Goal: Feedback & Contribution: Submit feedback/report problem

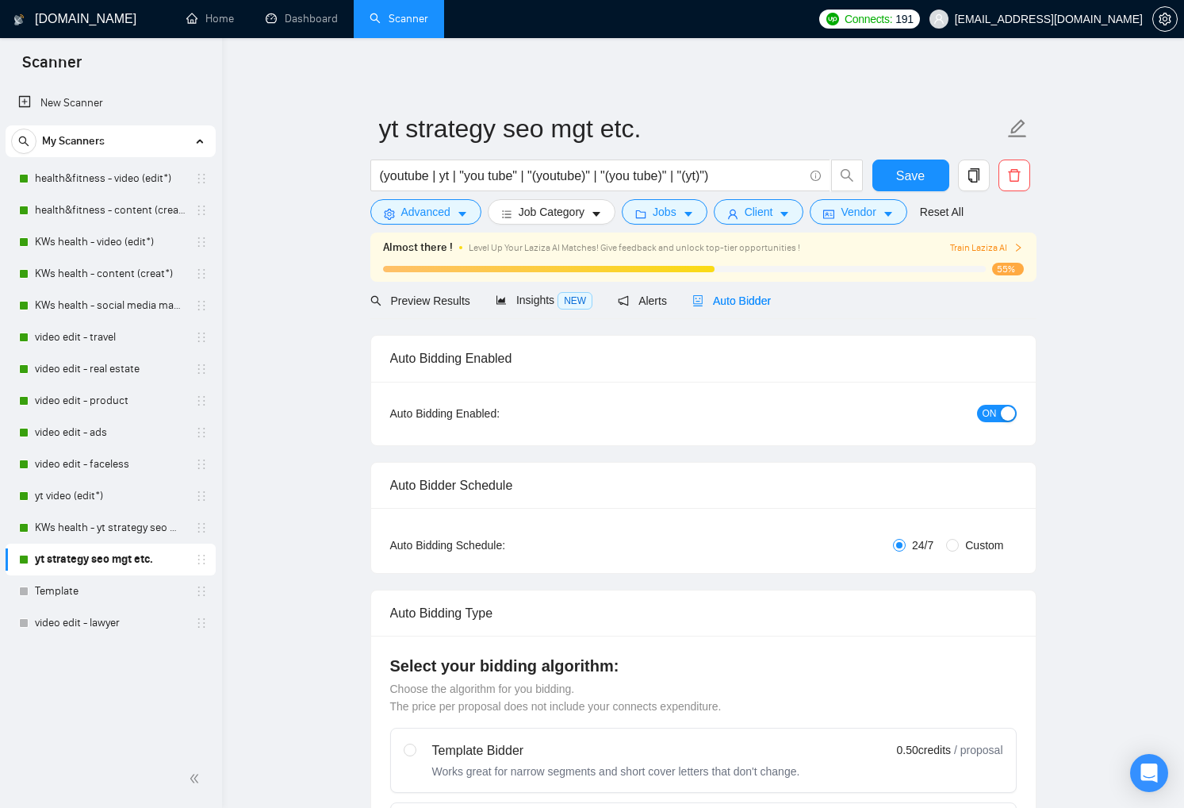
checkbox input "true"
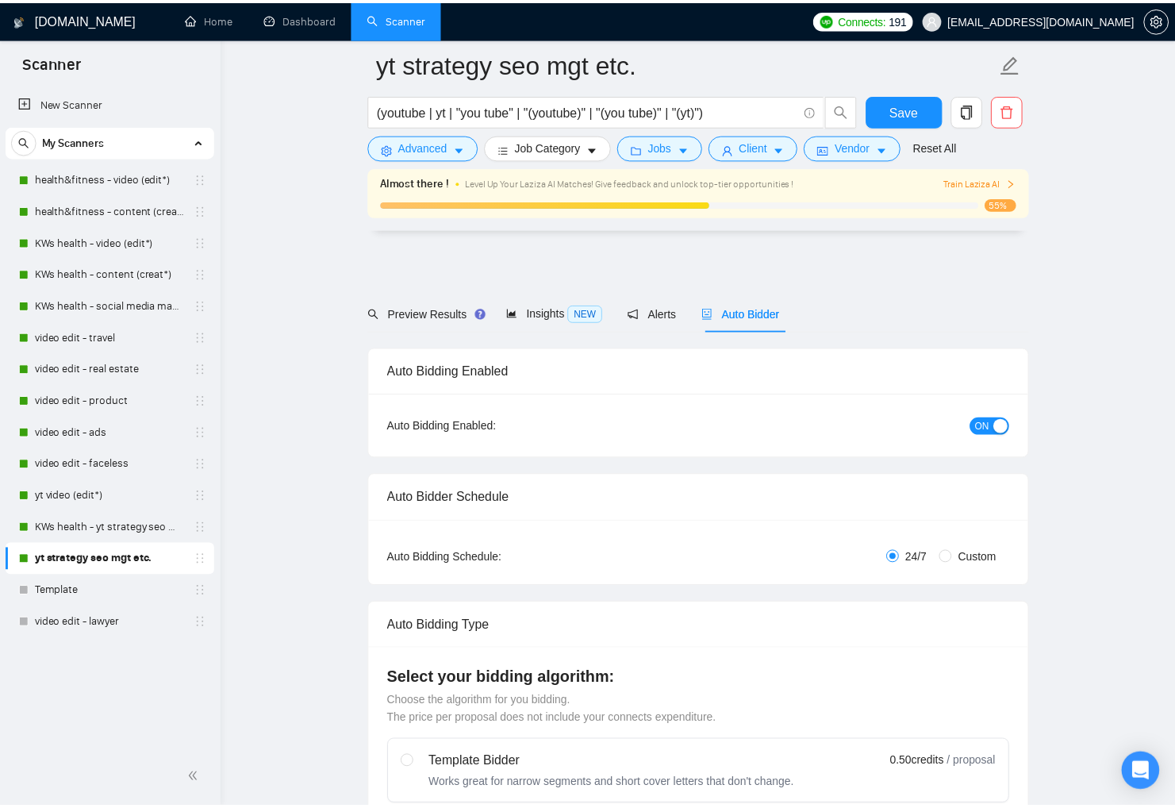
scroll to position [3522, 0]
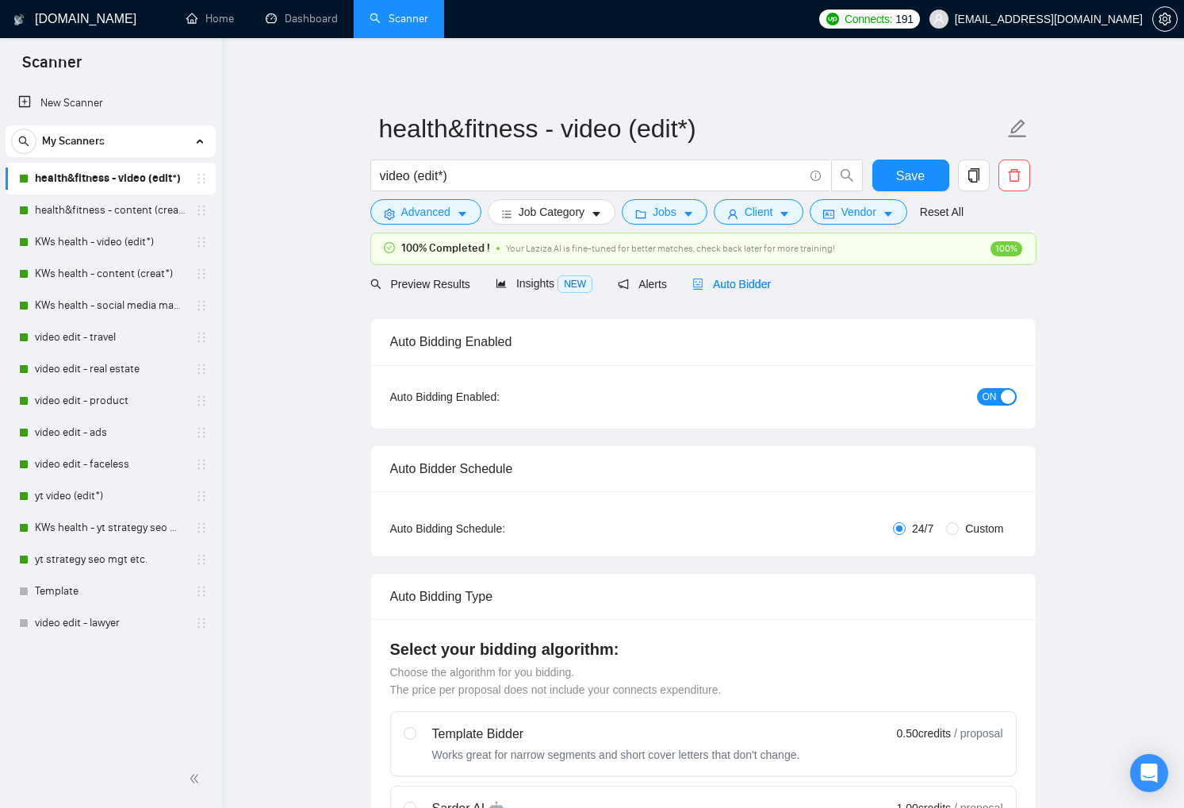
checkbox input "true"
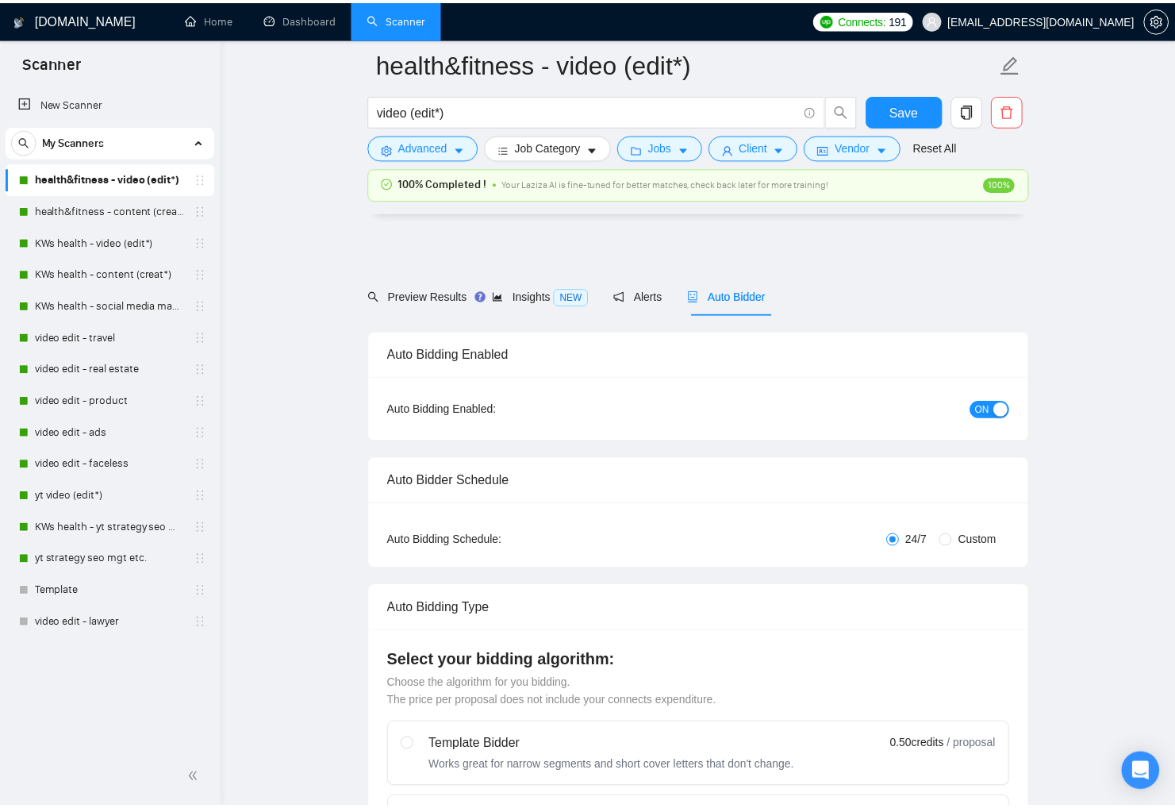
scroll to position [3703, 0]
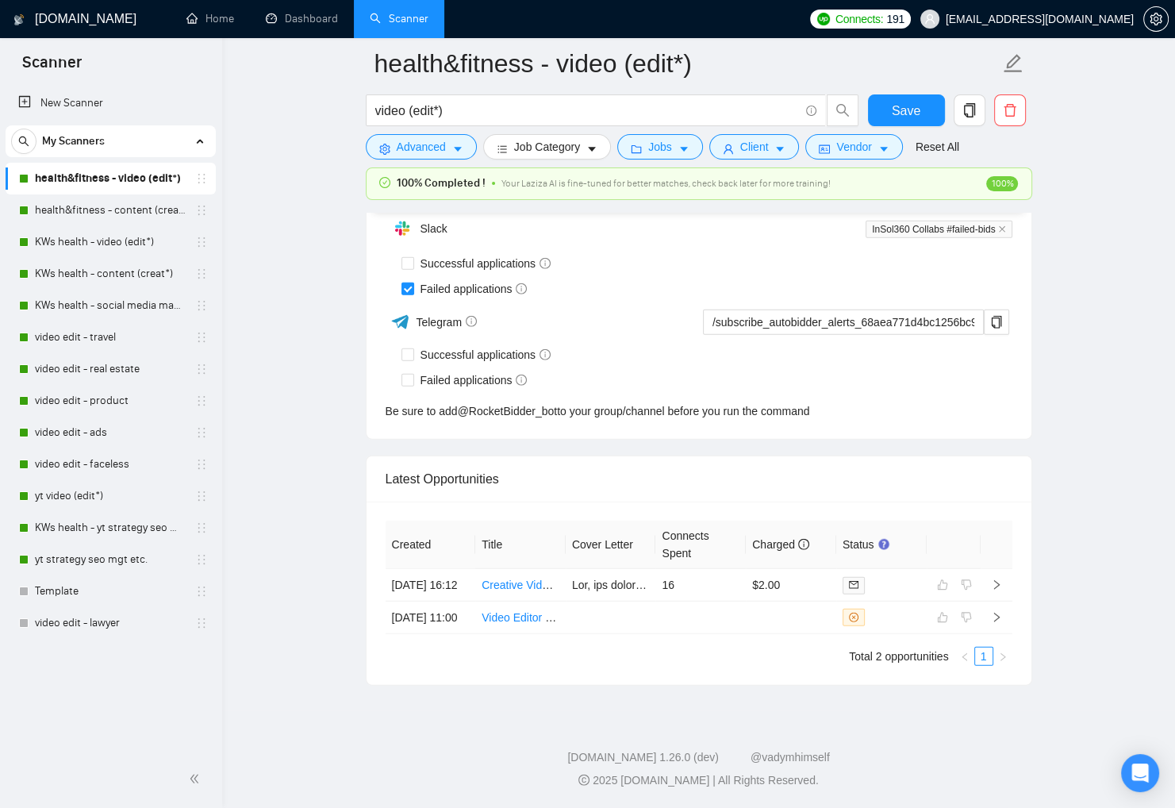
scroll to position [3890, 0]
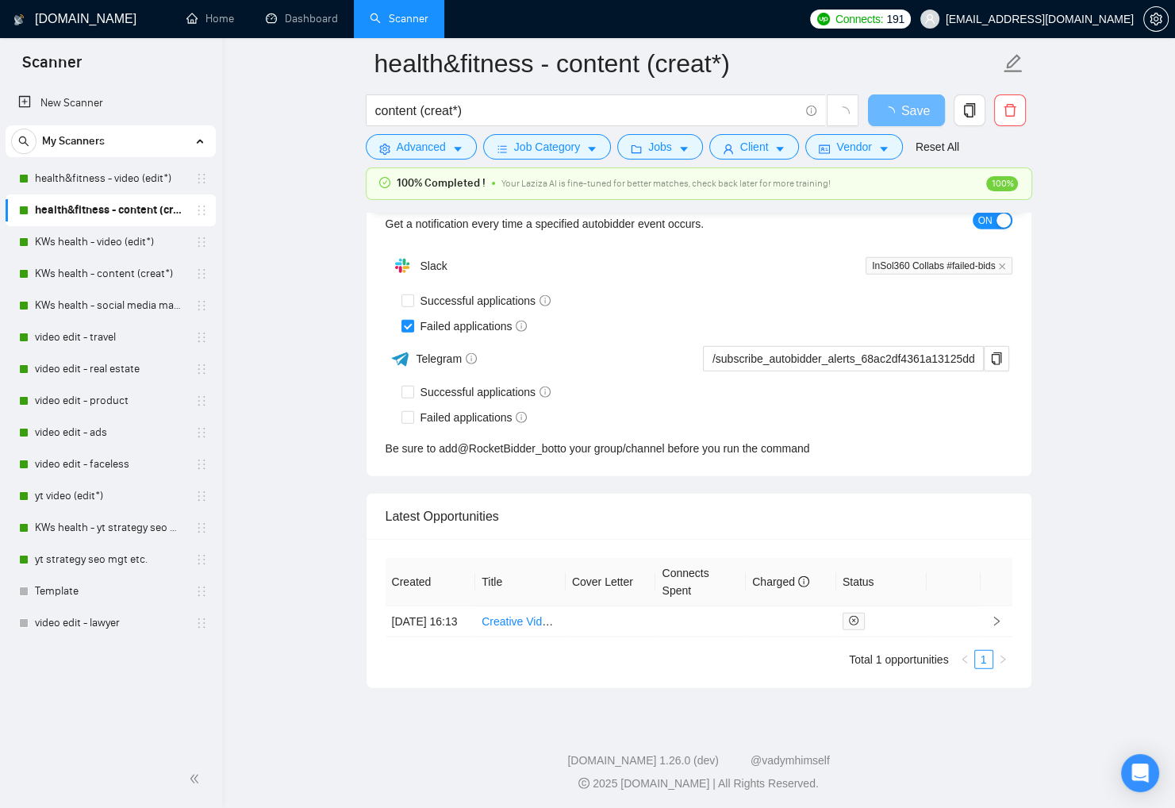
scroll to position [3602, 0]
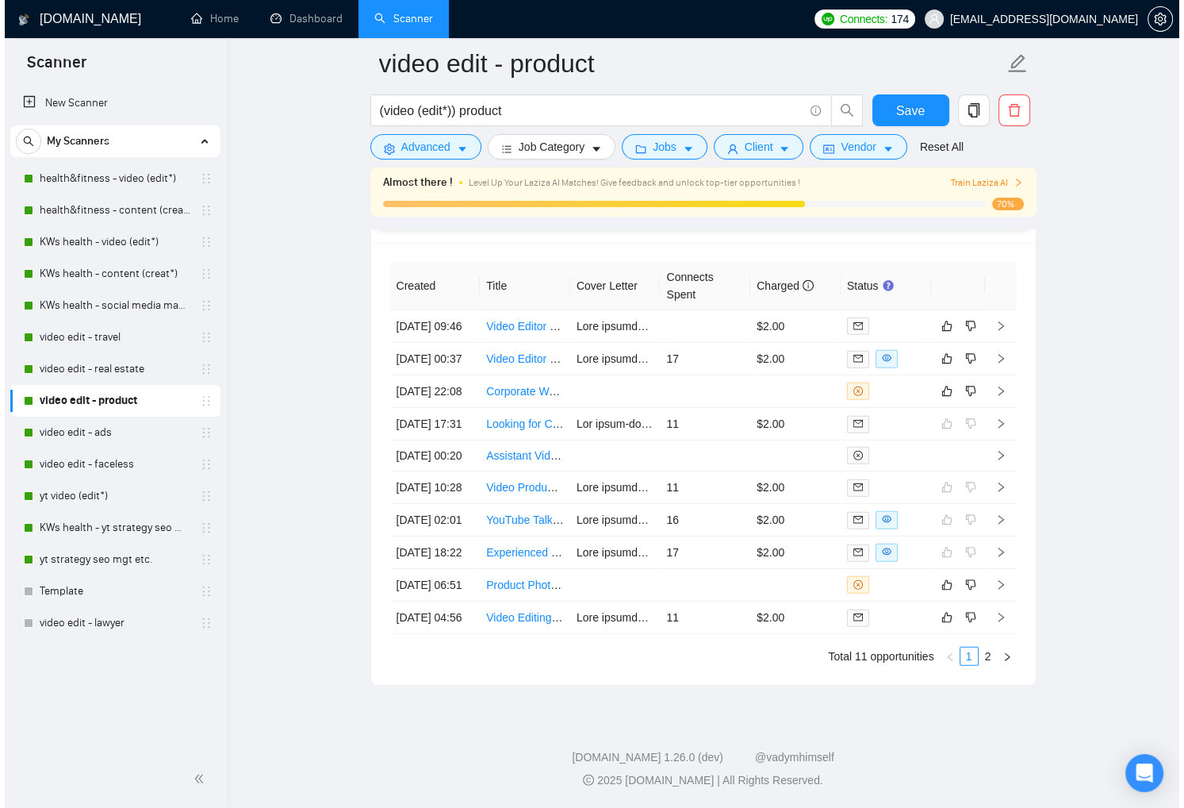
scroll to position [4167, 0]
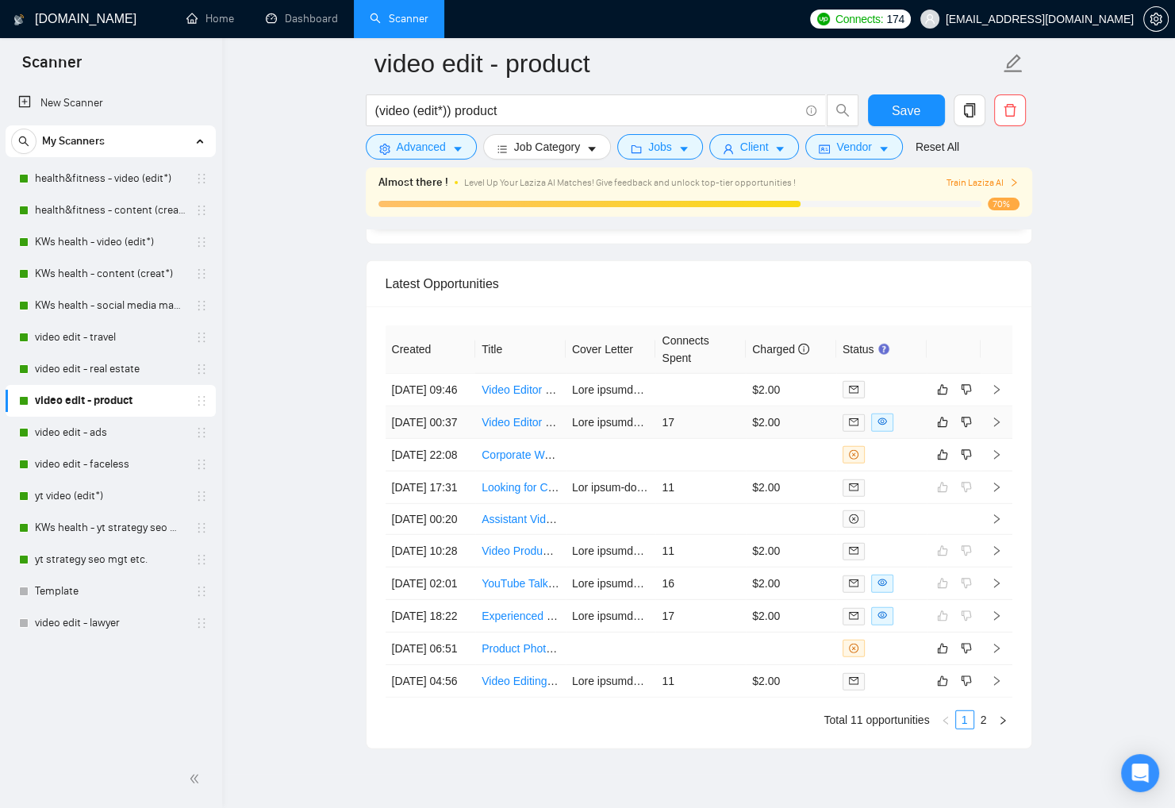
click at [717, 439] on td "17" at bounding box center [700, 422] width 90 height 33
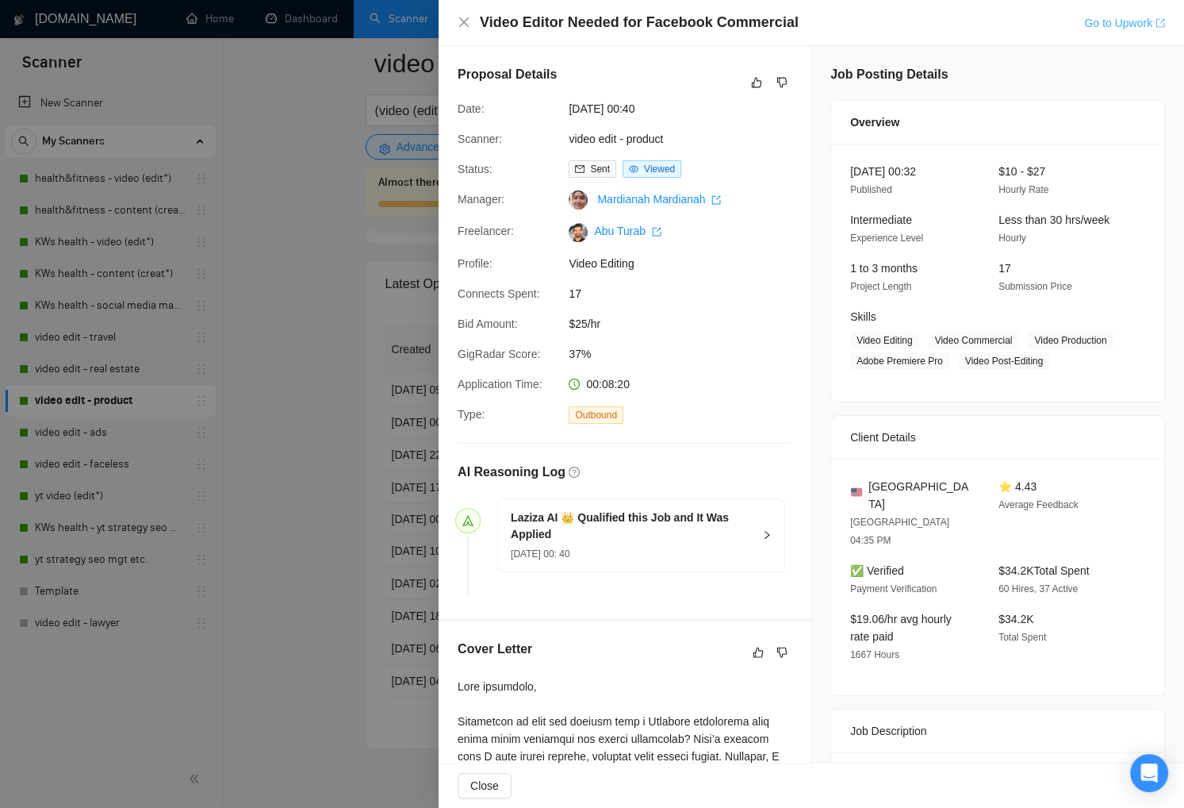
click at [1106, 23] on link "Go to Upwork" at bounding box center [1124, 23] width 81 height 13
click at [465, 21] on icon "close" at bounding box center [464, 22] width 10 height 10
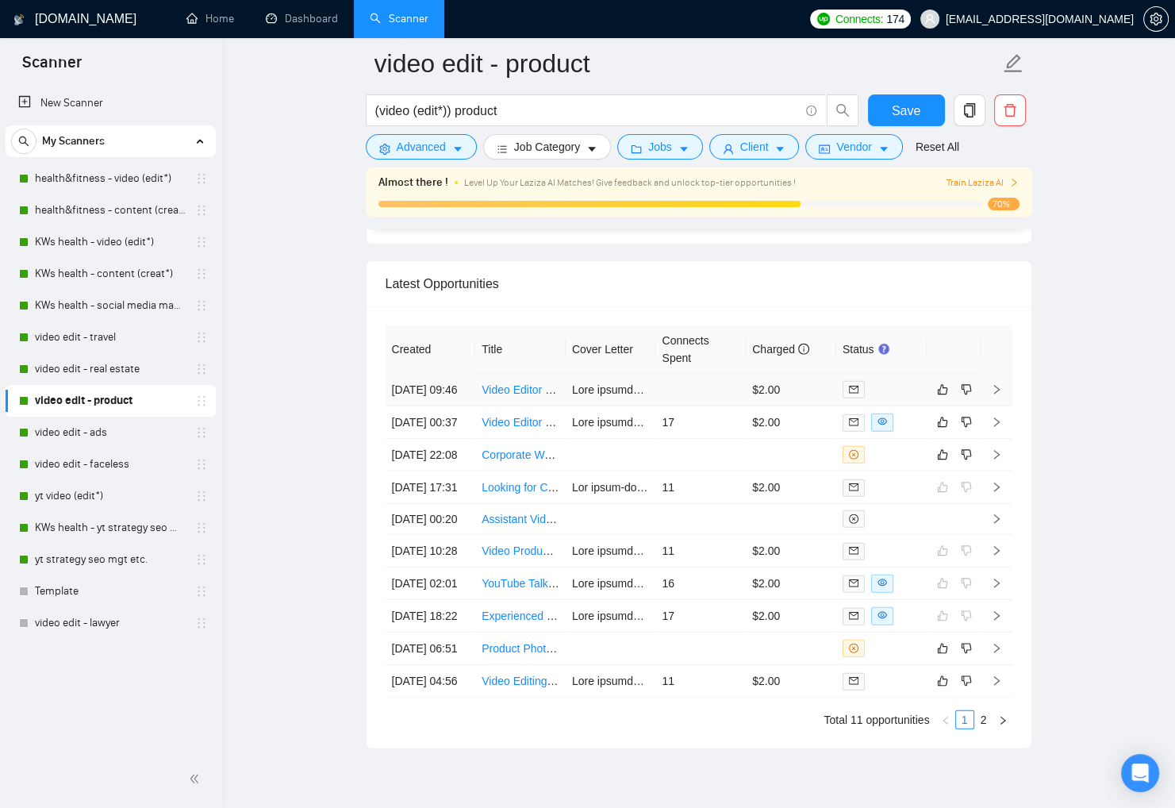
click at [885, 376] on td at bounding box center [881, 390] width 90 height 33
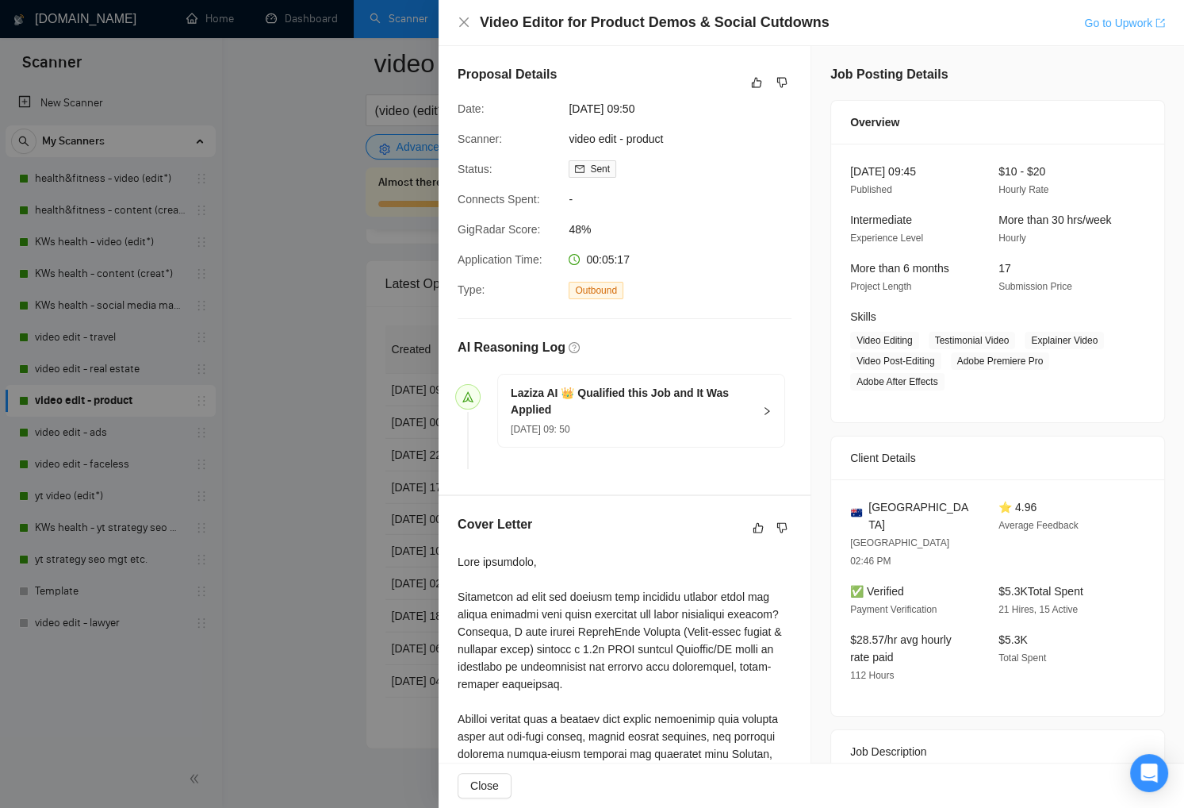
click at [1104, 17] on link "Go to Upwork" at bounding box center [1124, 23] width 81 height 13
click at [466, 19] on icon "close" at bounding box center [464, 22] width 10 height 10
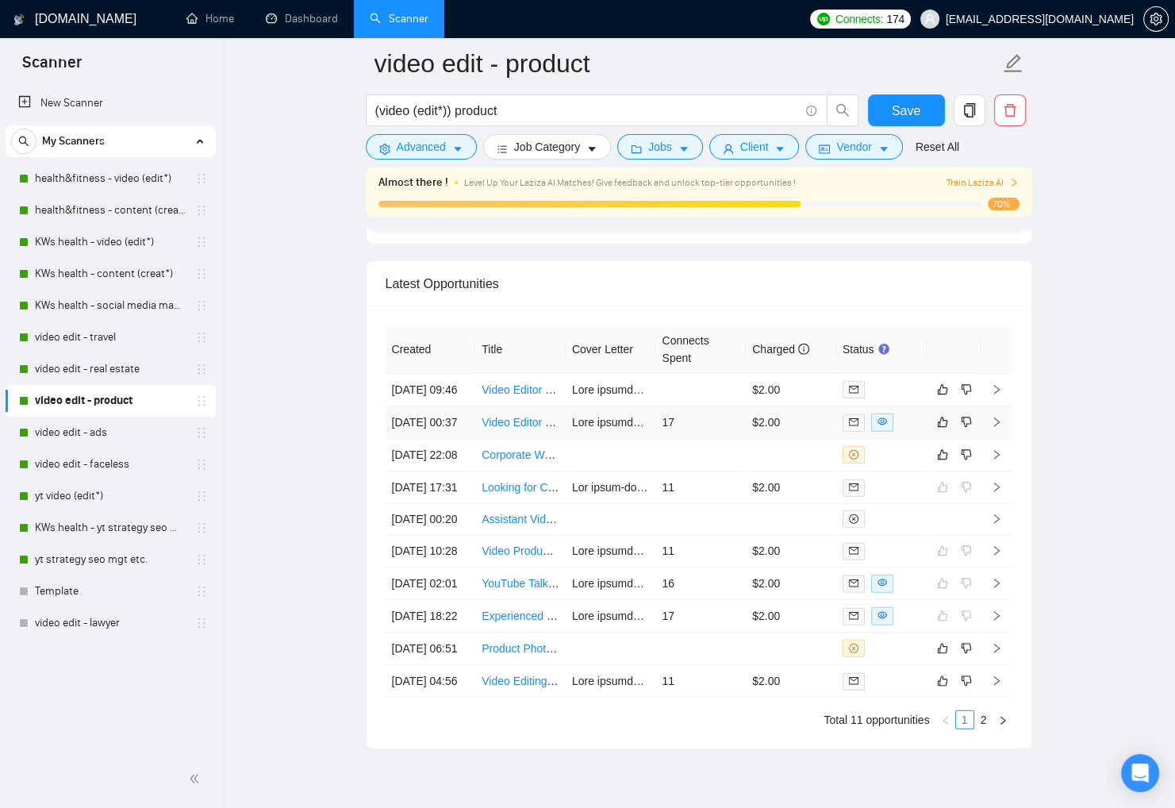
click at [917, 432] on div at bounding box center [882, 422] width 78 height 18
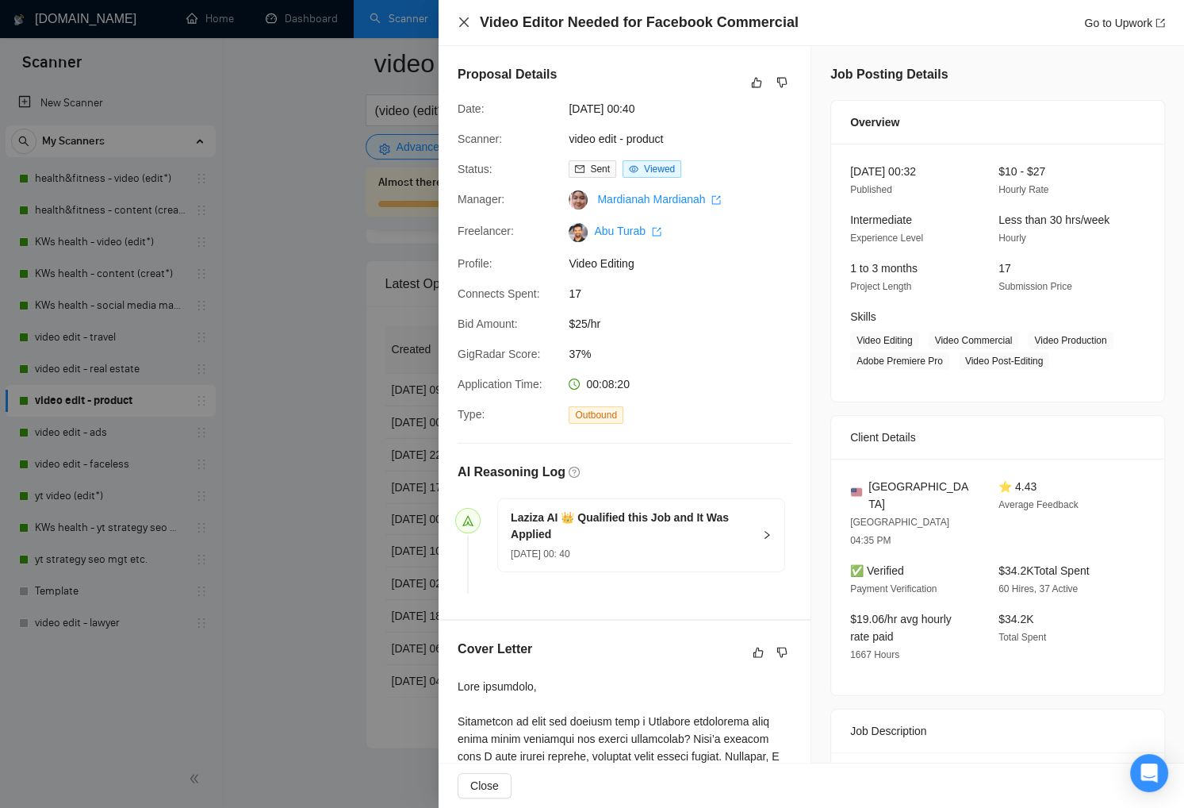
click at [469, 21] on icon "close" at bounding box center [464, 22] width 13 height 13
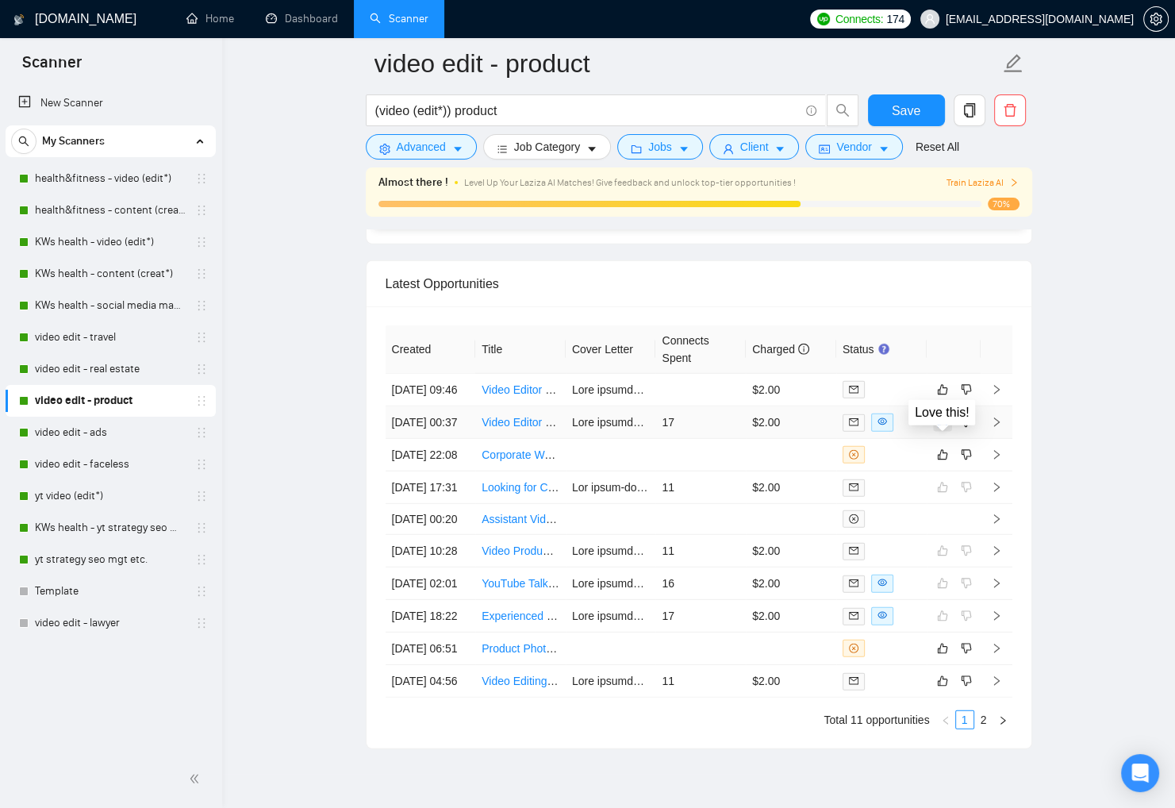
click at [948, 432] on button "button" at bounding box center [942, 422] width 19 height 19
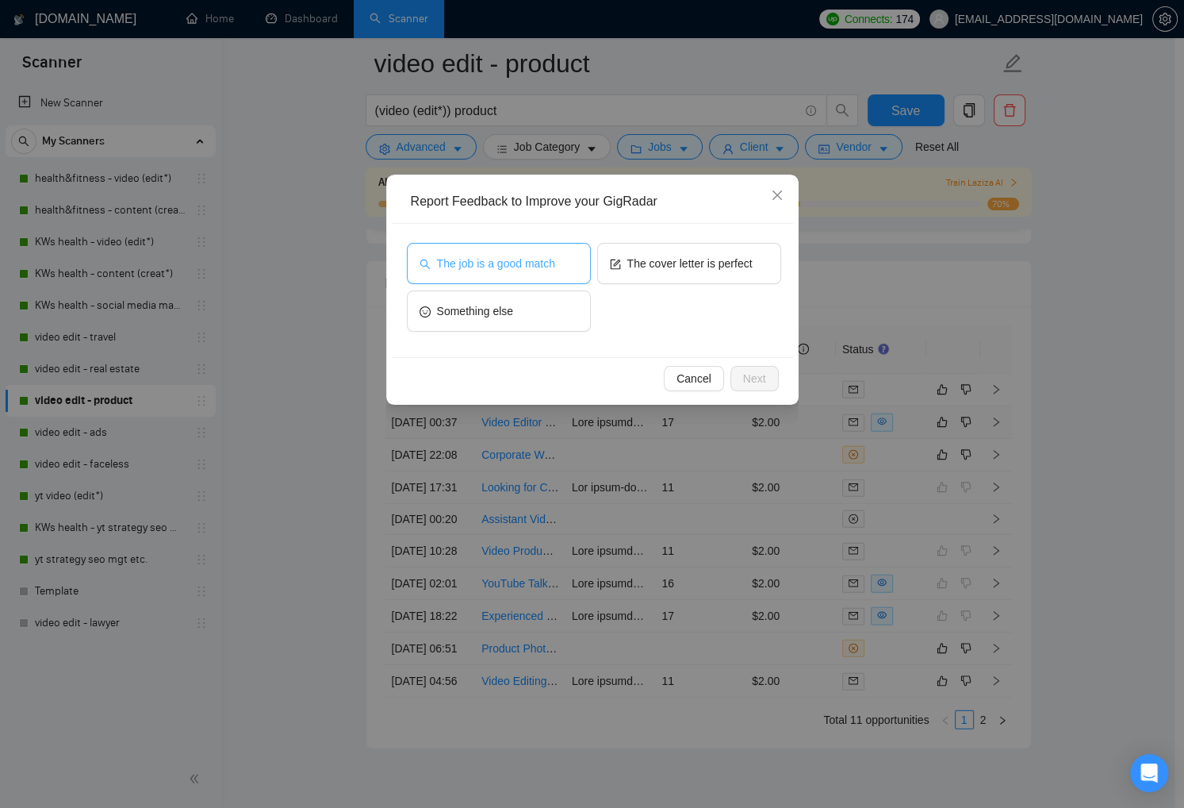
click at [528, 263] on span "The job is a good match" at bounding box center [496, 263] width 118 height 17
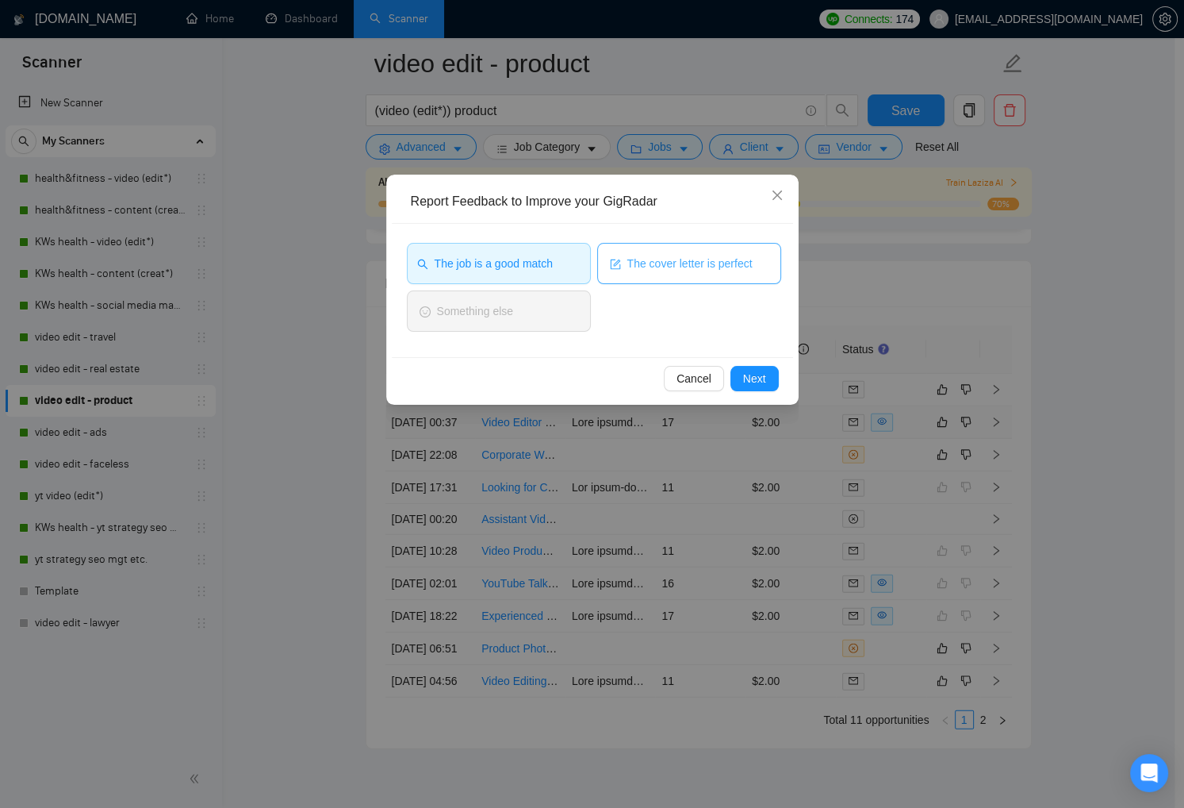
click at [670, 267] on span "The cover letter is perfect" at bounding box center [690, 263] width 125 height 17
click at [765, 368] on button "Next" at bounding box center [755, 378] width 48 height 25
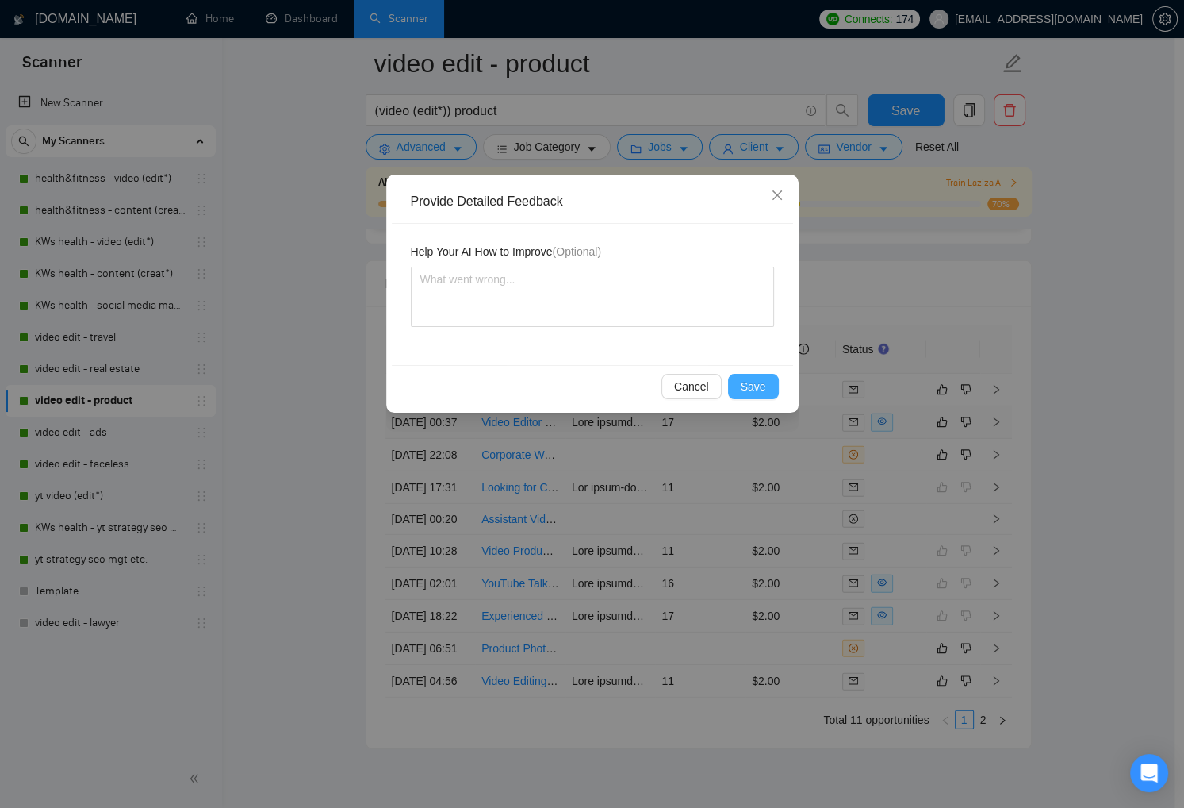
click at [759, 386] on span "Save" at bounding box center [753, 386] width 25 height 17
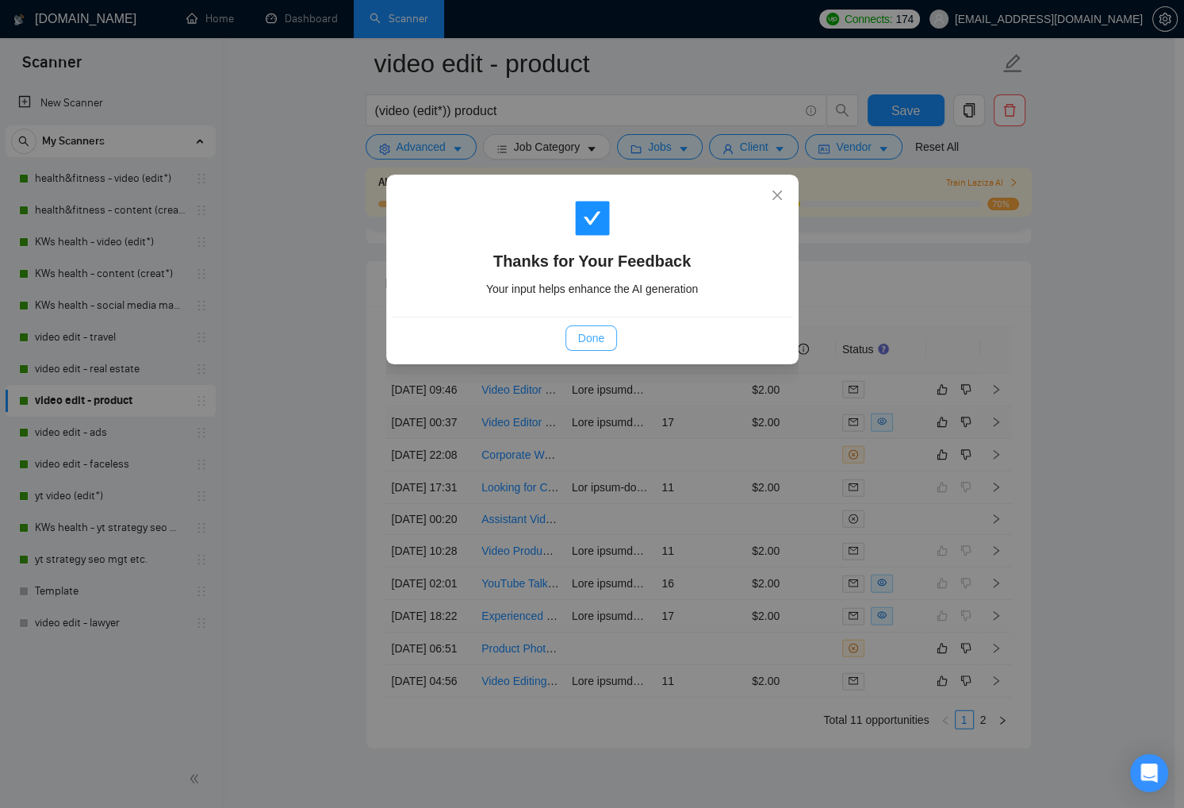
click at [578, 336] on span "Done" at bounding box center [591, 337] width 26 height 17
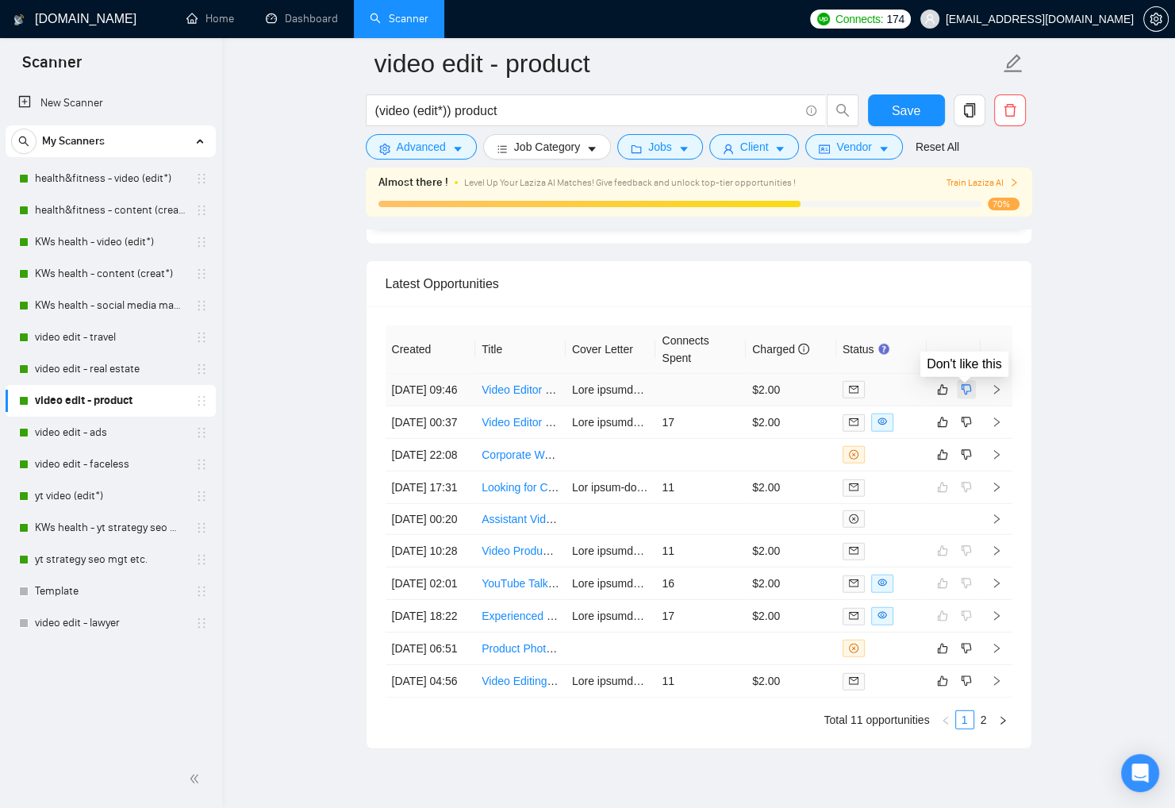
click at [969, 385] on icon "dislike" at bounding box center [966, 389] width 11 height 13
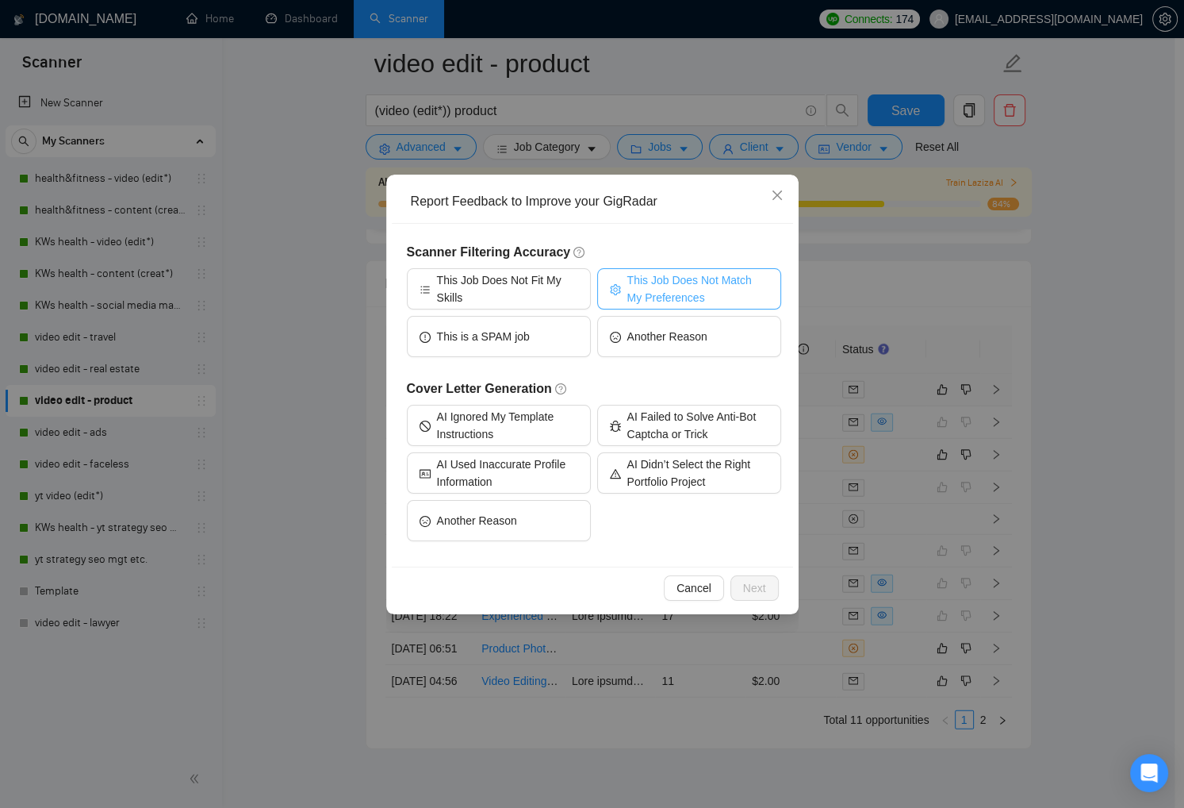
click at [672, 293] on span "This Job Does Not Match My Preferences" at bounding box center [698, 288] width 141 height 35
click at [746, 585] on span "Next" at bounding box center [754, 587] width 23 height 17
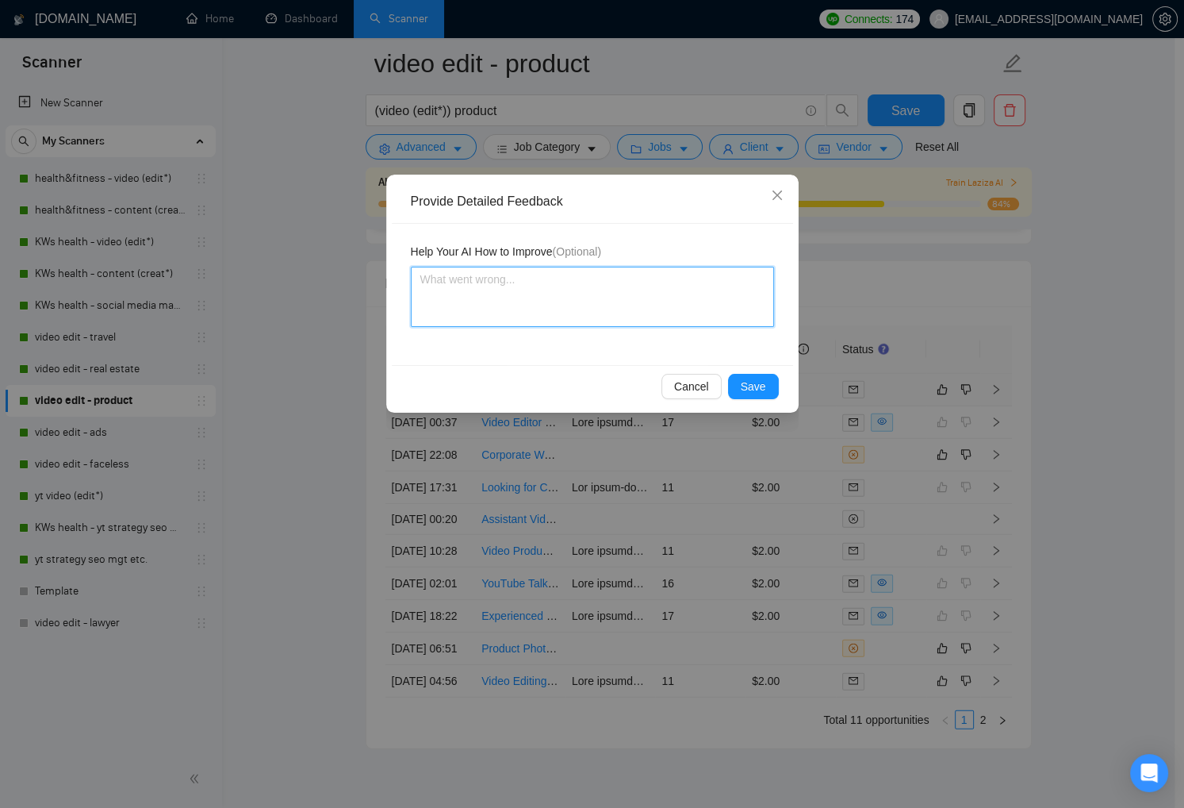
drag, startPoint x: 559, startPoint y: 267, endPoint x: 583, endPoint y: 288, distance: 32.1
click at [559, 267] on textarea at bounding box center [592, 297] width 363 height 60
type textarea "I"
type textarea "I w"
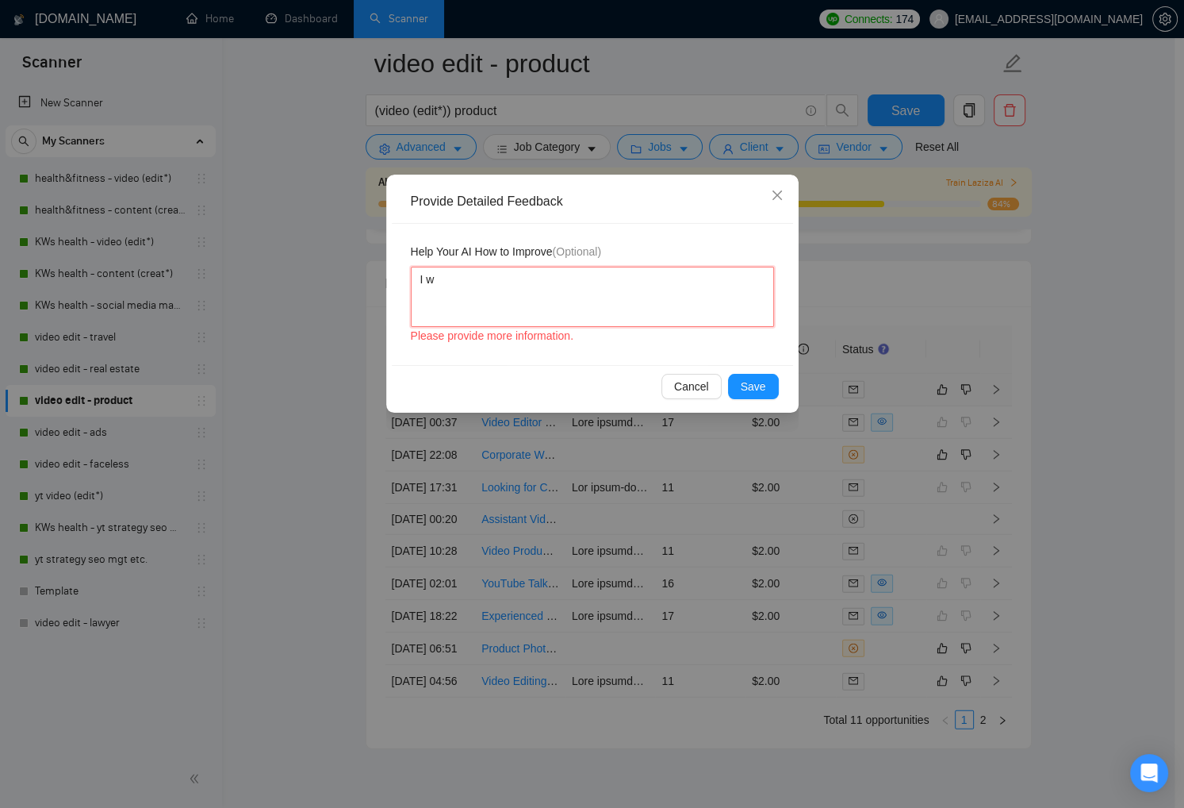
type textarea "I wn"
type textarea "I wnt"
type textarea "I wn"
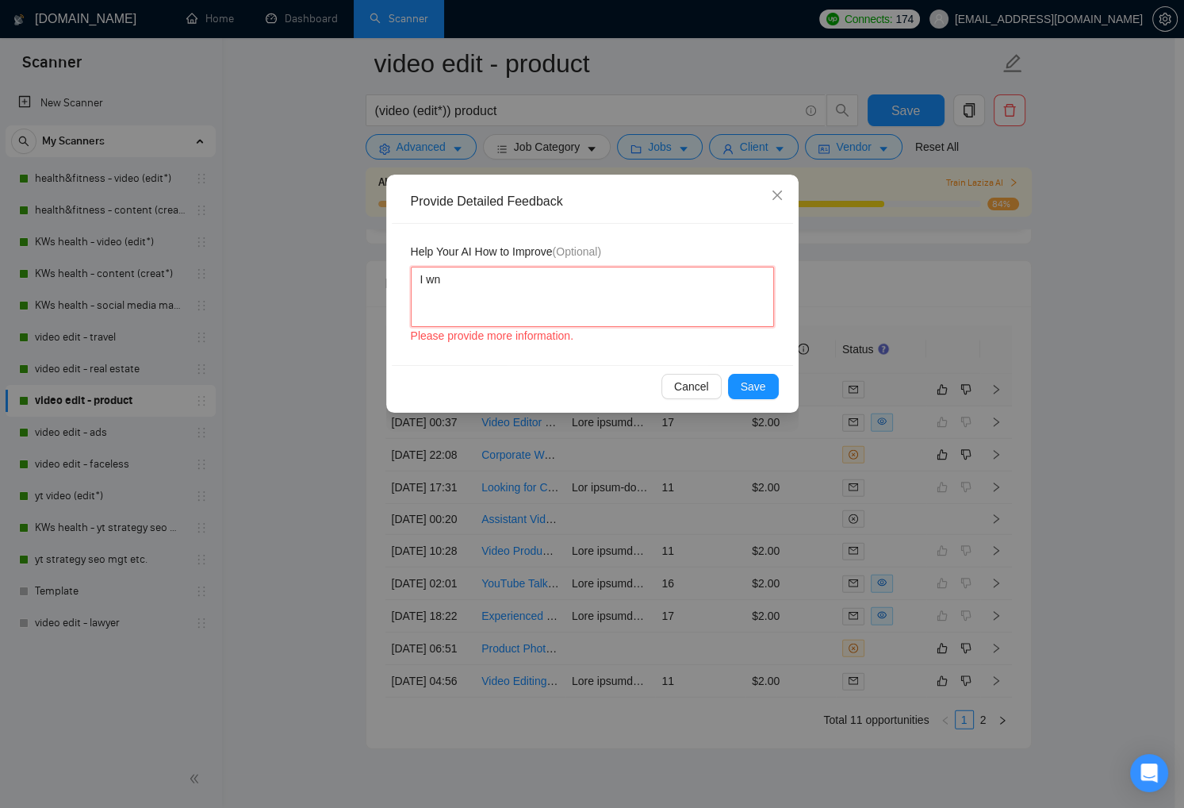
type textarea "I w"
type textarea "I"
type textarea "B"
type textarea "Bi"
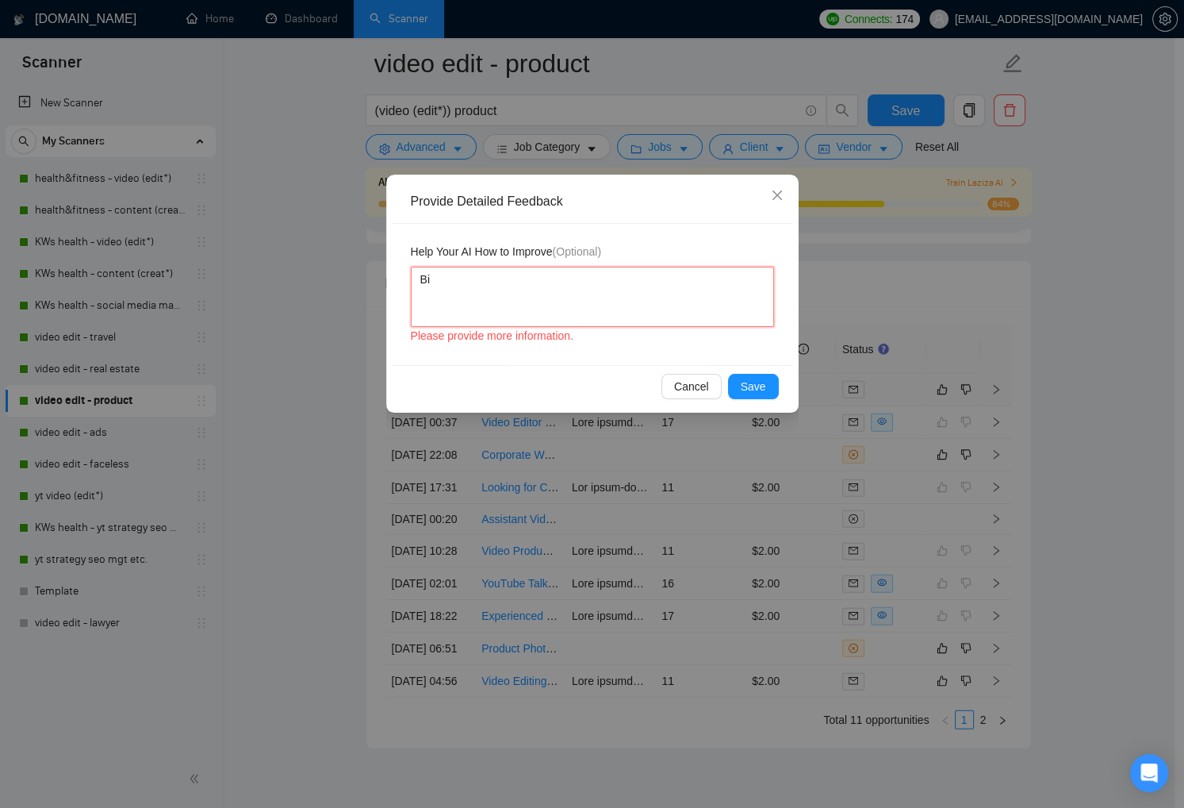
type textarea "Bid"
type textarea "Bid o"
type textarea "Bid on"
type textarea "Bid onl"
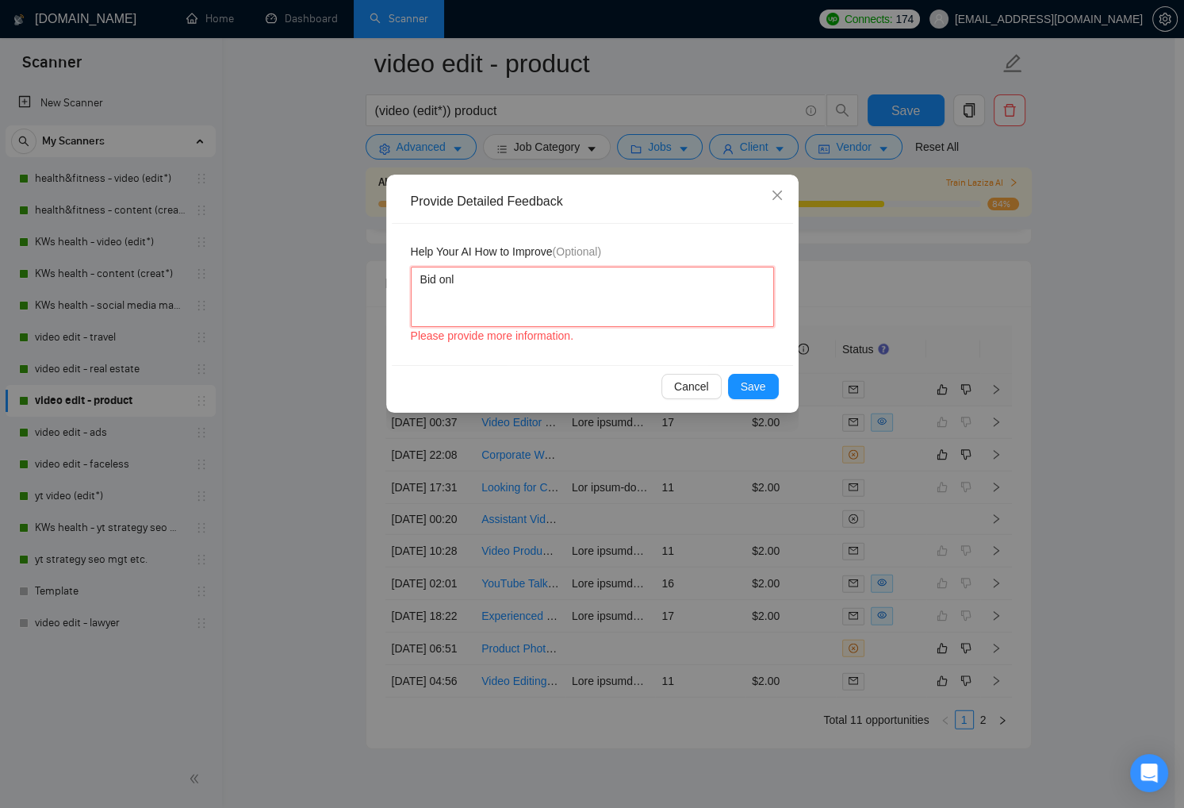
type textarea "Bid only"
type textarea "Bid only f"
type textarea "Bid only fo"
type textarea "Bid only for"
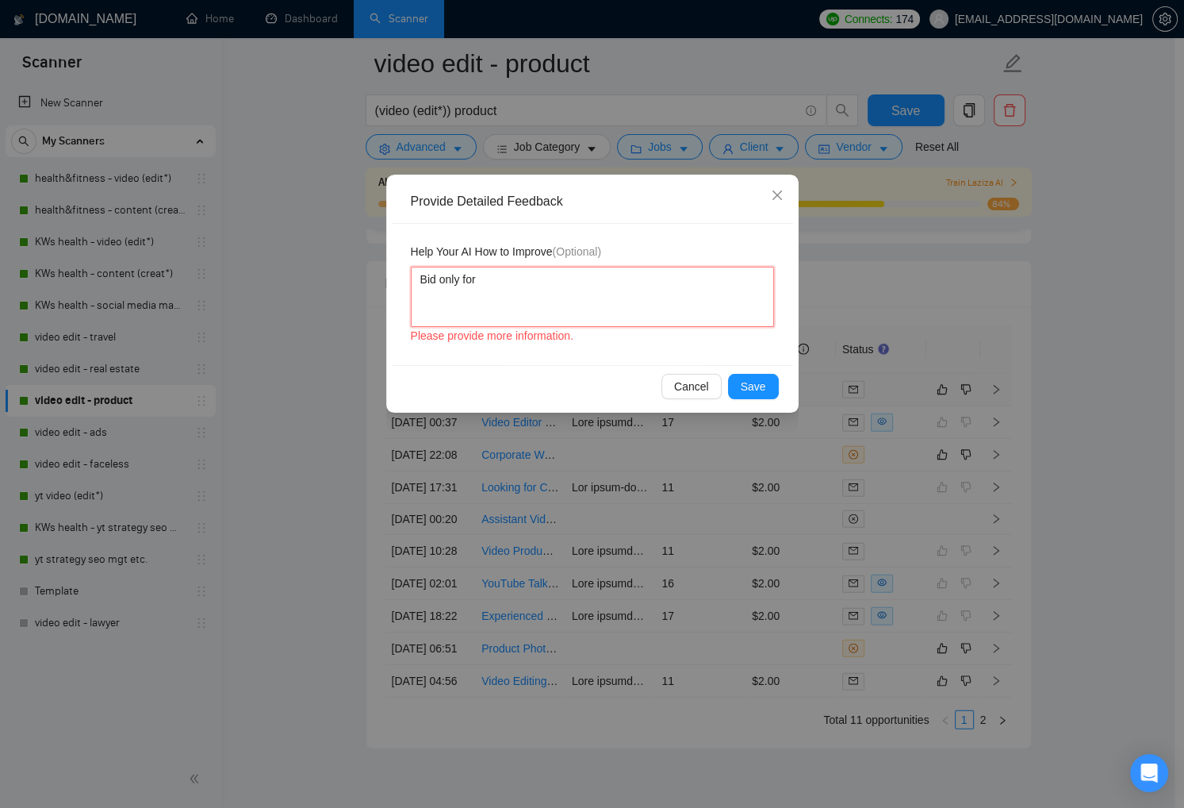
type textarea "Bid only for"
type textarea "Bid only for t"
type textarea "Bid only for th"
type textarea "Bid only for the"
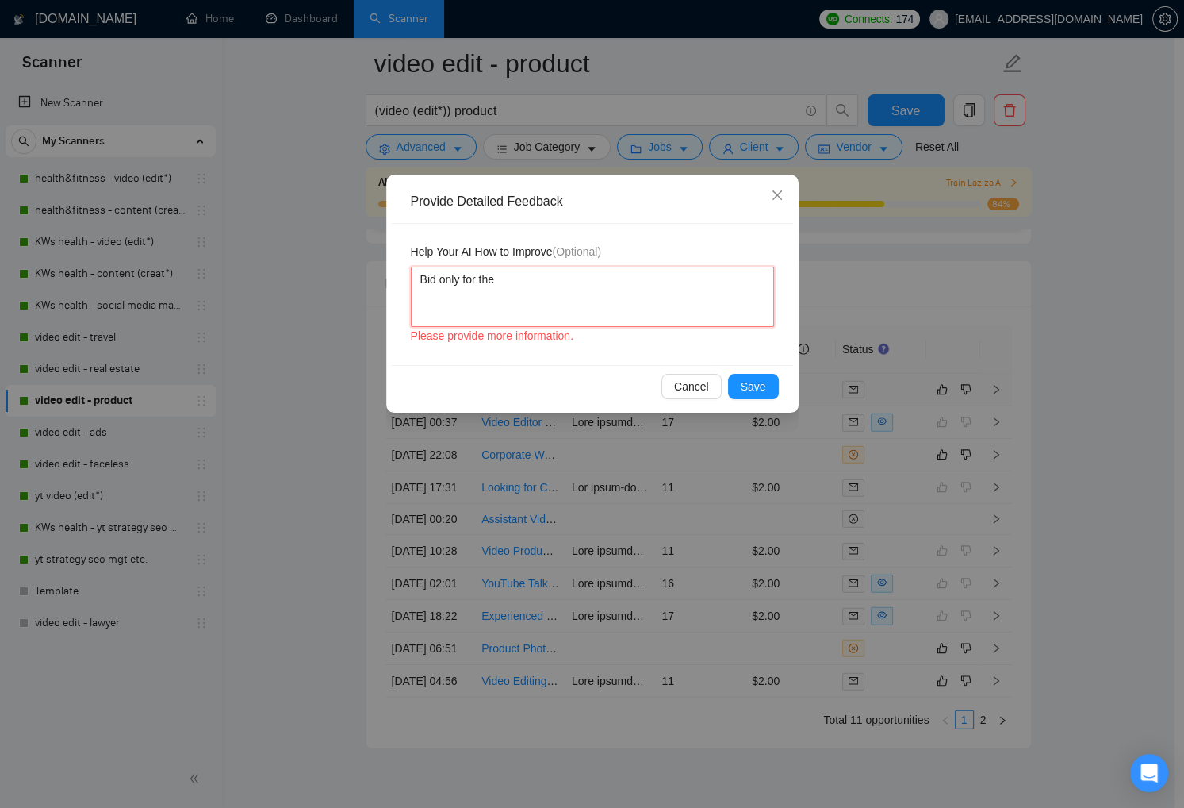
type textarea "Bid only for the p"
type textarea "Bid only for the po"
type textarea "Bid only for the por"
type textarea "Bid only for the porj"
type textarea "Bid only for the porje"
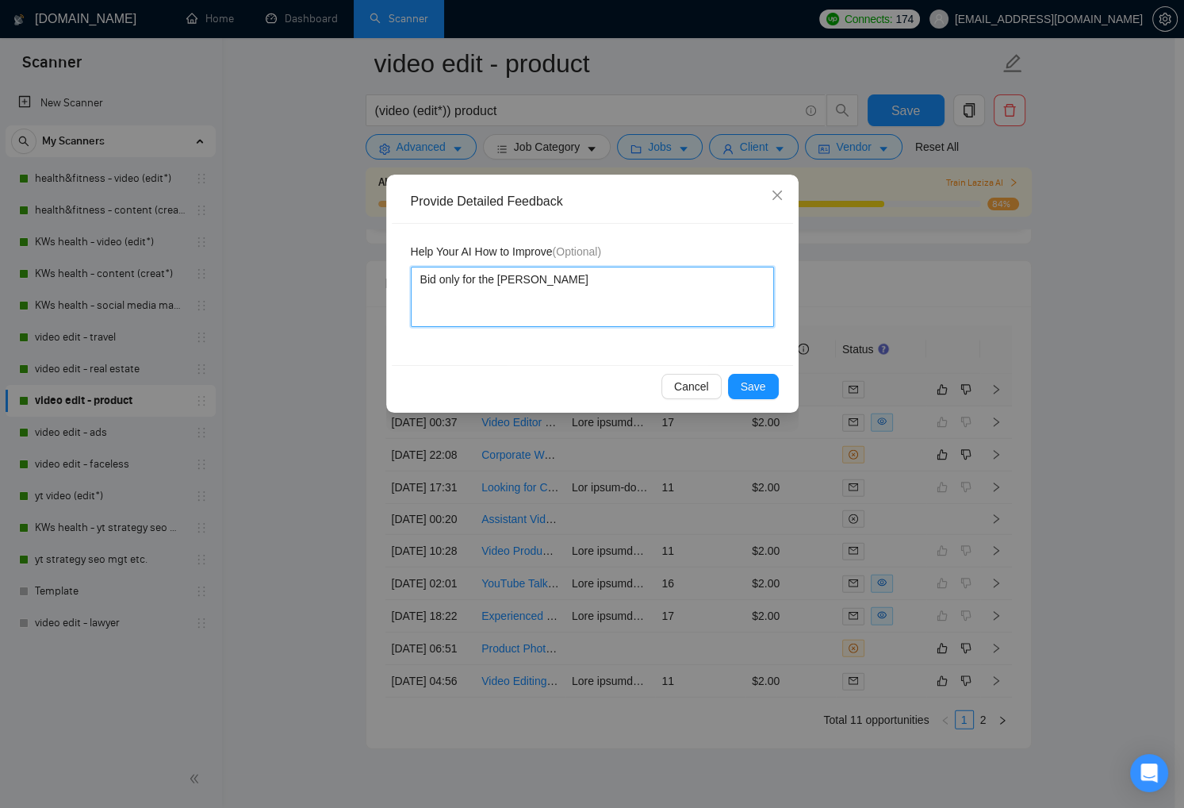
type textarea "Bid only for the porj"
type textarea "Bid only for the por"
type textarea "Bid only for the po"
type textarea "Bid only for the p"
type textarea "Bid only for the pr"
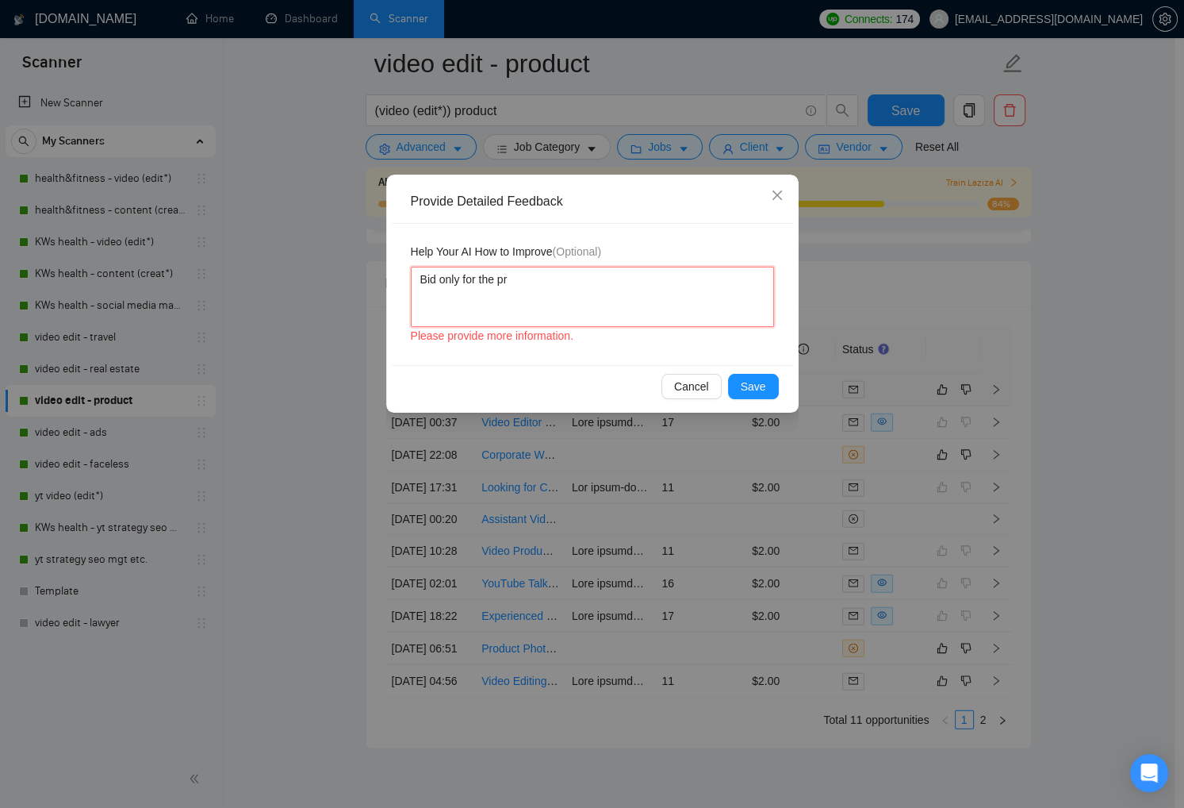
type textarea "Bid only for the pro"
type textarea "Bid only for the prom"
type textarea "Bid only for the prome"
type textarea "Bid only for the promec"
type textarea "Bid only for the prome"
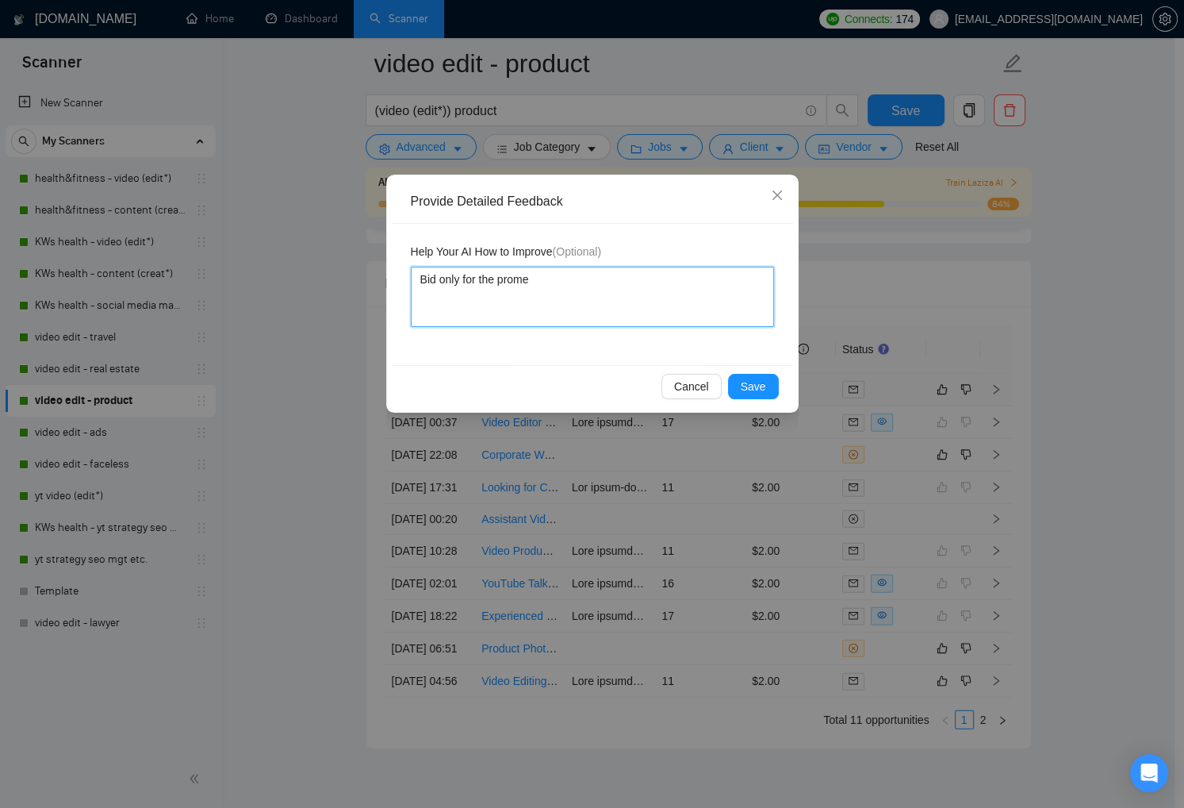
type textarea "Bid only for the prom"
type textarea "Bid only for the pro"
type textarea "Bid only for the proj"
type textarea "Bid only for the proje"
type textarea "Bid only for the projec"
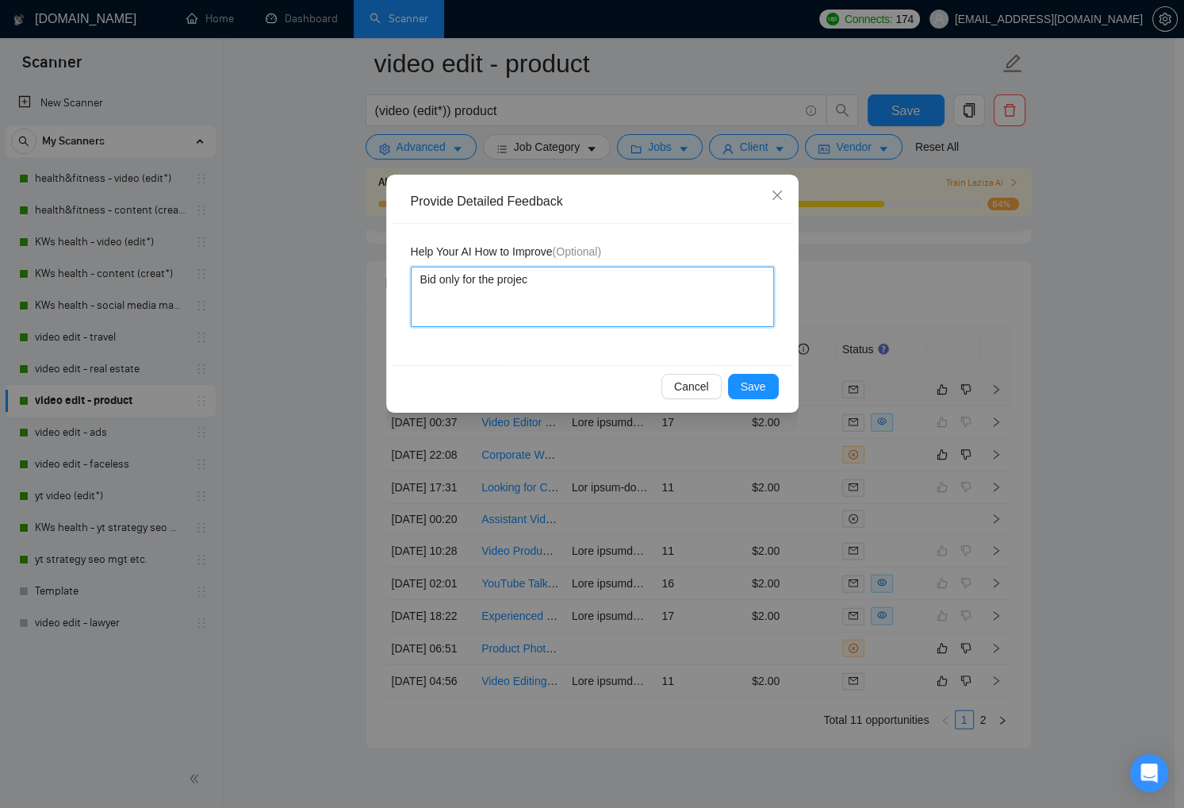
type textarea "Bid only for the project"
type textarea "Bid only for the projects"
type textarea "Bid only for the projects t"
type textarea "Bid only for the projects th"
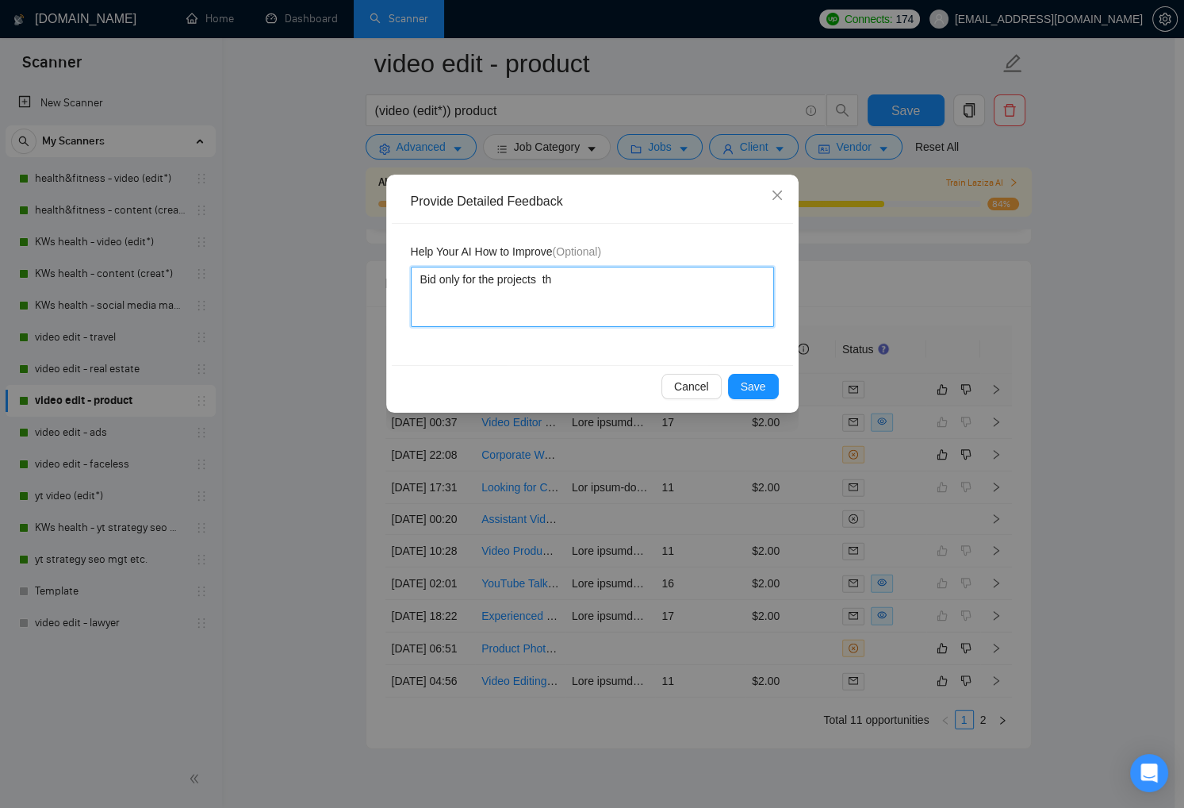
type textarea "Bid only for the projects tha"
type textarea "Bid only for the projects that"
type textarea "Bid only for the projects tha"
type textarea "Bid only for the projects th"
type textarea "Bid only for the projects t"
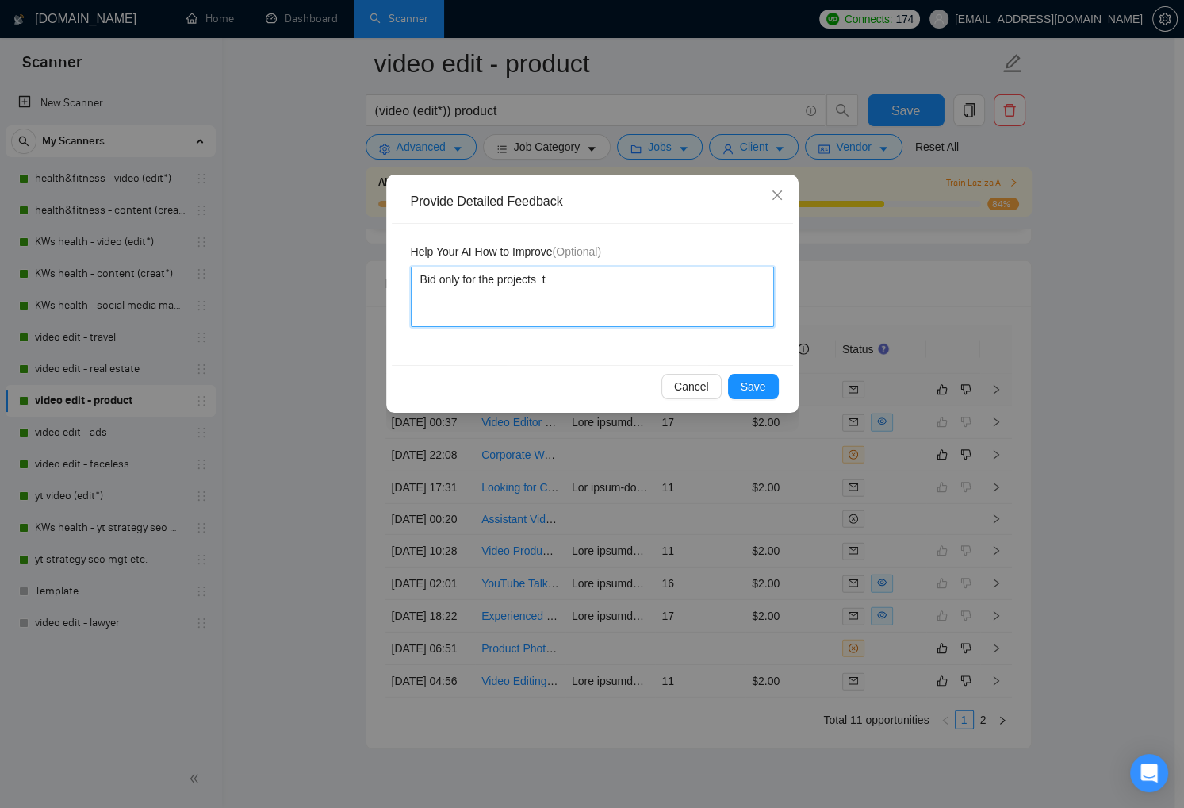
type textarea "Bid only for the projects"
type textarea "Bid only for the projects t"
type textarea "Bid only for the projects th"
type textarea "Bid only for the projects tha"
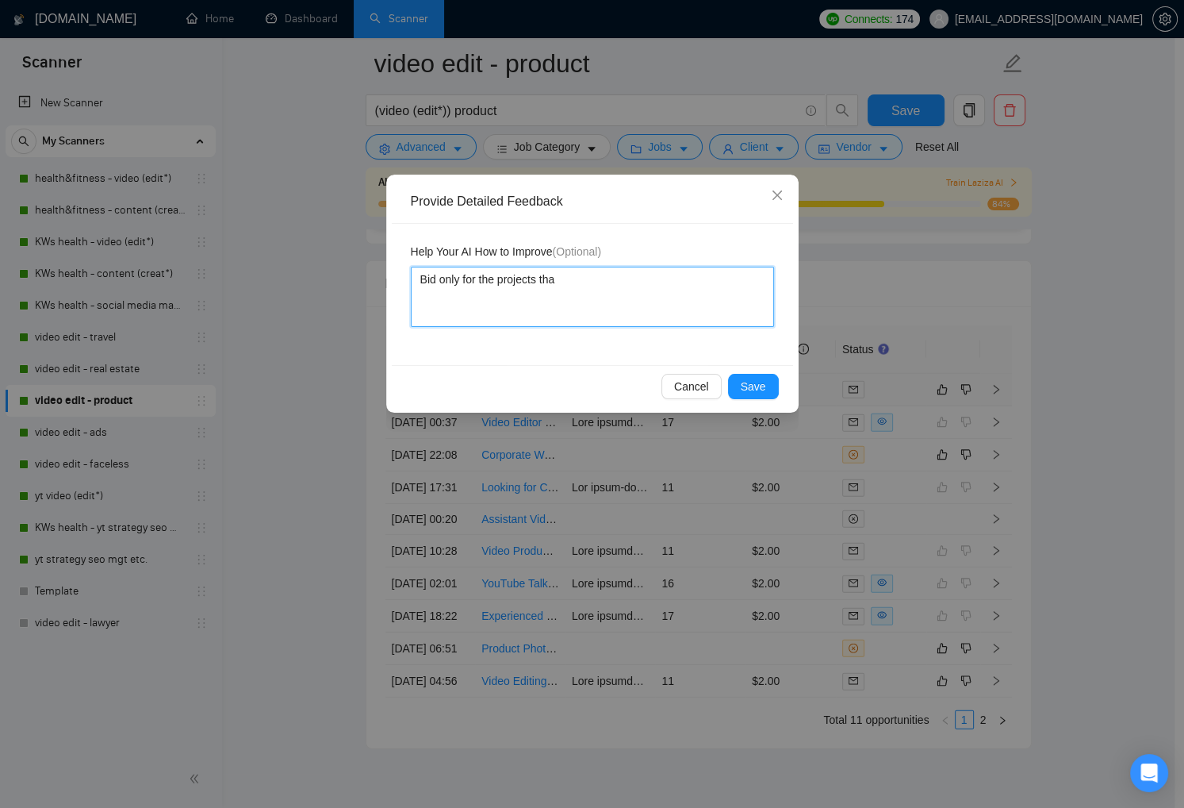
type textarea "Bid only for the projects that"
type textarea "Bid only for the projects that n"
type textarea "Bid only for the projects that ne"
type textarea "Bid only for the projects that nee"
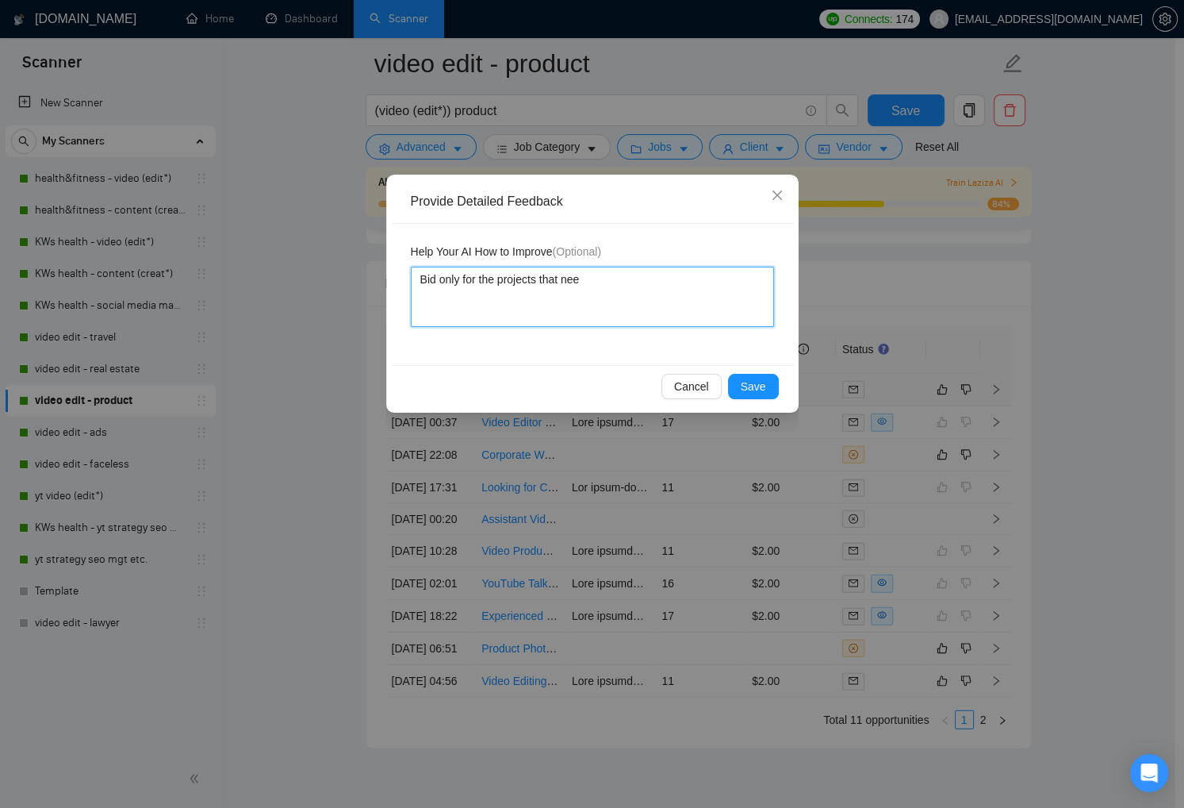
type textarea "Bid only for the projects that need"
type textarea "Bid only for the projects that need t"
type textarea "Bid only for the projects that need t o"
type textarea "Bid only for the projects that need t"
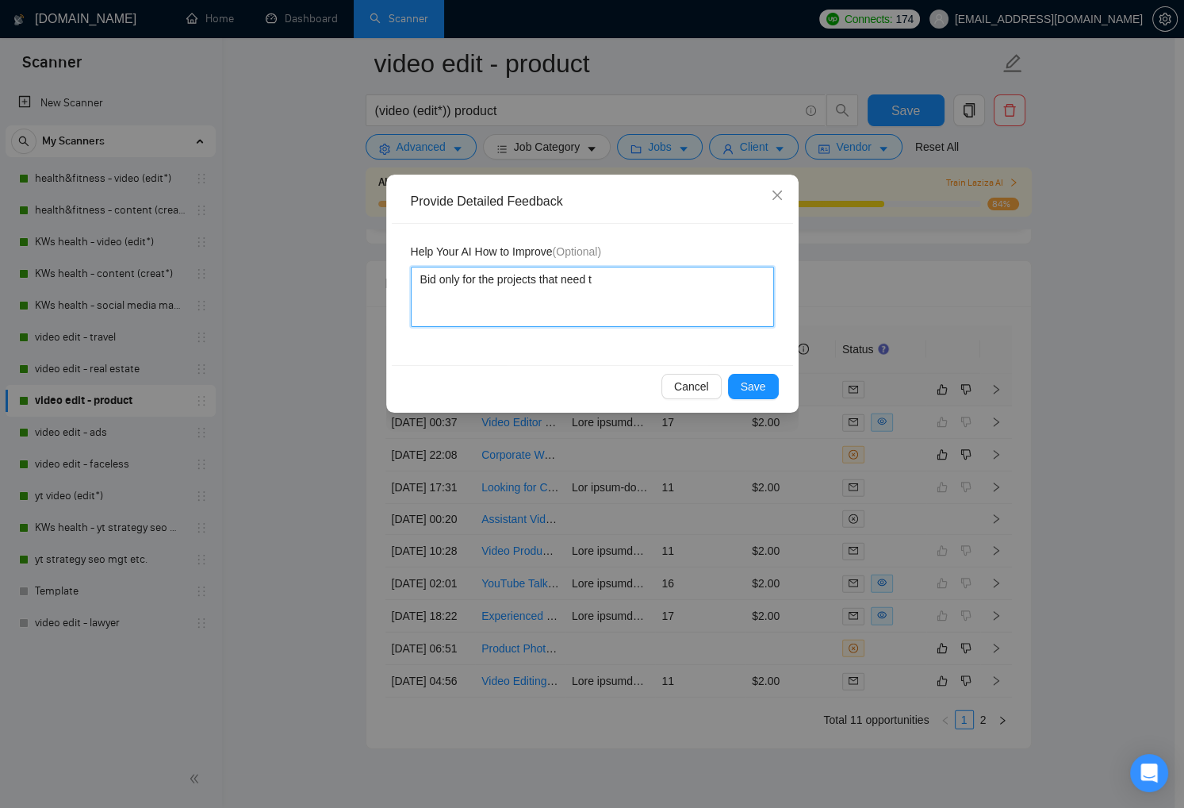
type textarea "Bid only for the projects that need t"
type textarea "Bid only for the projects that need to"
type textarea "Bid only for the projects that need to f"
type textarea "Bid only for the projects that need to fe"
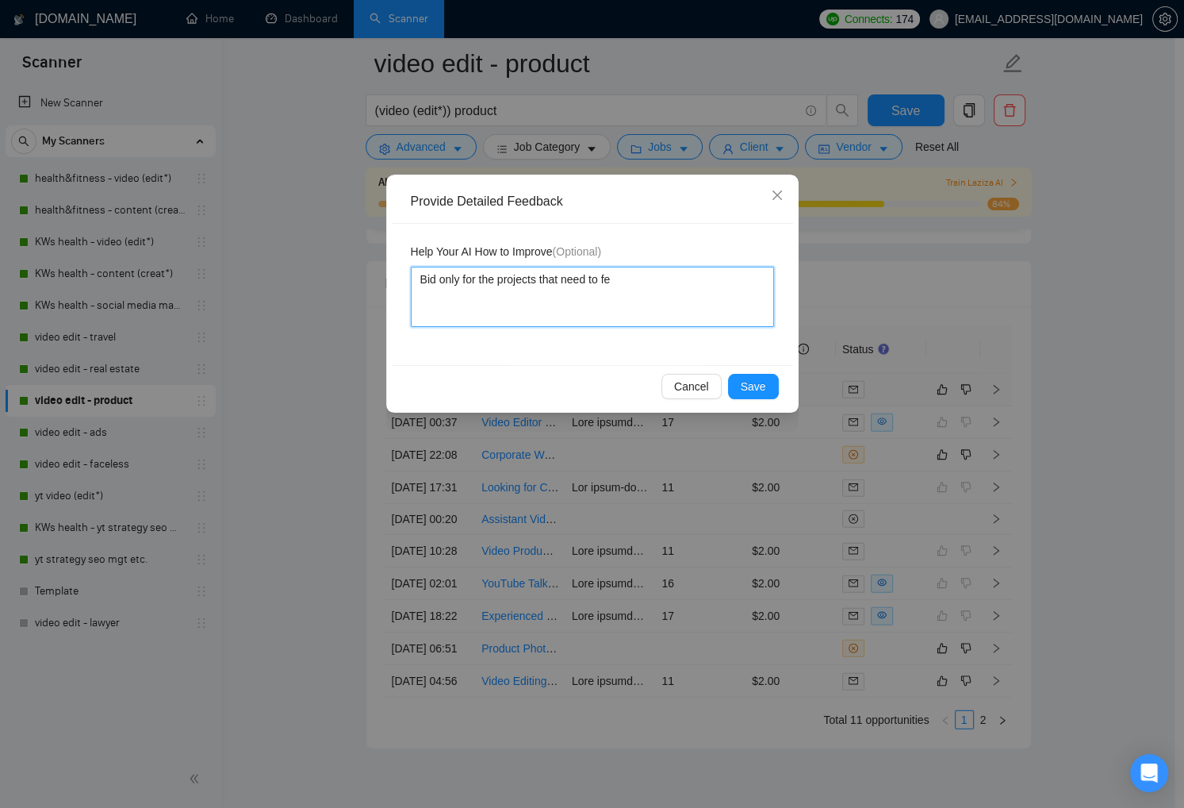
type textarea "Bid only for the projects that need to fea"
type textarea "Bid only for the projects that need to feat"
type textarea "Bid only for the projects that need to featu"
type textarea "Bid only for the projects that need to featur"
type textarea "Bid only for the projects that need to feature"
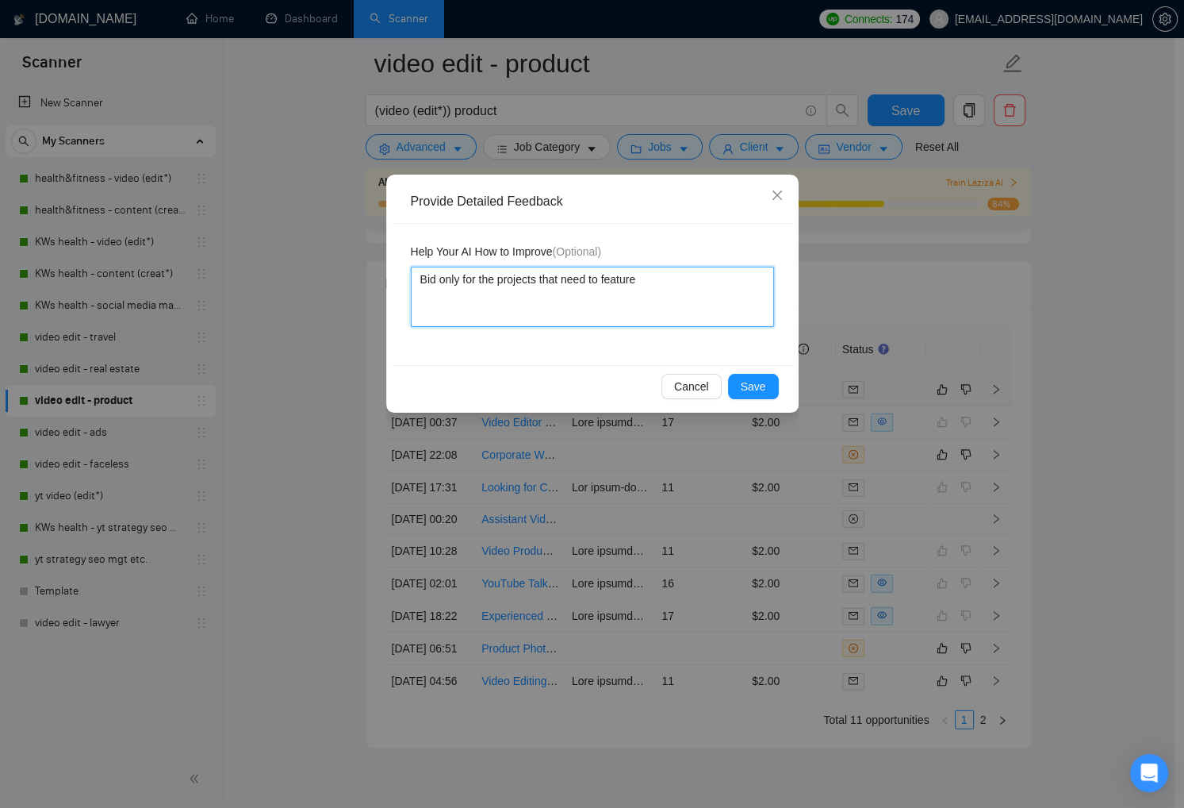
type textarea "Bid only for the projects that need to feature"
type textarea "Bid only for the projects that need to feature p"
type textarea "Bid only for the projects that need to feature ph"
type textarea "Bid only for the projects that need to feature phy"
type textarea "Bid only for the projects that need to feature phys"
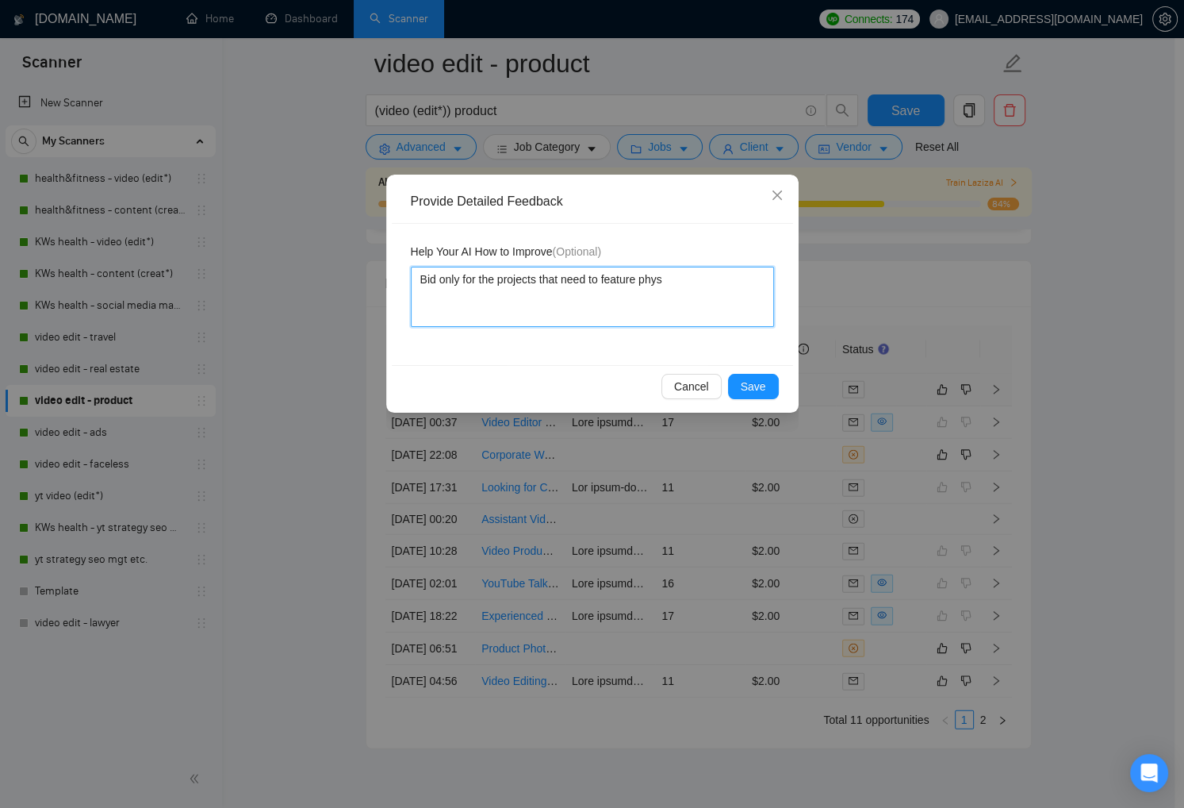
type textarea "Bid only for the projects that need to feature physi"
type textarea "Bid only for the projects that need to feature physic"
type textarea "Bid only for the projects that need to feature physica"
type textarea "Bid only for the projects that need to feature physical"
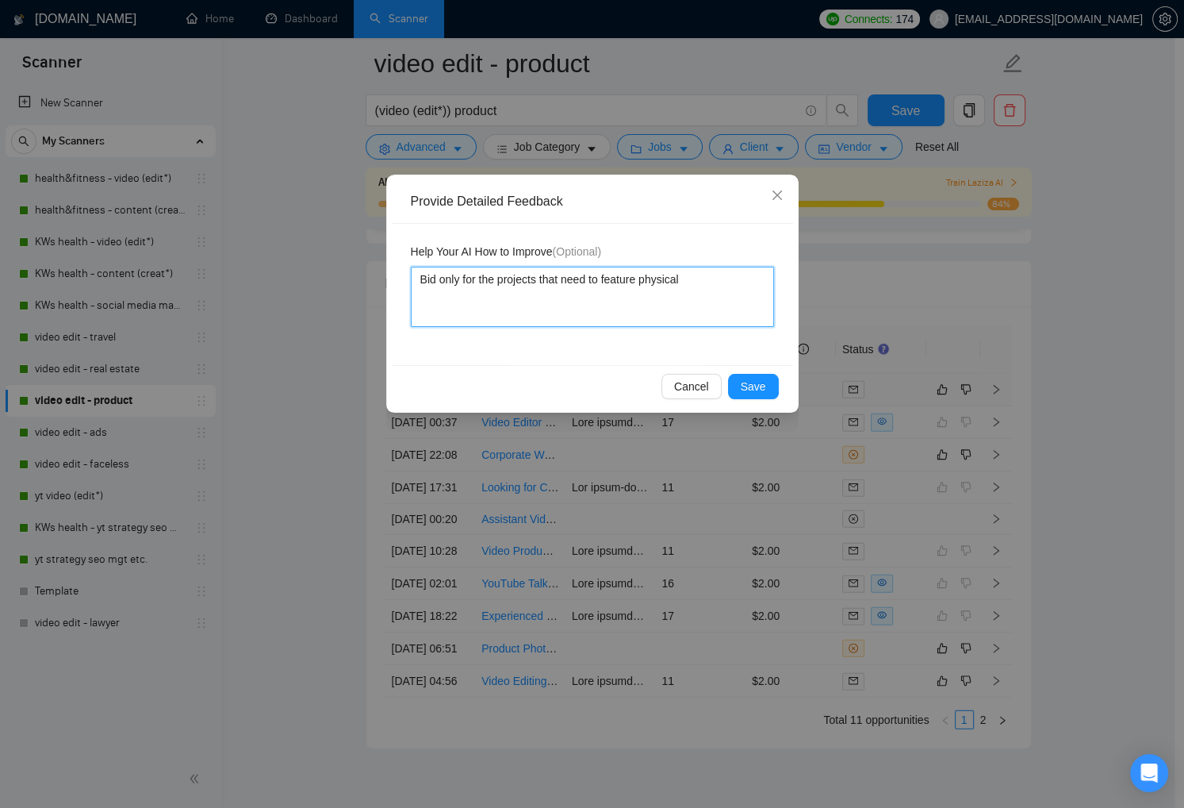
type textarea "Bid only for the projects that need to feature physical p"
type textarea "Bid only for the projects that need to feature physical pr"
type textarea "Bid only for the projects that need to feature physical pro"
type textarea "Bid only for the projects that need to feature physical prod"
type textarea "Bid only for the projects that need to feature physical produ"
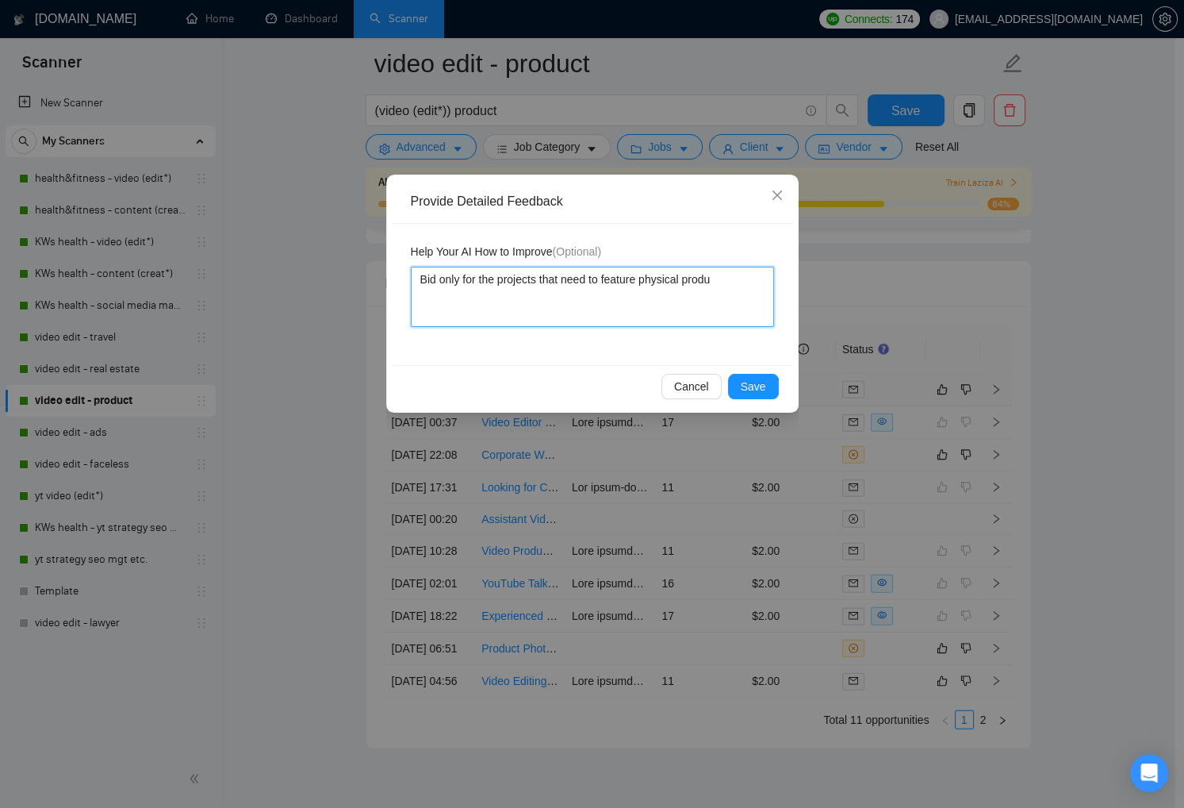
type textarea "Bid only for the projects that need to feature physical produc"
drag, startPoint x: 454, startPoint y: 298, endPoint x: 528, endPoint y: 336, distance: 83.7
click at [454, 298] on textarea "Bid only for the projects that need to feature physical products in video. This…" at bounding box center [592, 297] width 363 height 60
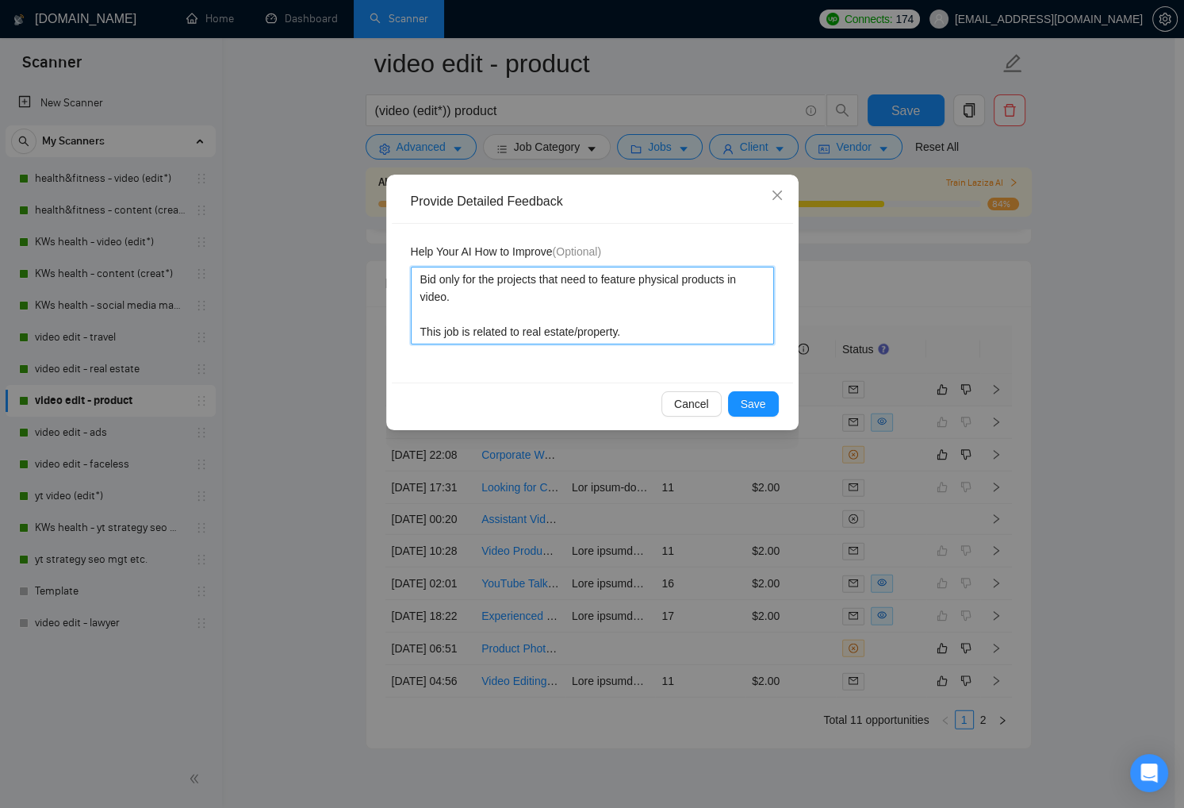
click at [526, 298] on textarea "Bid only for the projects that need to feature physical products in video. This…" at bounding box center [592, 306] width 363 height 78
drag, startPoint x: 552, startPoint y: 300, endPoint x: 571, endPoint y: 341, distance: 45.4
click at [552, 300] on textarea "Bid only for the projects that need to feature physical products in video. The …" at bounding box center [592, 306] width 363 height 78
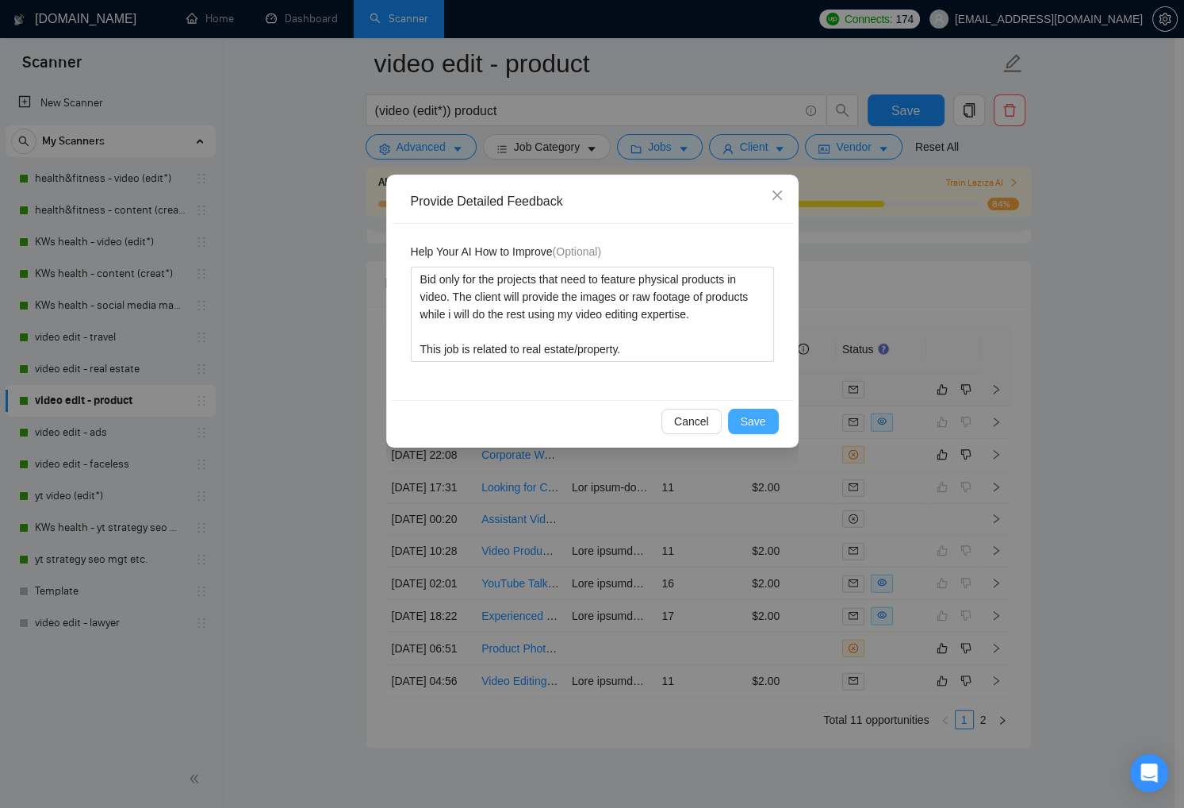
click at [771, 413] on button "Save" at bounding box center [753, 421] width 51 height 25
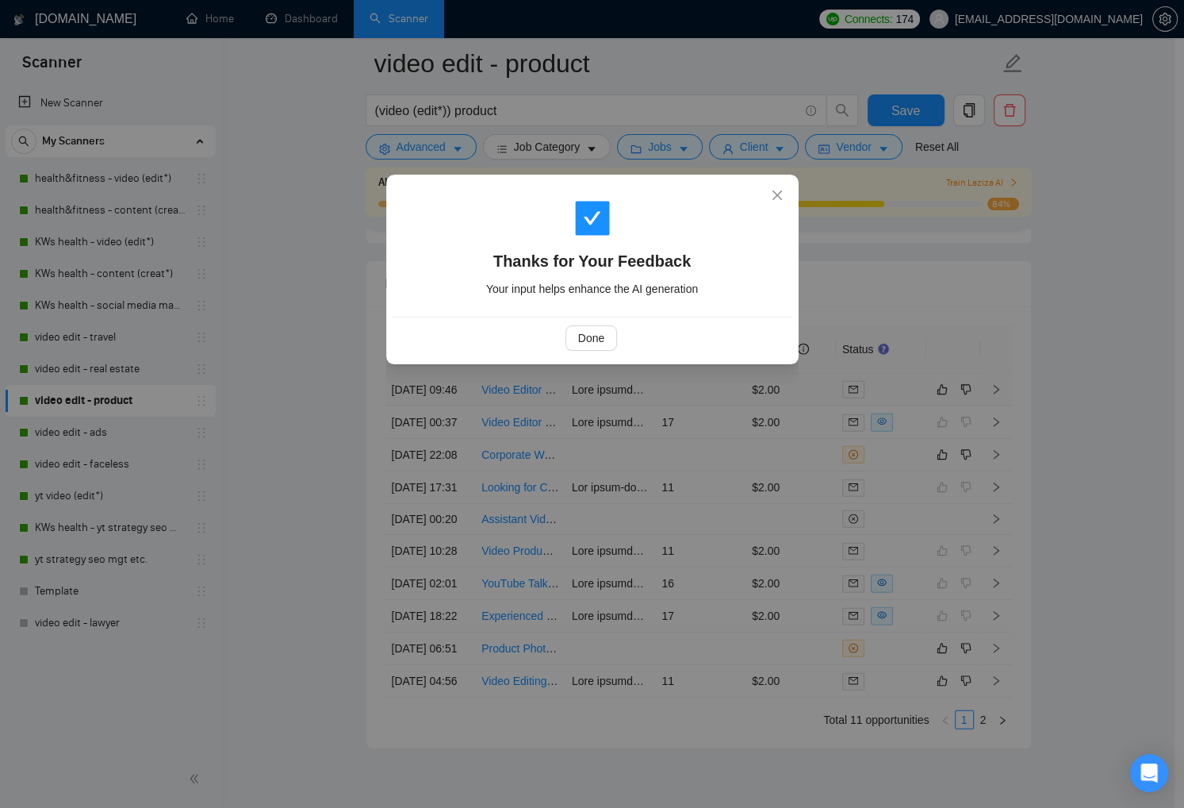
click at [588, 353] on div "Done" at bounding box center [592, 338] width 401 height 42
click at [587, 342] on span "Done" at bounding box center [591, 337] width 26 height 17
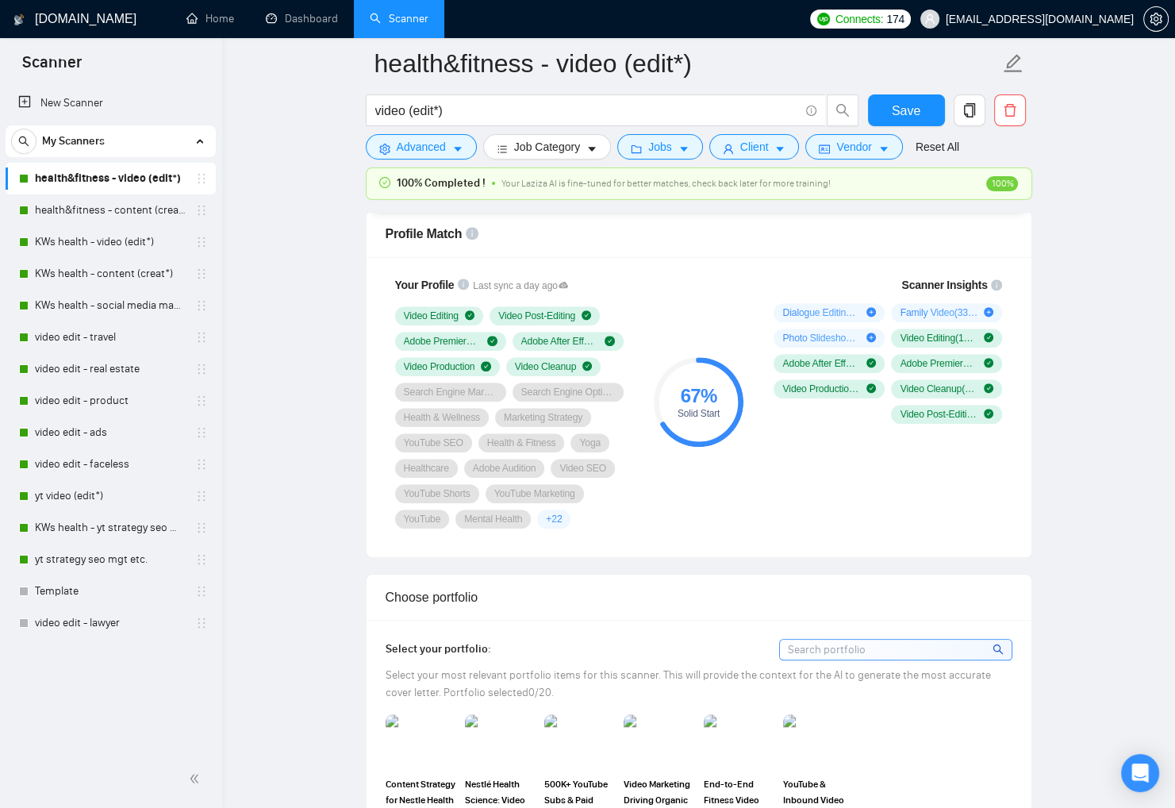
scroll to position [3890, 0]
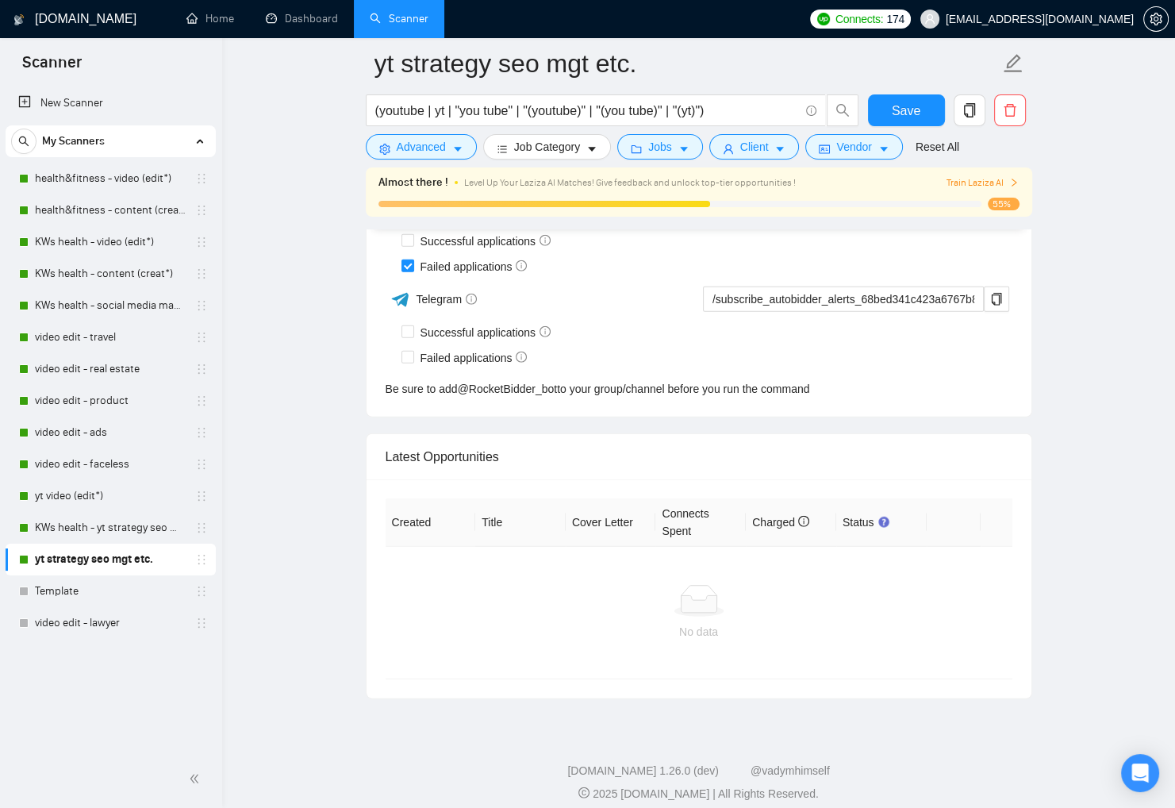
scroll to position [3894, 0]
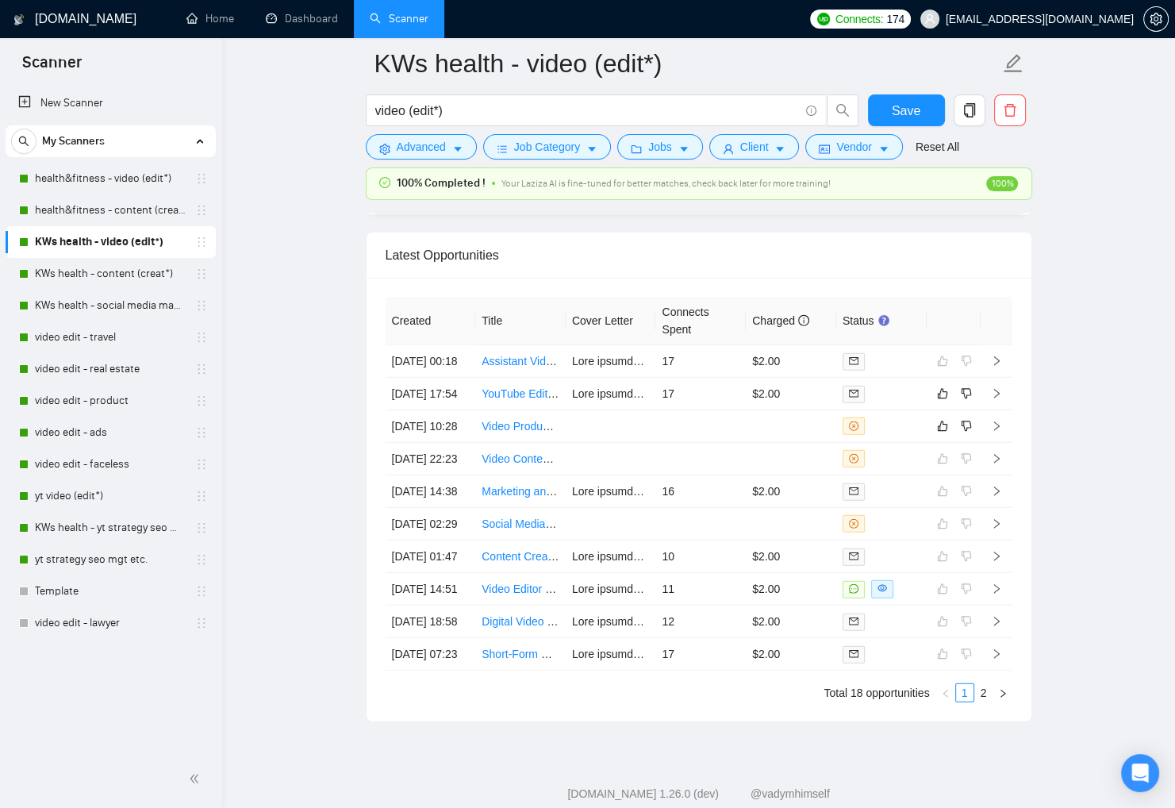
scroll to position [4110, 0]
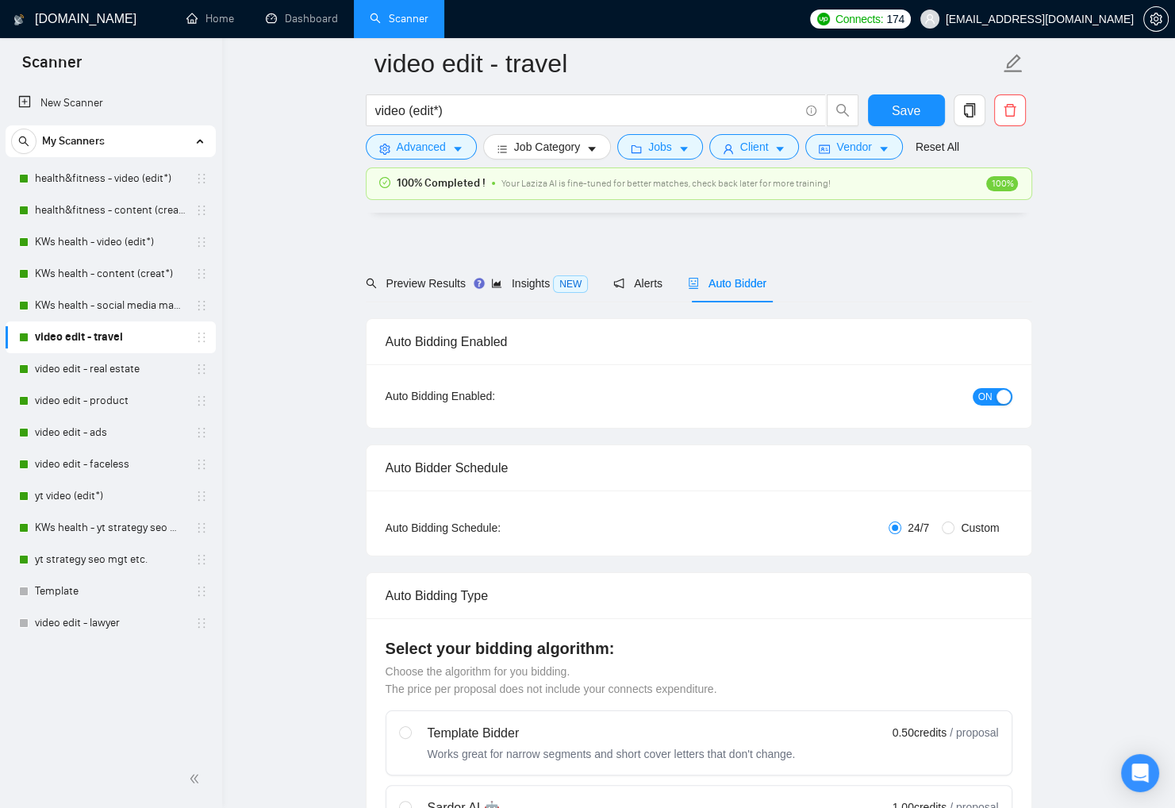
scroll to position [3893, 0]
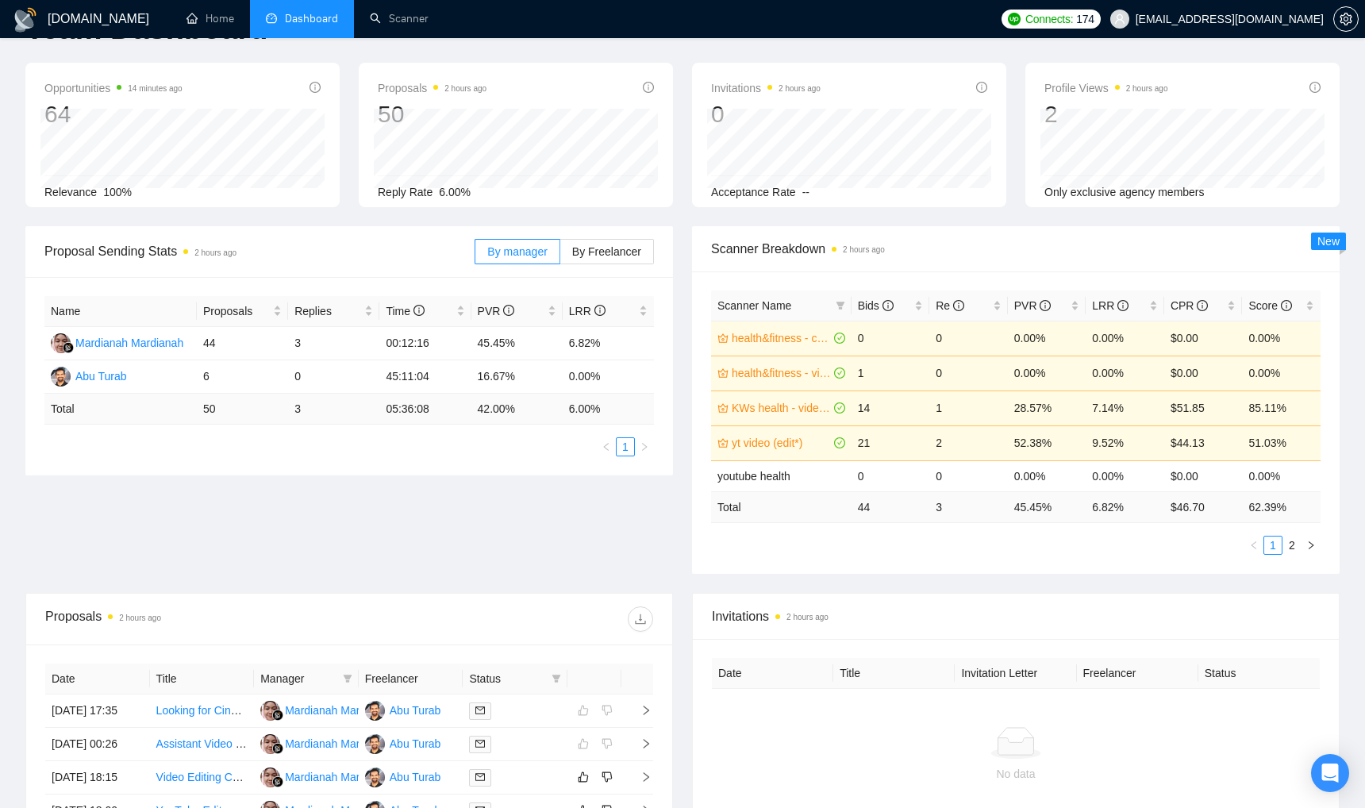
scroll to position [225, 0]
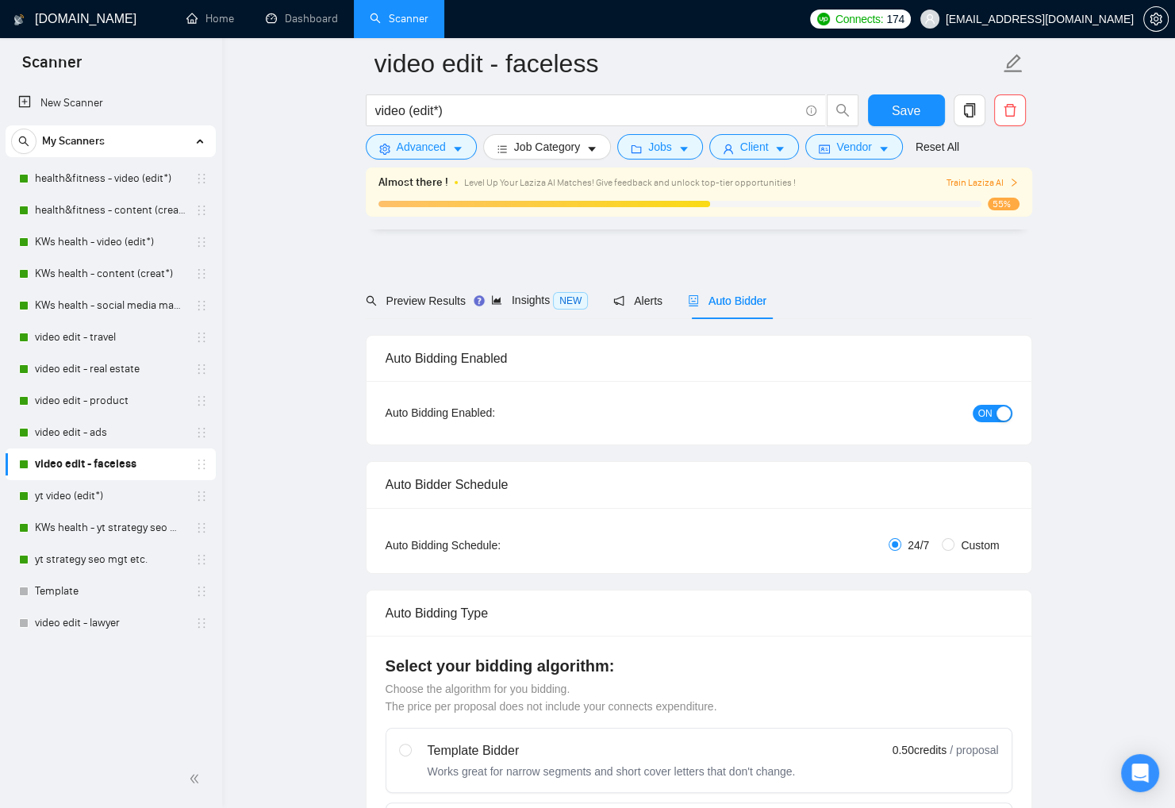
scroll to position [3962, 0]
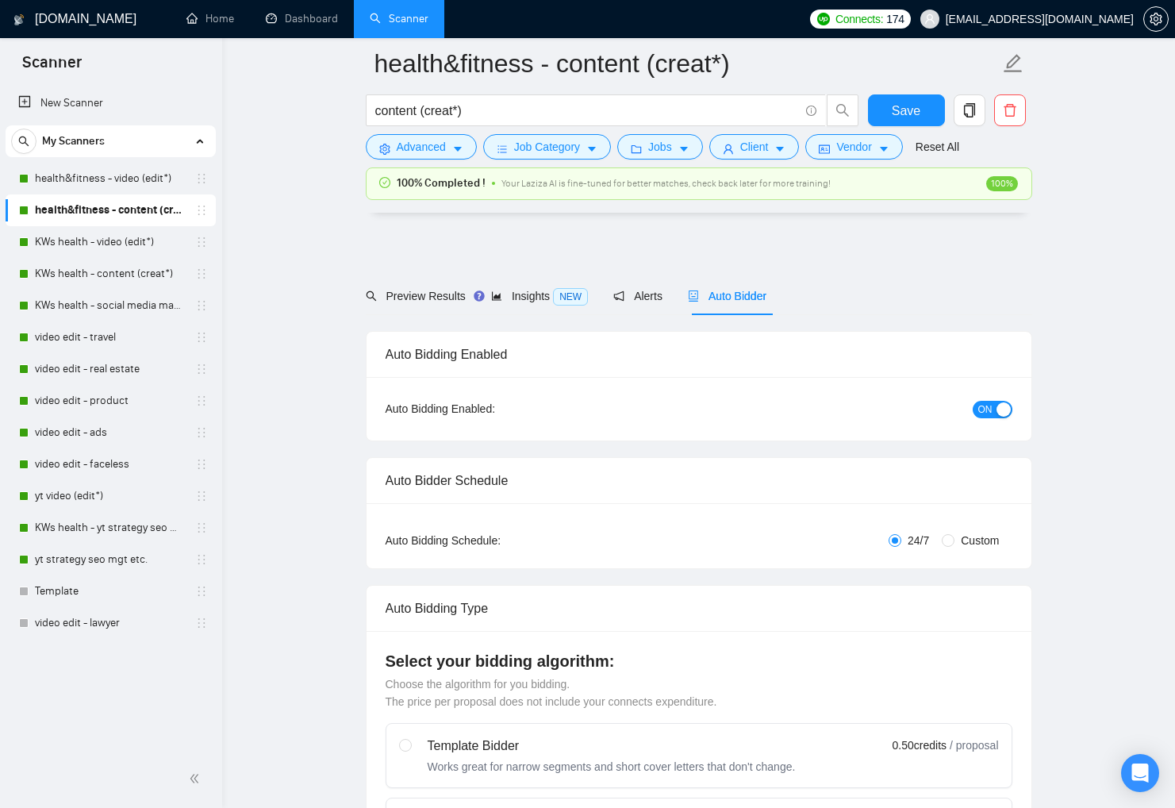
scroll to position [3602, 0]
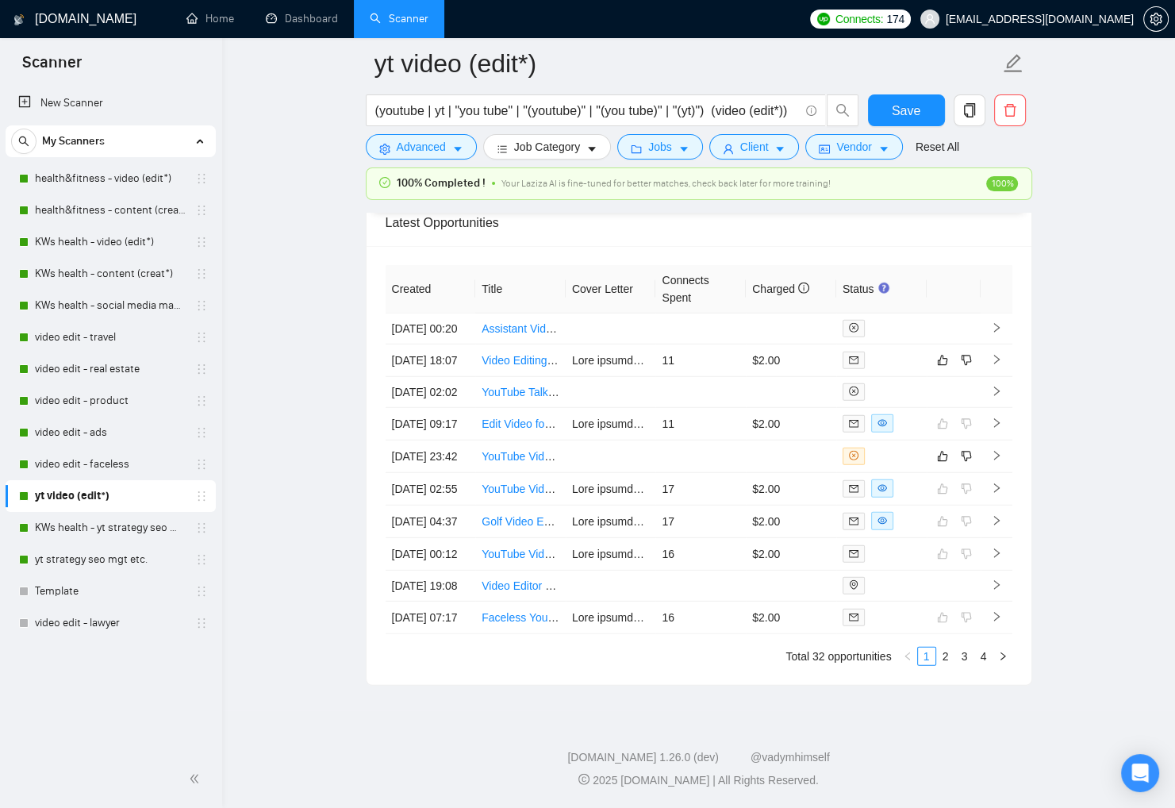
scroll to position [4243, 0]
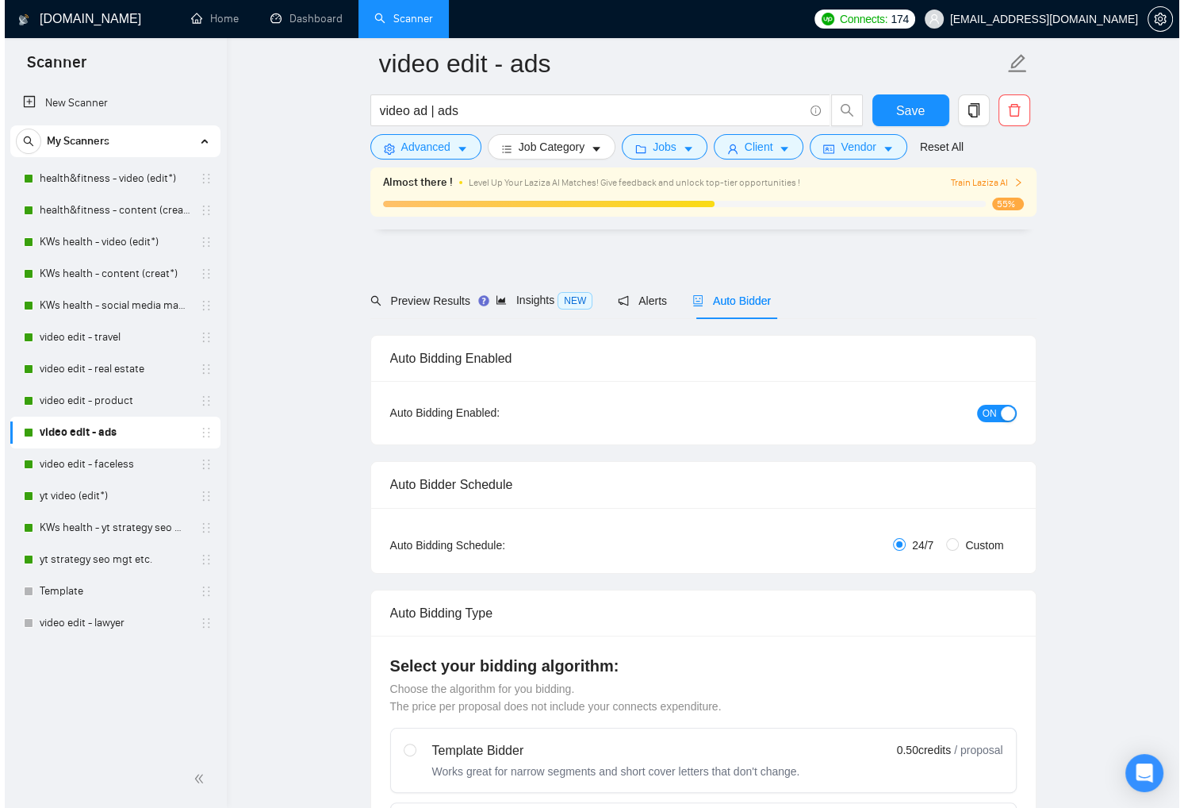
scroll to position [3890, 0]
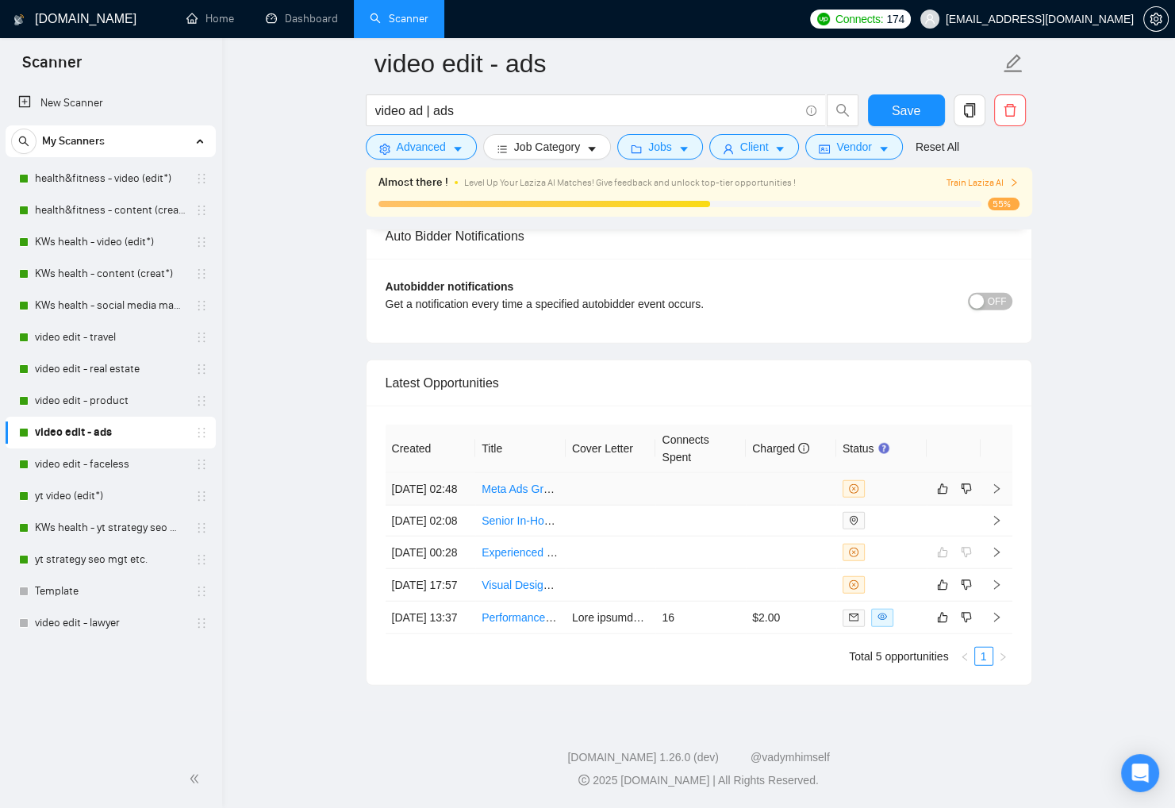
click at [751, 473] on td at bounding box center [791, 489] width 90 height 33
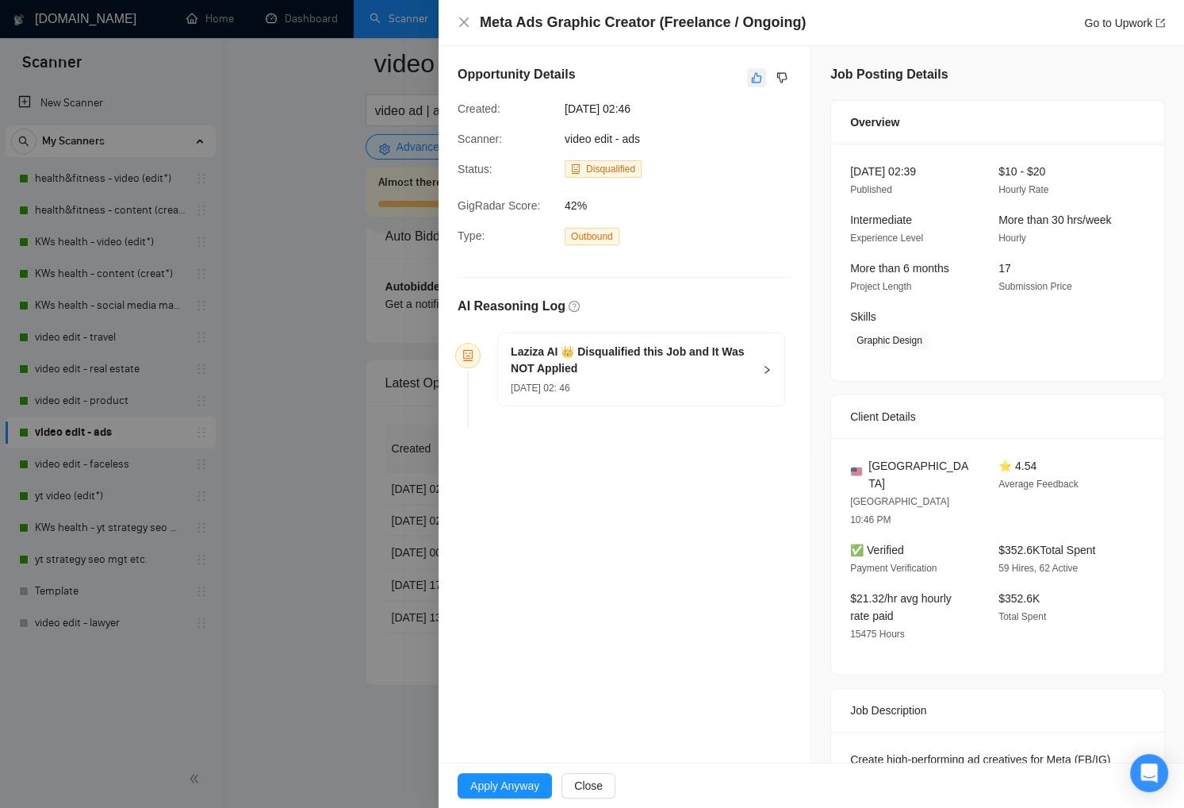
click at [751, 79] on icon "like" at bounding box center [756, 77] width 11 height 13
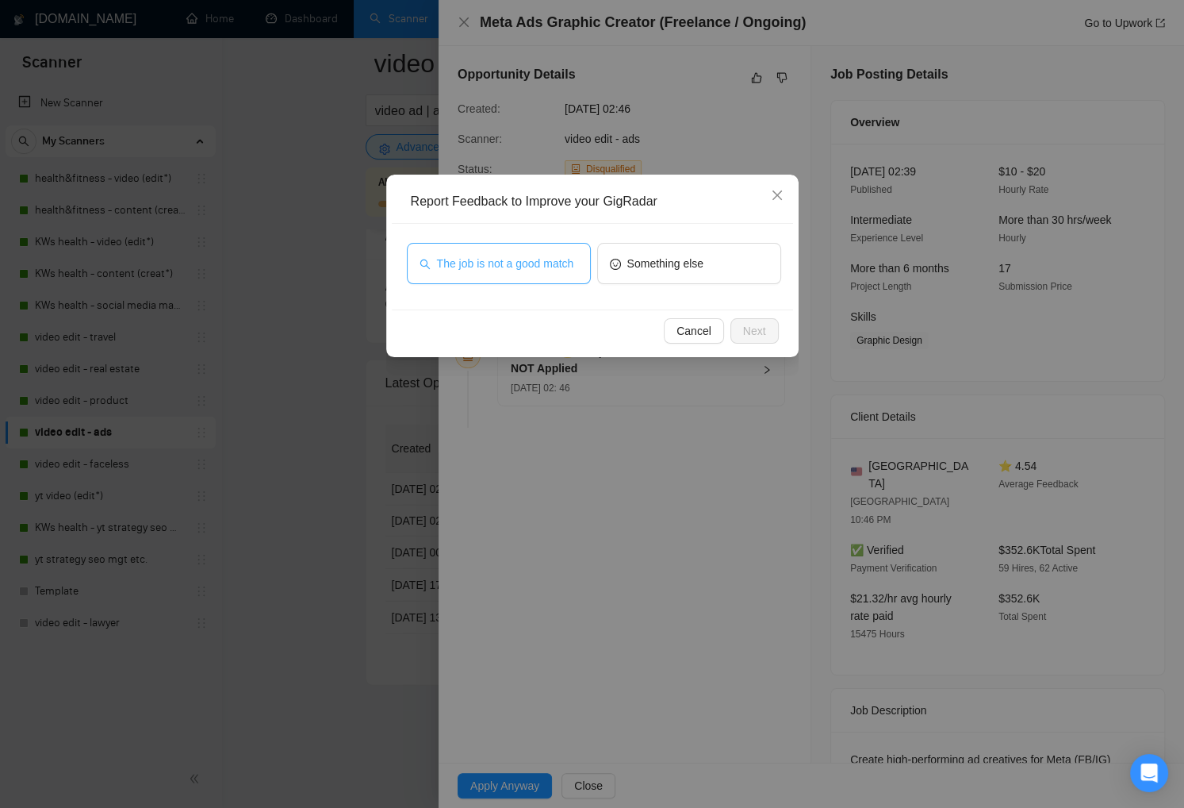
click at [556, 257] on span "The job is not a good match" at bounding box center [505, 263] width 137 height 17
click at [769, 324] on button "Next" at bounding box center [755, 330] width 48 height 25
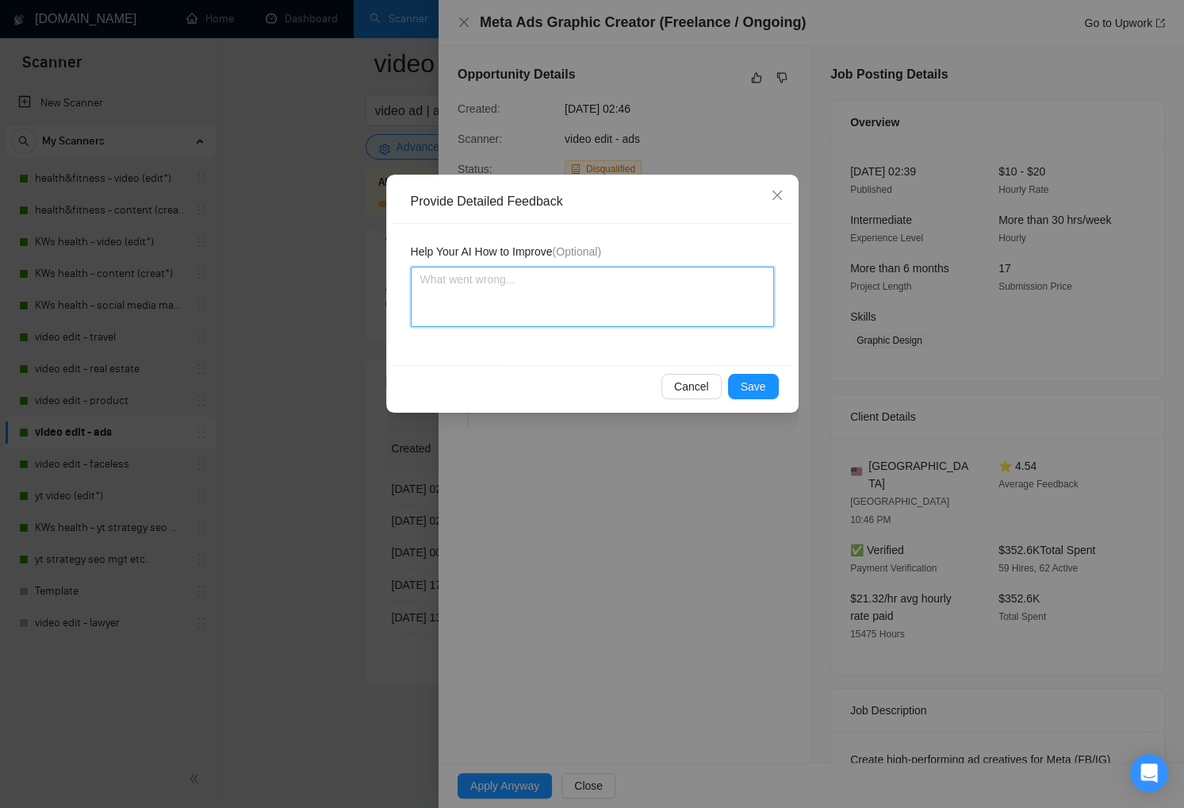
click at [625, 294] on textarea at bounding box center [592, 297] width 363 height 60
type textarea "Y"
type textarea "Ye"
type textarea "Y"
type textarea "T"
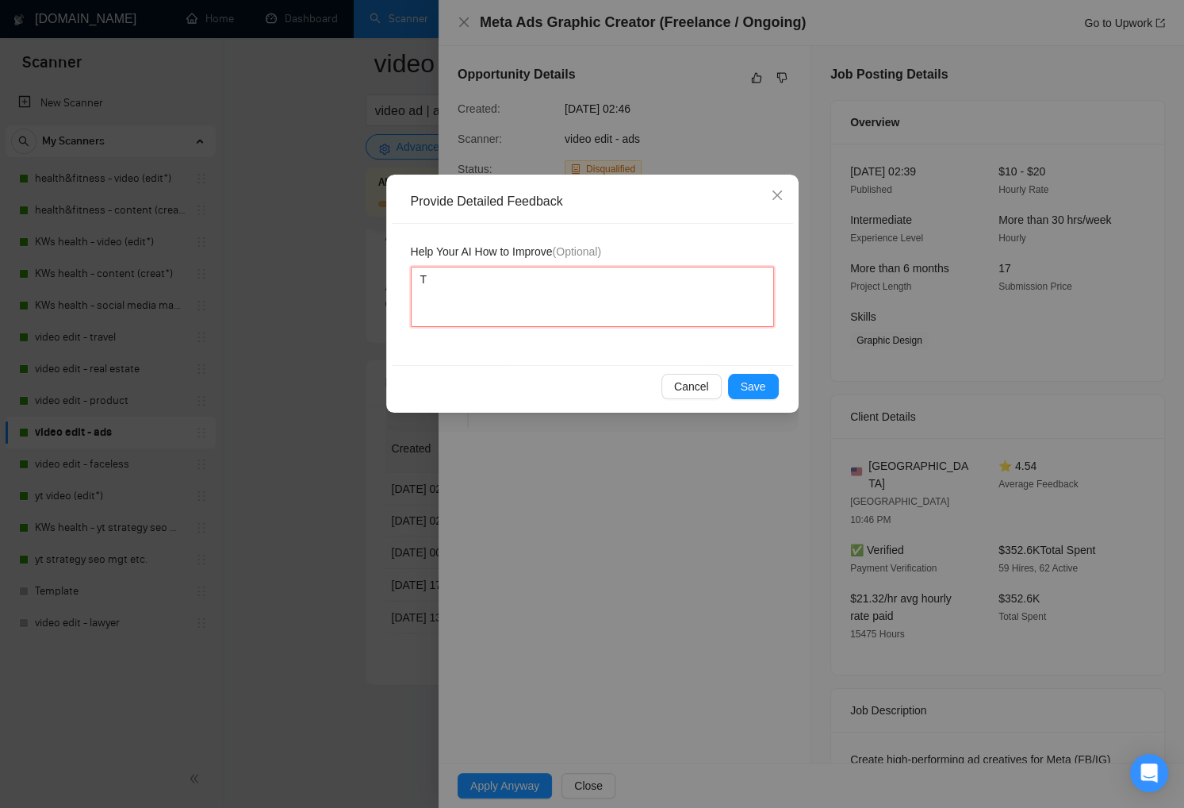
type textarea "Th"
type textarea "Thi"
type textarea "This"
type textarea "This j"
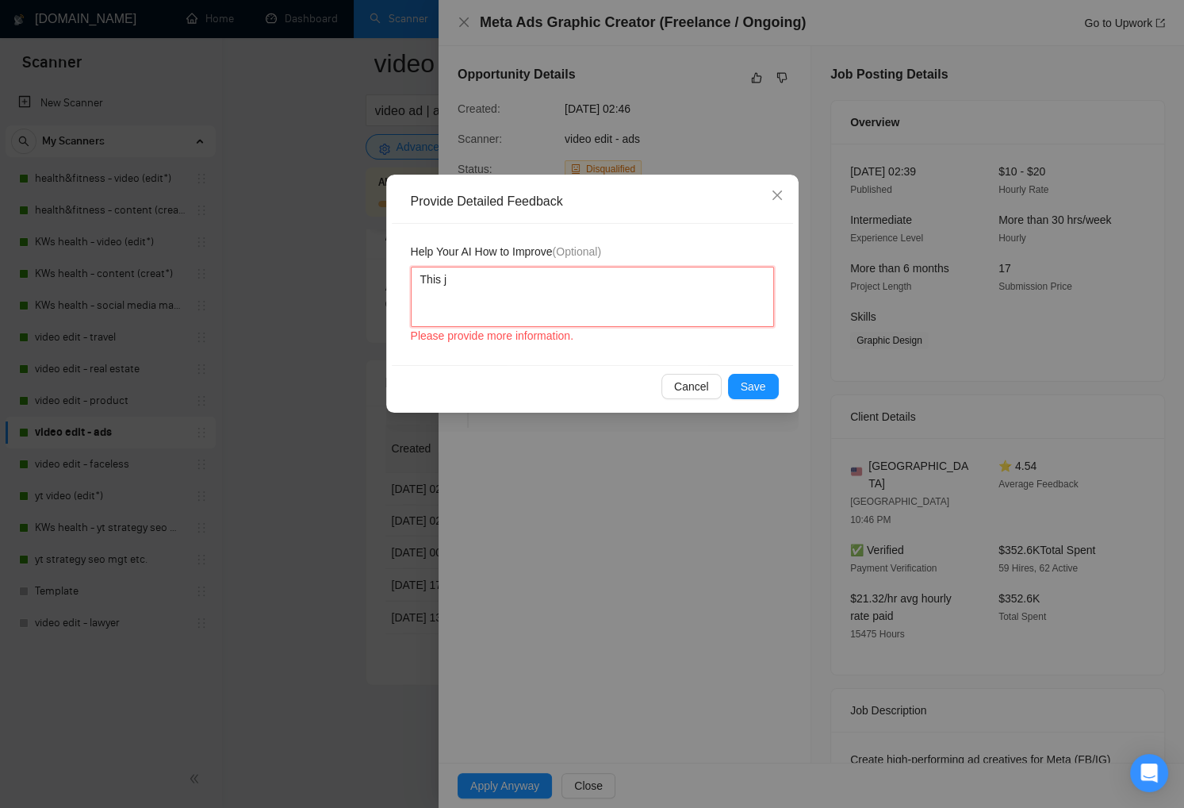
type textarea "This jo"
type textarea "This job"
type textarea "This job d"
type textarea "This job de"
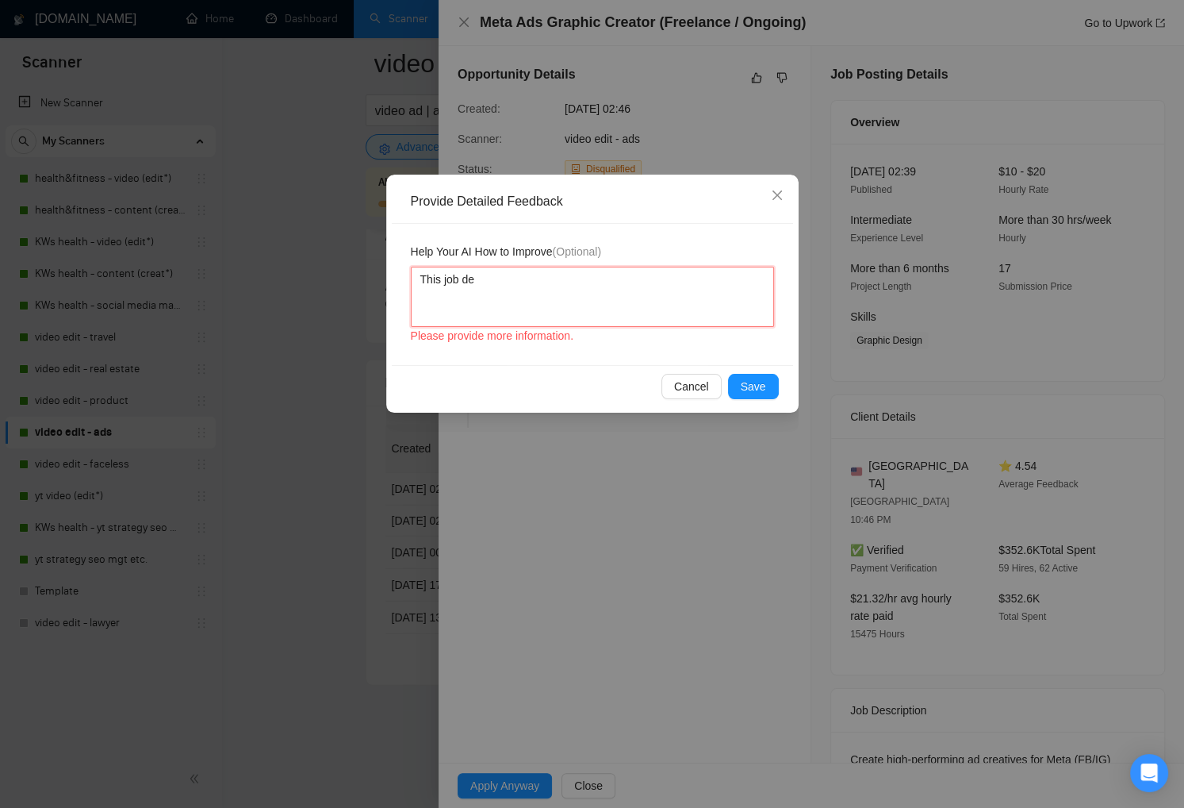
type textarea "This job dem"
type textarea "This job dema"
type textarea "This job deman"
type textarea "This job demand"
type textarea "This job demands"
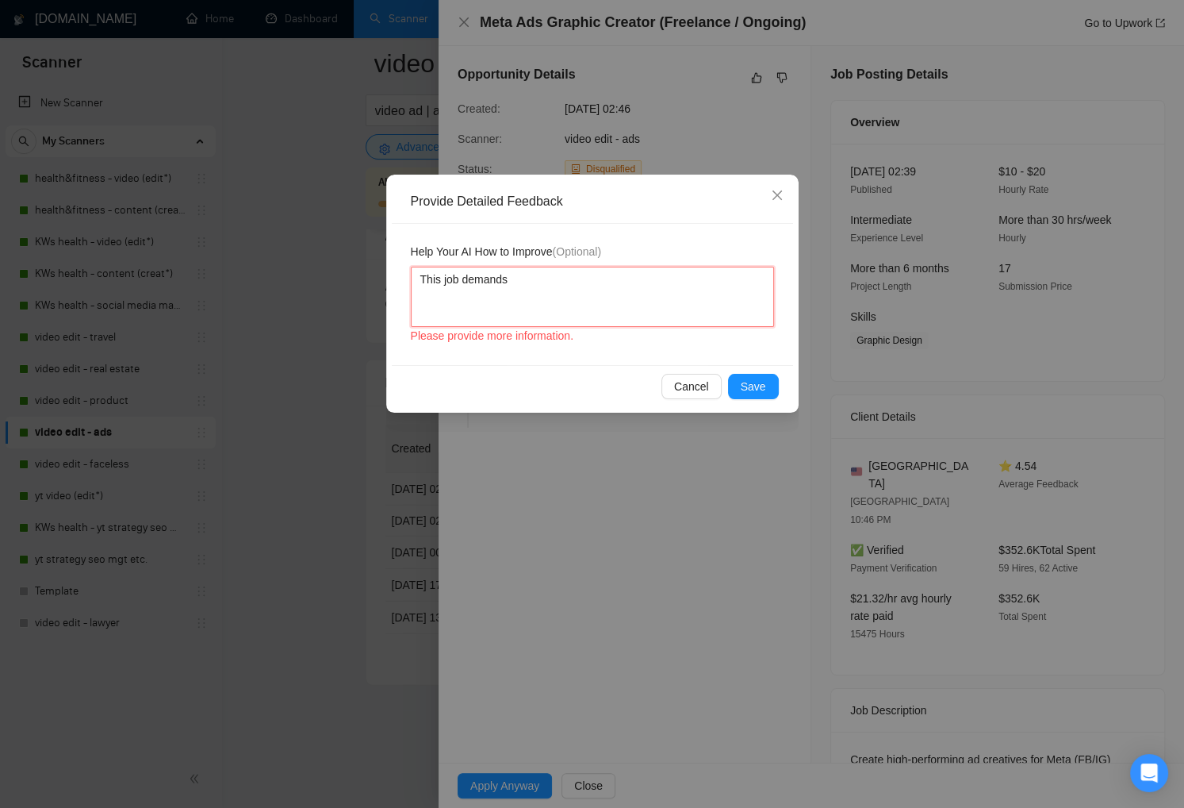
type textarea "This job demands"
type textarea "This job demands a"
type textarea "This job demands ad"
type textarea "This job demands ads"
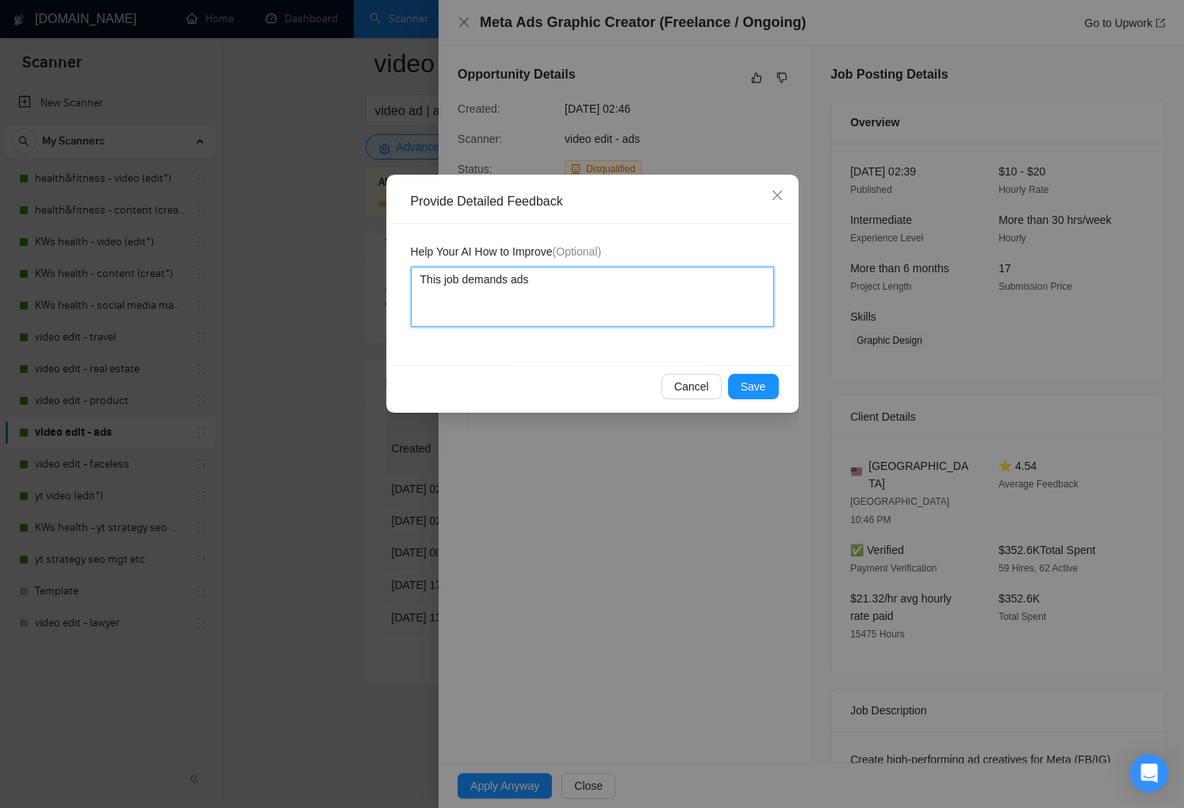
type textarea "This job demands ads c"
type textarea "This job demands ads cr"
type textarea "This job demands ads cre"
type textarea "This job demands ads crea"
type textarea "This job demands ads creat"
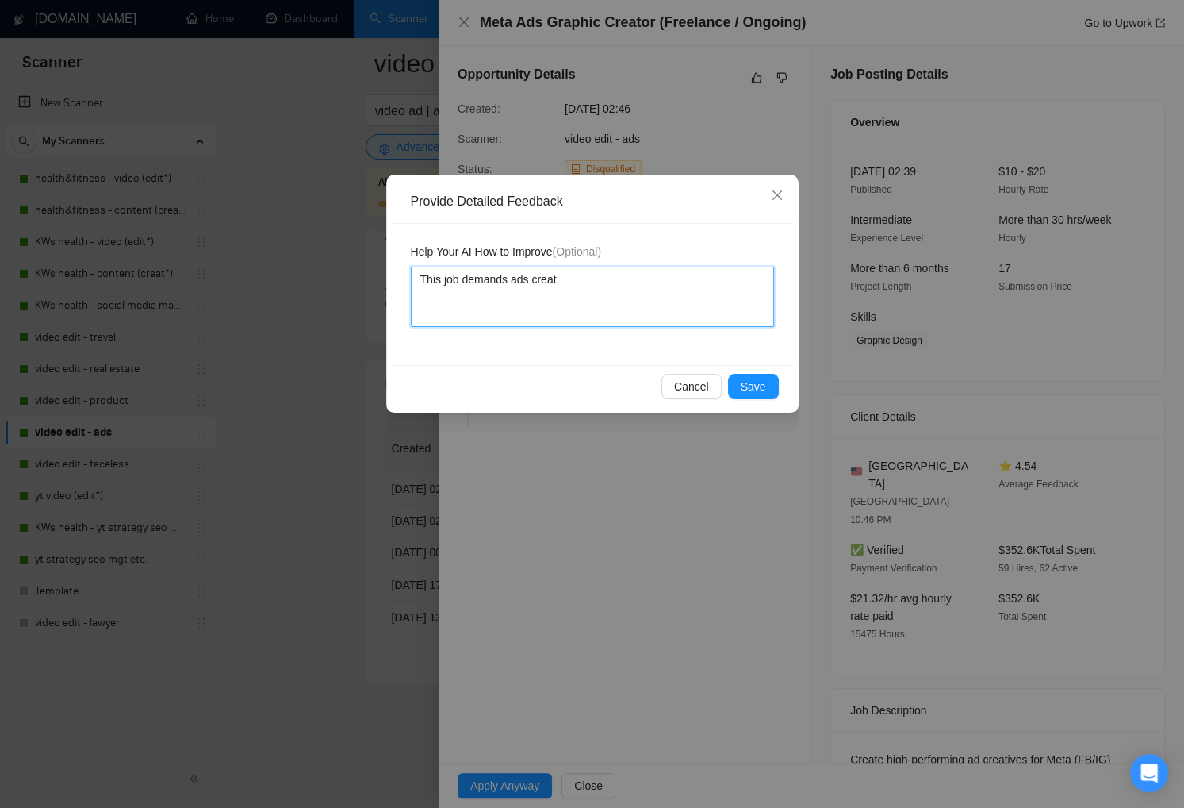
type textarea "This job demands ads creati"
type textarea "This job demands ads creativ"
type textarea "This job demands ads creative"
type textarea "This job demands ads creatives"
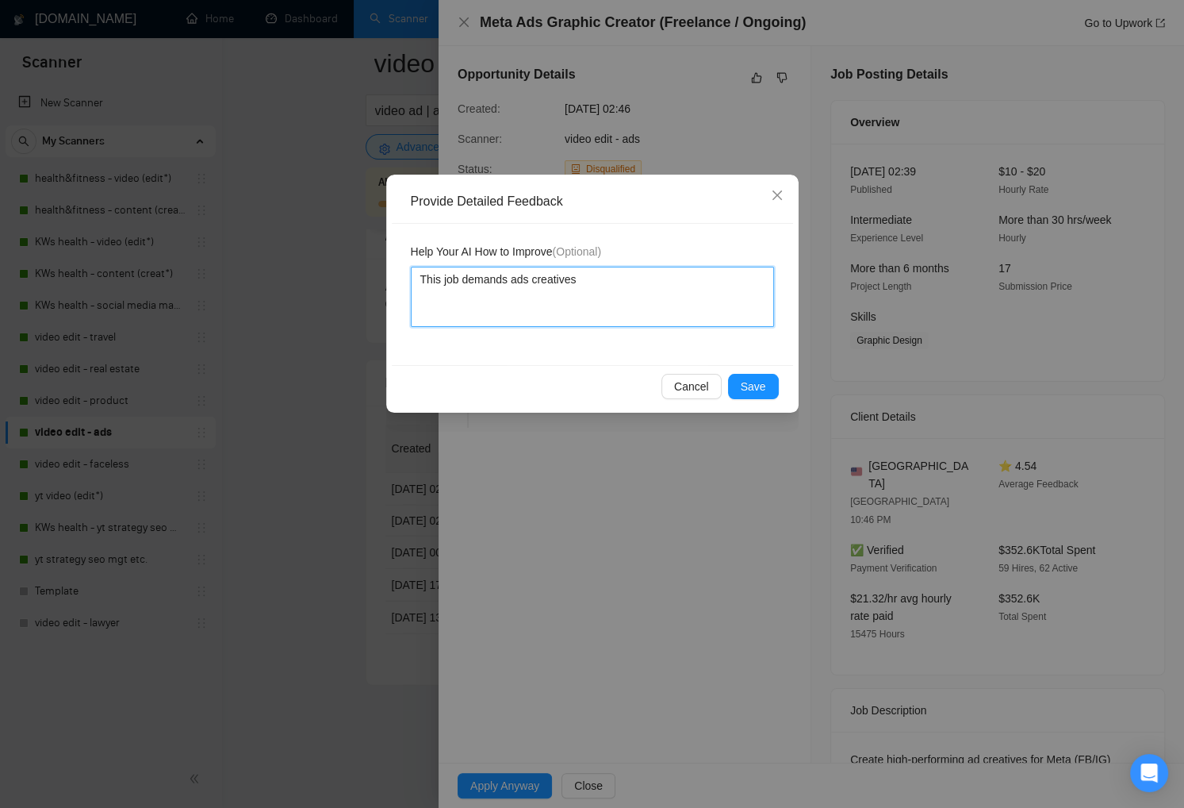
type textarea "This job demands ads creatives ("
type textarea "This job demands ads creatives (i"
type textarea "This job demands ads creatives (im"
type textarea "This job demands ads creatives (ima"
type textarea "This job demands ads creatives (imag"
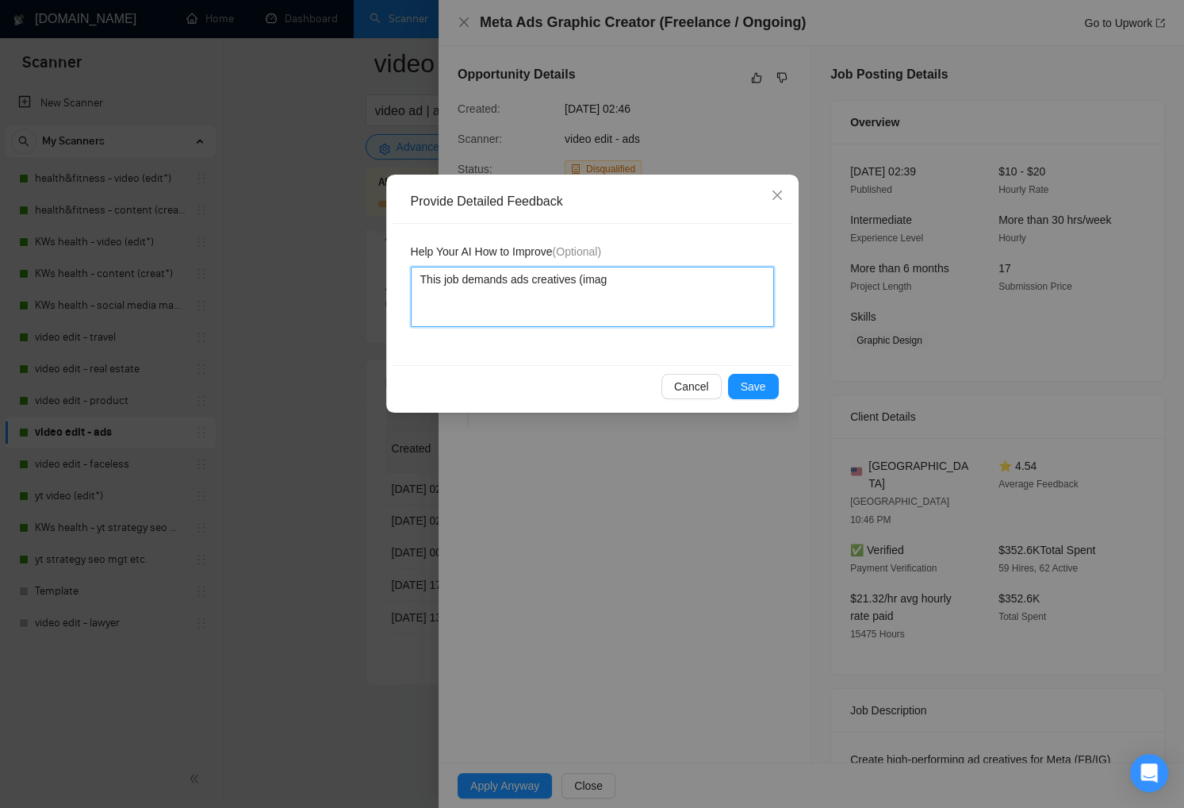
type textarea "This job demands ads creatives (image"
type textarea "This job demands ads creatives (images"
type textarea "This job demands ads creatives (images)"
type textarea "This job demands ads creatives (images),"
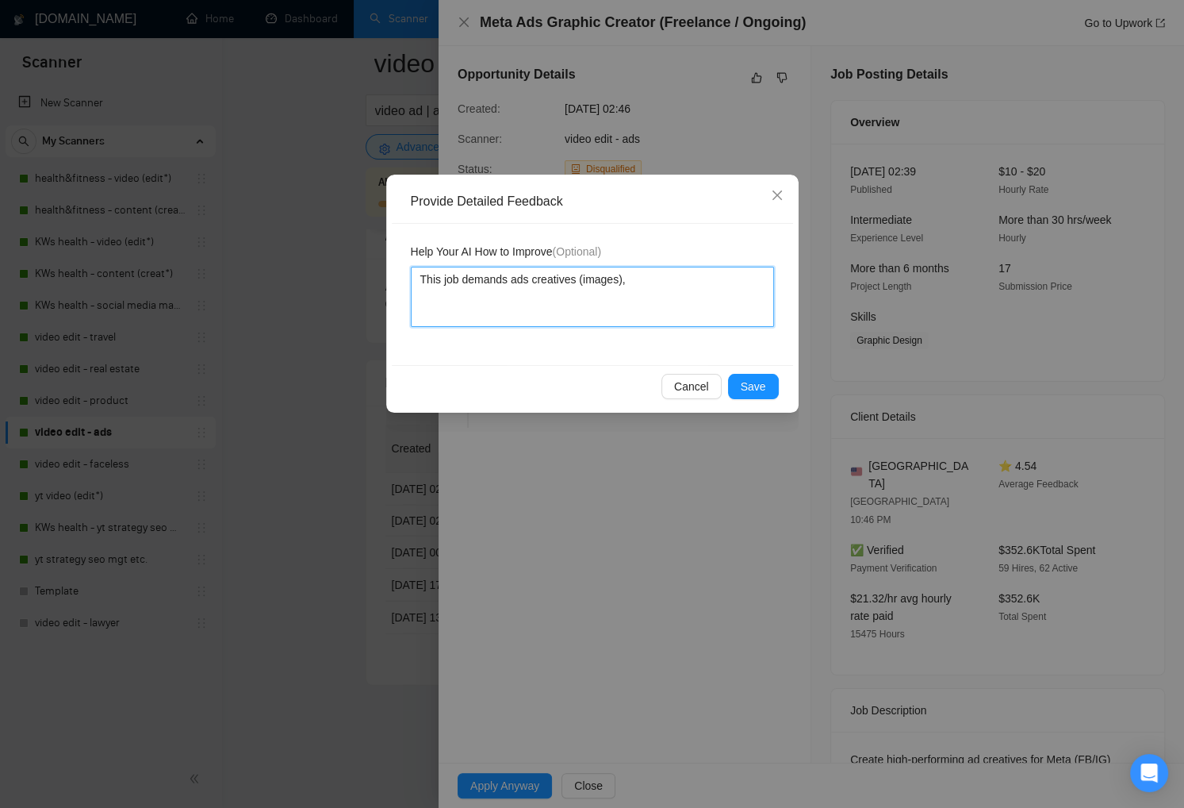
type textarea "This job demands ads creatives (images), n"
type textarea "This job demands ads creatives (images), no"
type textarea "This job demands ads creatives (images), not"
type textarea "This job demands ads creatives (images), not v"
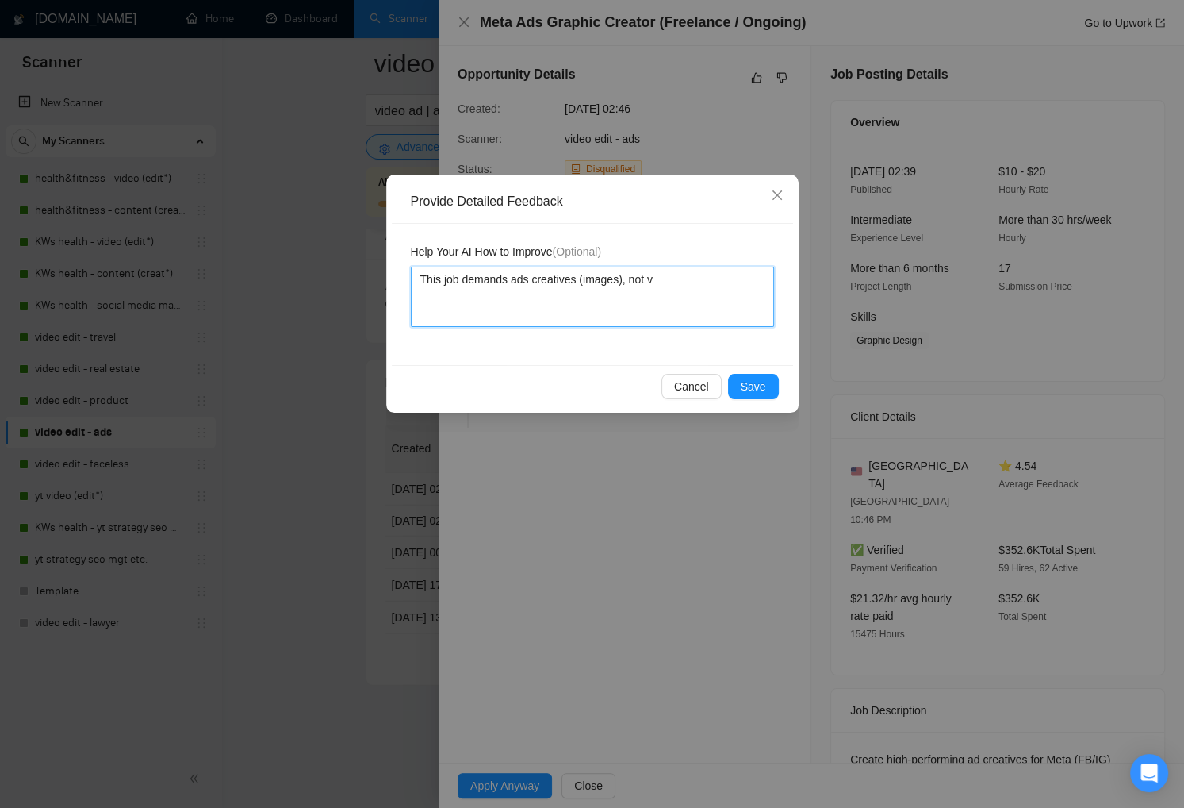
type textarea "This job demands ads creatives (images), not vi"
type textarea "This job demands ads creatives (images), not vid"
type textarea "This job demands ads creatives (images), not vide"
type textarea "This job demands ads creatives (images), not video"
type textarea "This job demands ads creatives (images), not videos"
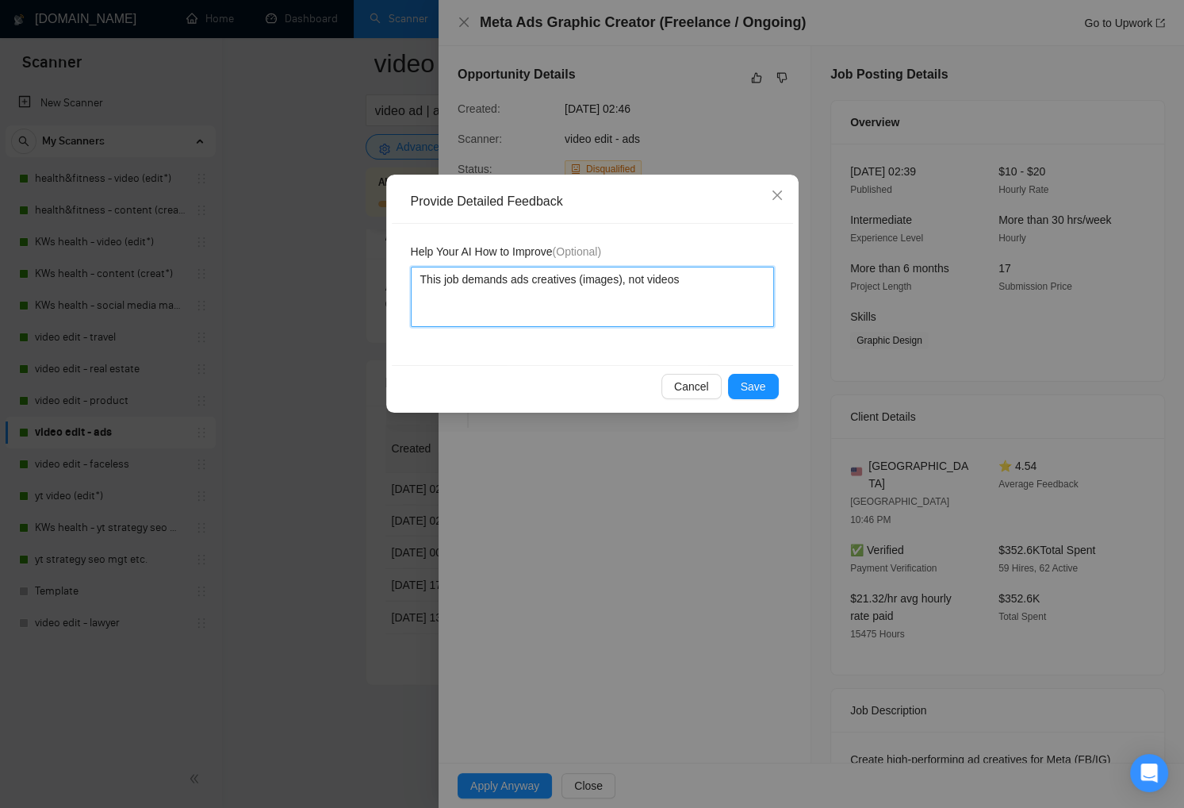
type textarea "This job demands ads creatives (images), not videos."
type textarea "This job demands ads creatives (images), not videos. O"
type textarea "This job demands ads creatives (images), not videos. Ou"
type textarea "This job demands ads creatives (images), not videos. Our"
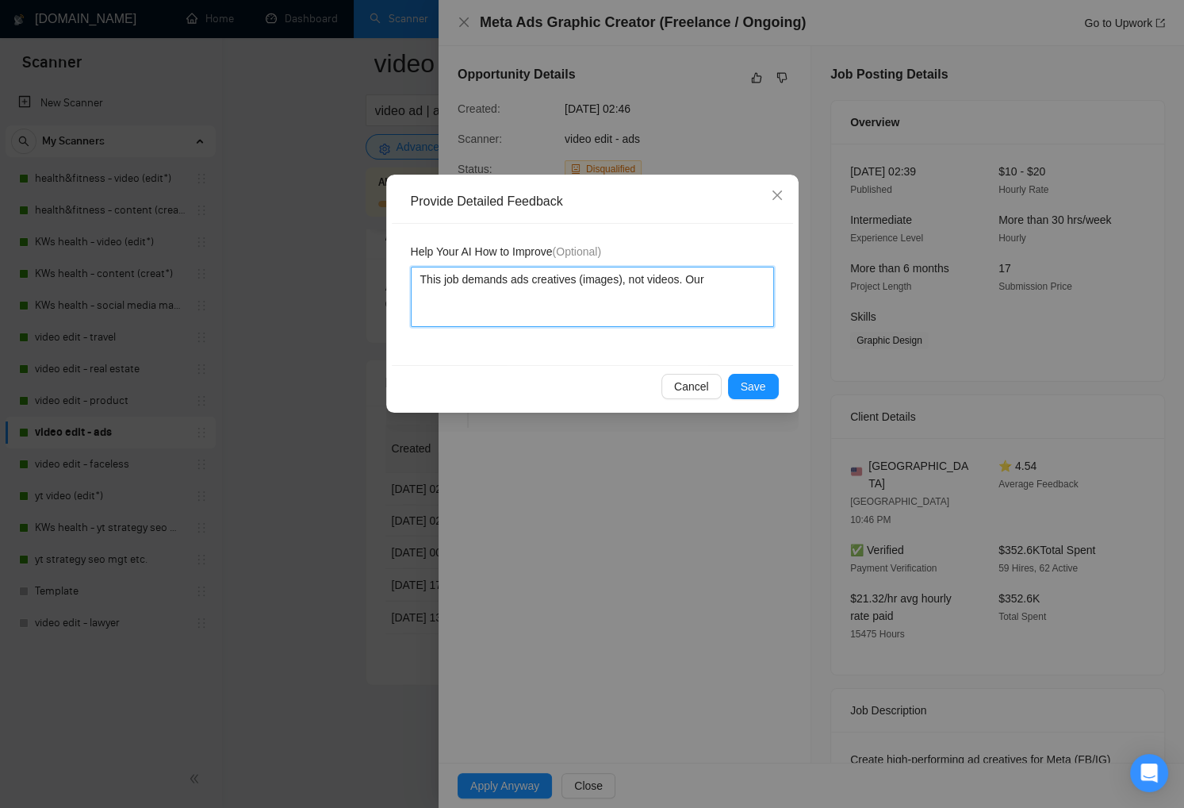
type textarea "This job demands ads creatives (images), not videos. Our"
type textarea "This job demands ads creatives (images), not videos. Our s"
type textarea "This job demands ads creatives (images), not videos. Our sp"
type textarea "This job demands ads creatives (images), not videos. Our spe"
type textarea "This job demands ads creatives (images), not videos. Our spec"
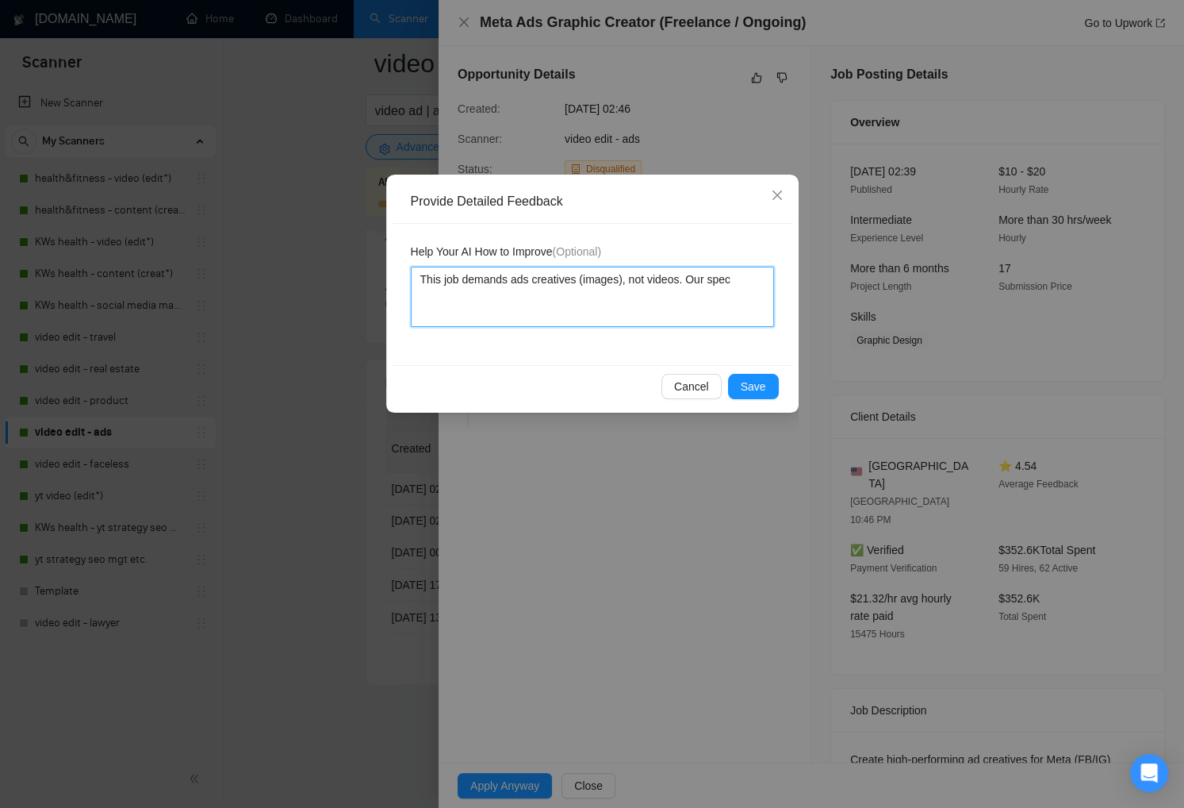
type textarea "This job demands ads creatives (images), not videos. Our speci"
type textarea "This job demands ads creatives (images), not videos. Our specia"
type textarea "This job demands ads creatives (images), not videos. Our special"
type textarea "This job demands ads creatives (images), not videos. Our speciali"
type textarea "This job demands ads creatives (images), not videos. Our specialit"
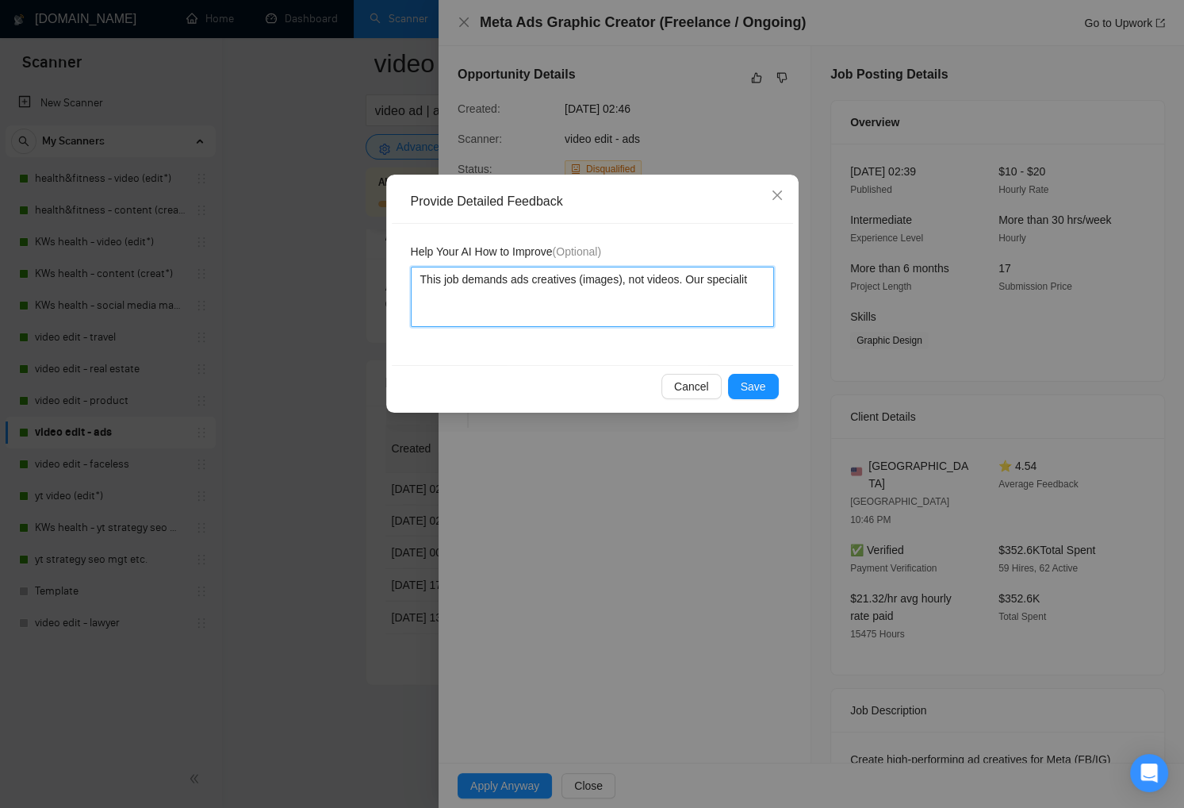
type textarea "This job demands ads creatives (images), not videos. Our speciality"
type textarea "This job demands ads creatives (images), not videos. Our speciality i"
type textarea "This job demands ads creatives (images), not videos. Our speciality is"
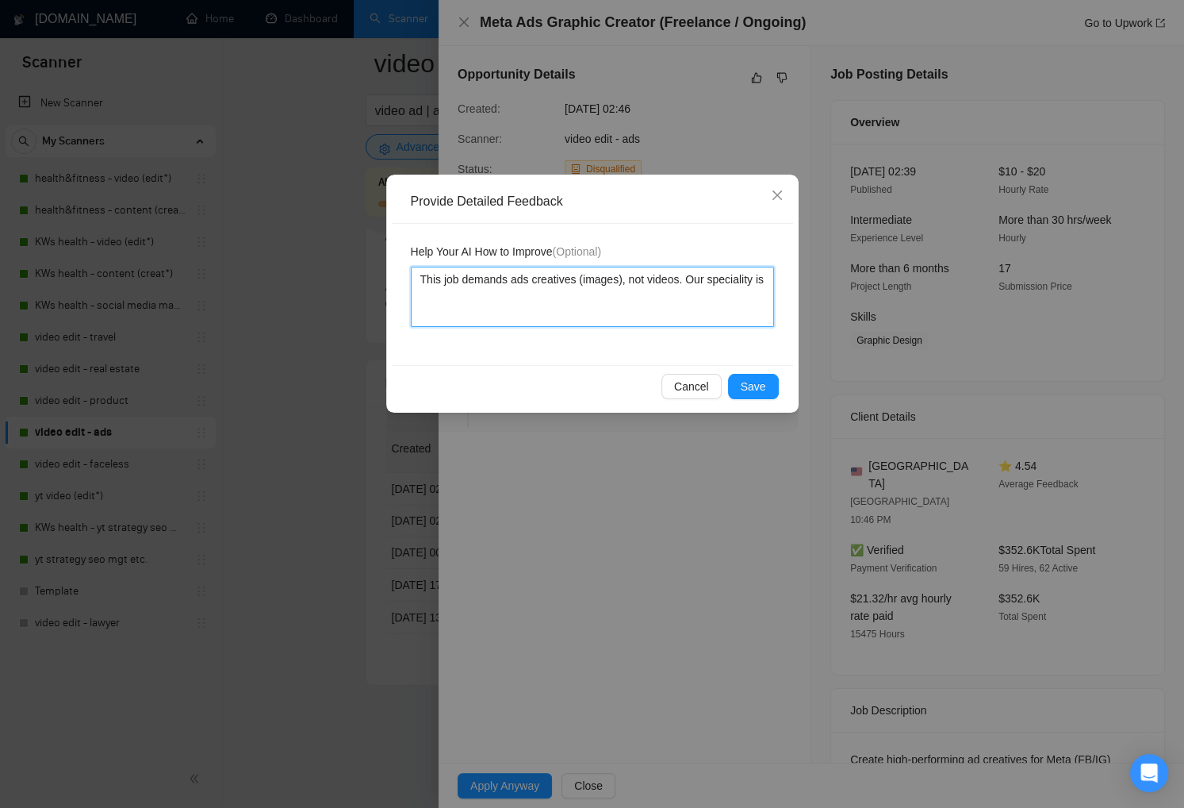
type textarea "This job demands ads creatives (images), not videos. Our speciality is v"
type textarea "This job demands ads creatives (images), not videos. Our speciality is vi"
type textarea "This job demands ads creatives (images), not videos. Our speciality is vid"
type textarea "This job demands ads creatives (images), not videos. Our speciality is vide"
type textarea "This job demands ads creatives (images), not videos. Our speciality is video"
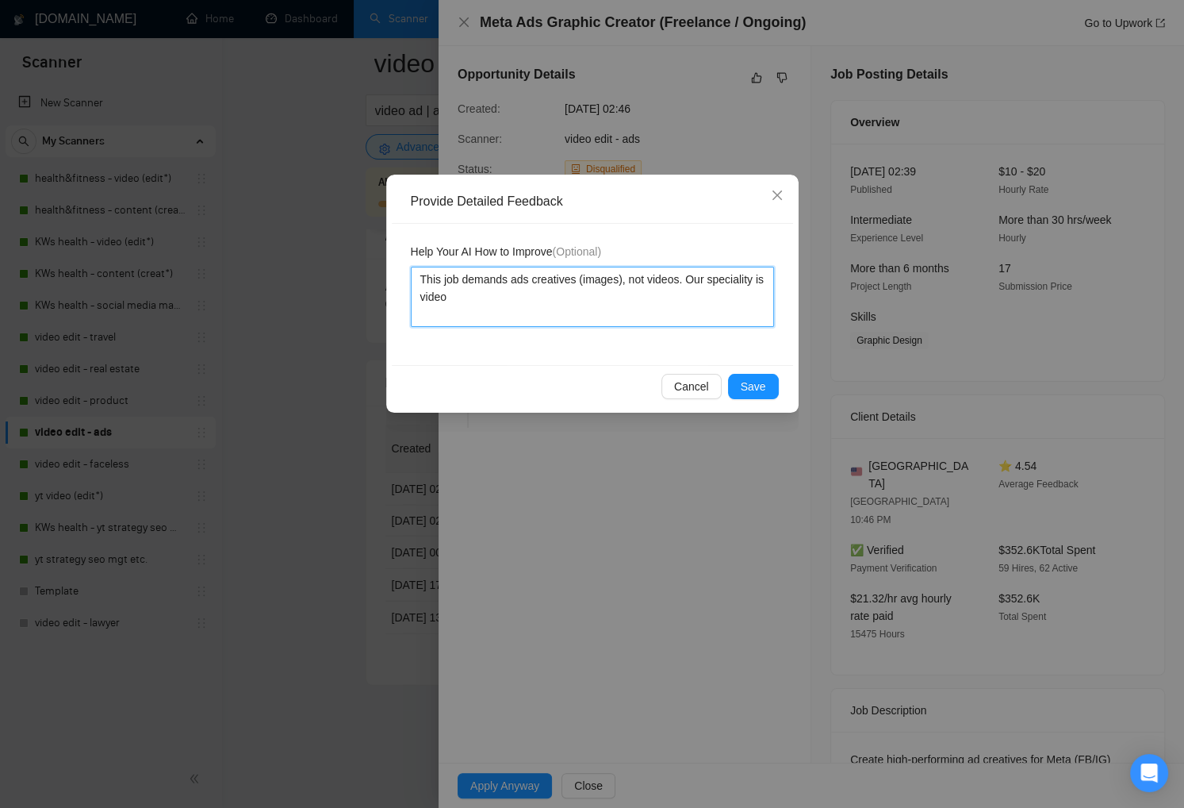
type textarea "This job demands ads creatives (images), not videos. Our speciality is video"
type textarea "This job demands ads creatives (images), not videos. Our speciality is video e"
type textarea "This job demands ads creatives (images), not videos. Our speciality is video ed"
type textarea "This job demands ads creatives (images), not videos. Our speciality is video edi"
type textarea "This job demands ads creatives (images), not videos. Our speciality is video ed…"
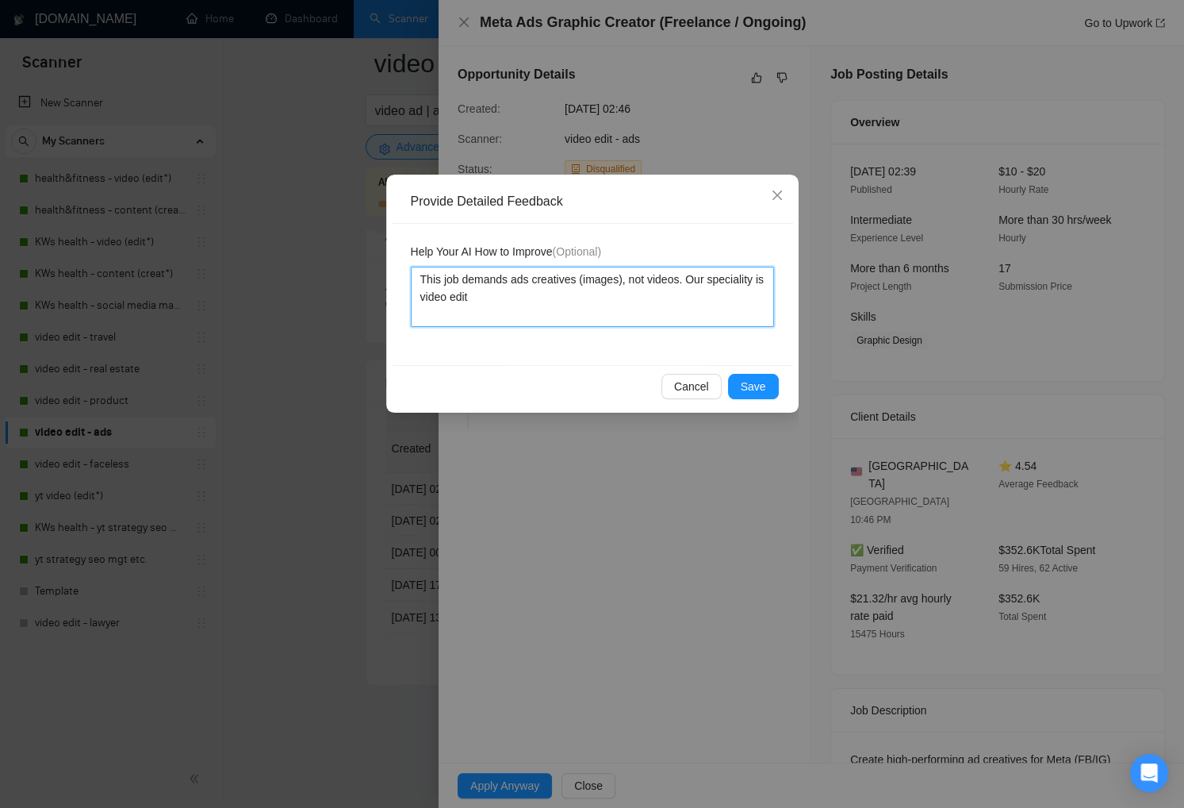
type textarea "This job demands ads creatives (images), not videos. Our speciality is video ed…"
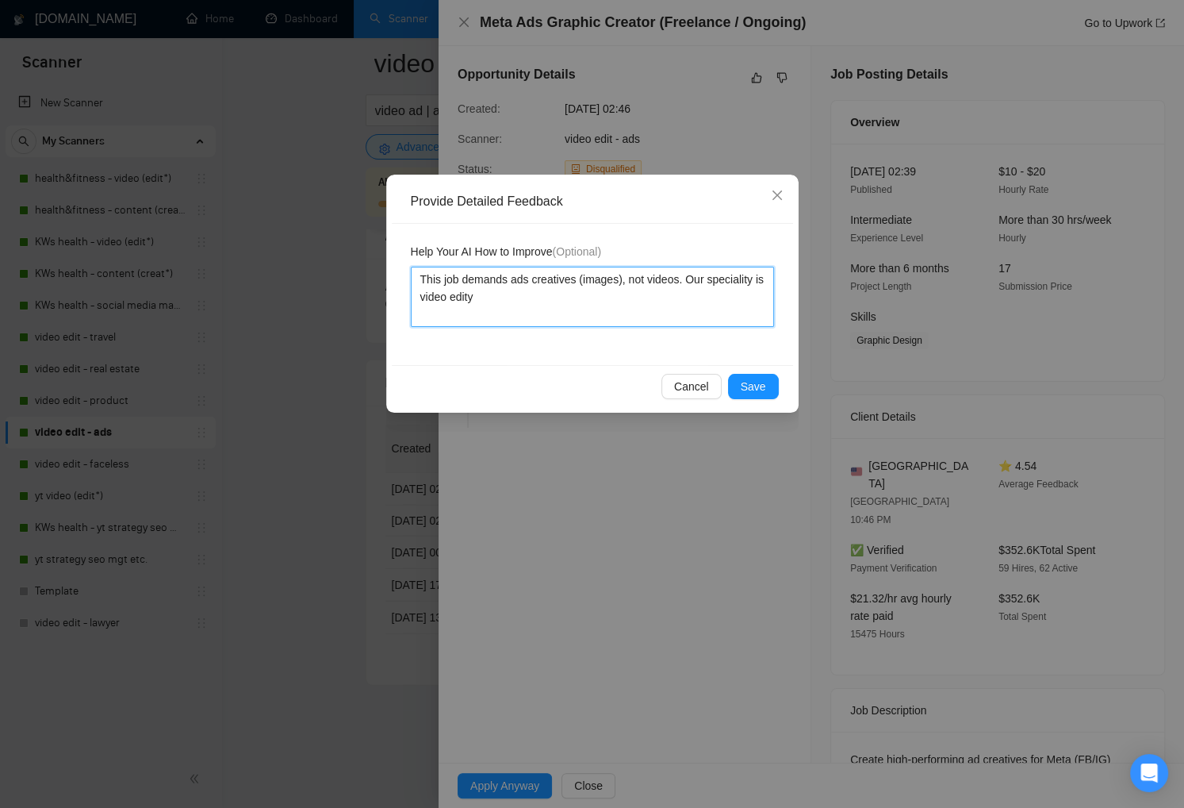
type textarea "This job demands ads creatives (images), not videos. Our speciality is video ed…"
type textarea "This job demands ads creatives (images), not videos. Our speciality is video edi"
type textarea "This job demands ads creatives (images), not videos. Our speciality is video ed"
type textarea "This job demands ads creatives (images), not videos. Our speciality is video e"
type textarea "This job demands ads creatives (images), not videos. Our speciality is video"
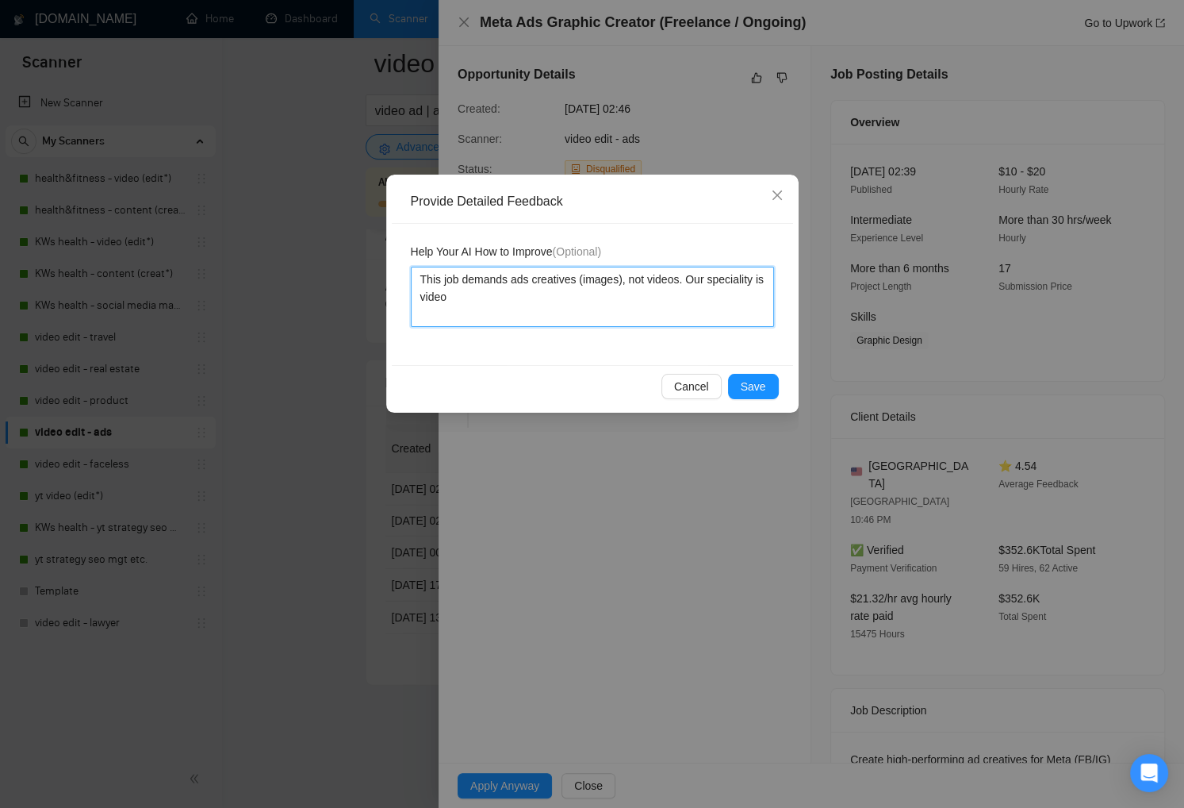
type textarea "This job demands ads creatives (images), not videos. Our speciality is video"
type textarea "This job demands ads creatives (images), not videos. Our speciality is vide"
type textarea "This job demands ads creatives (images), not videos. Our speciality is vid"
type textarea "This job demands ads creatives (images), not videos. Our speciality is v"
type textarea "This job demands ads creatives (images), not videos. Our speciality is"
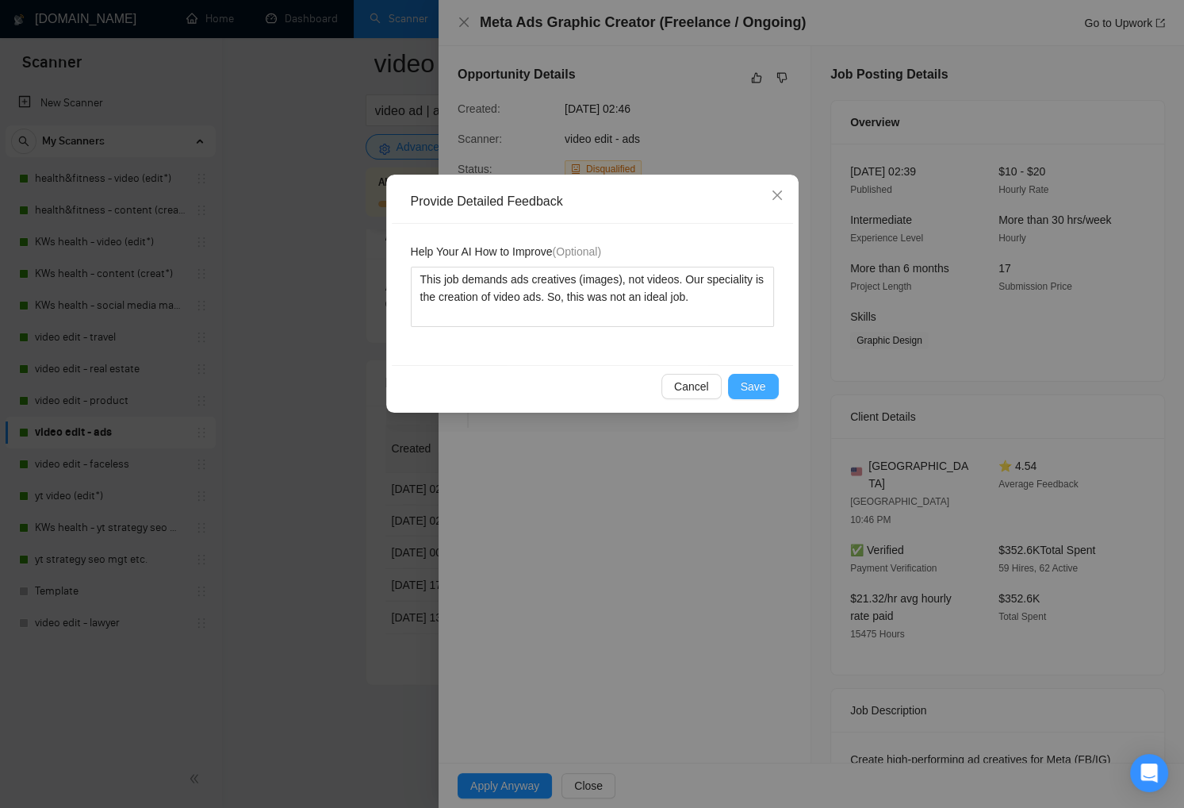
click at [760, 388] on span "Save" at bounding box center [753, 386] width 25 height 17
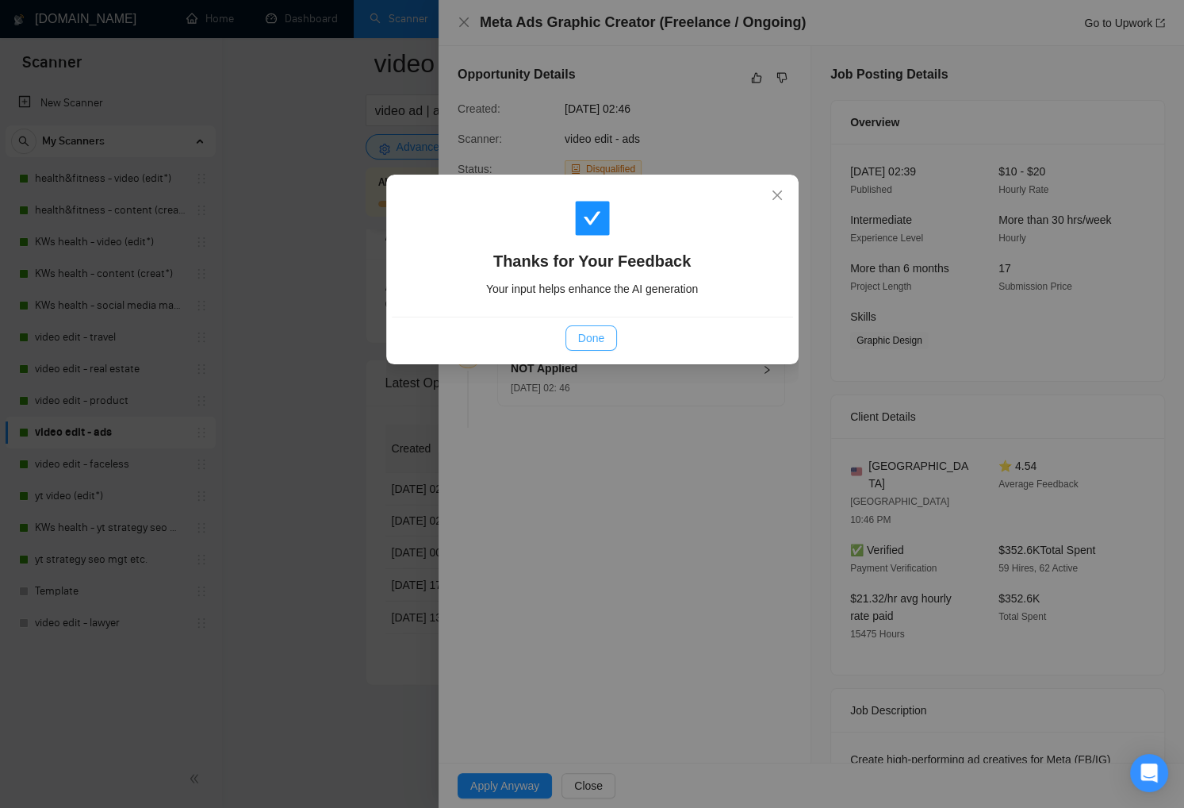
click at [596, 336] on span "Done" at bounding box center [591, 337] width 26 height 17
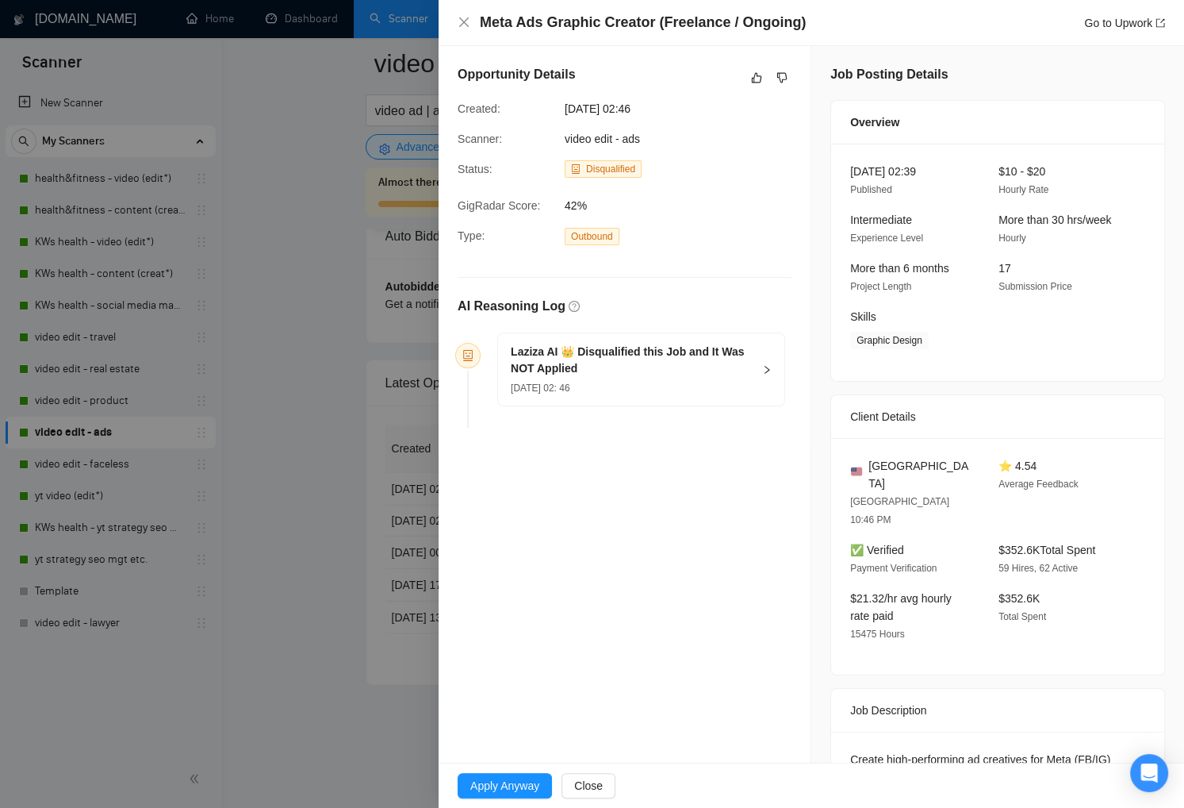
click at [470, 22] on div "Meta Ads Graphic Creator (Freelance / Ongoing) Go to Upwork" at bounding box center [812, 23] width 708 height 20
click at [468, 22] on icon "close" at bounding box center [464, 22] width 13 height 13
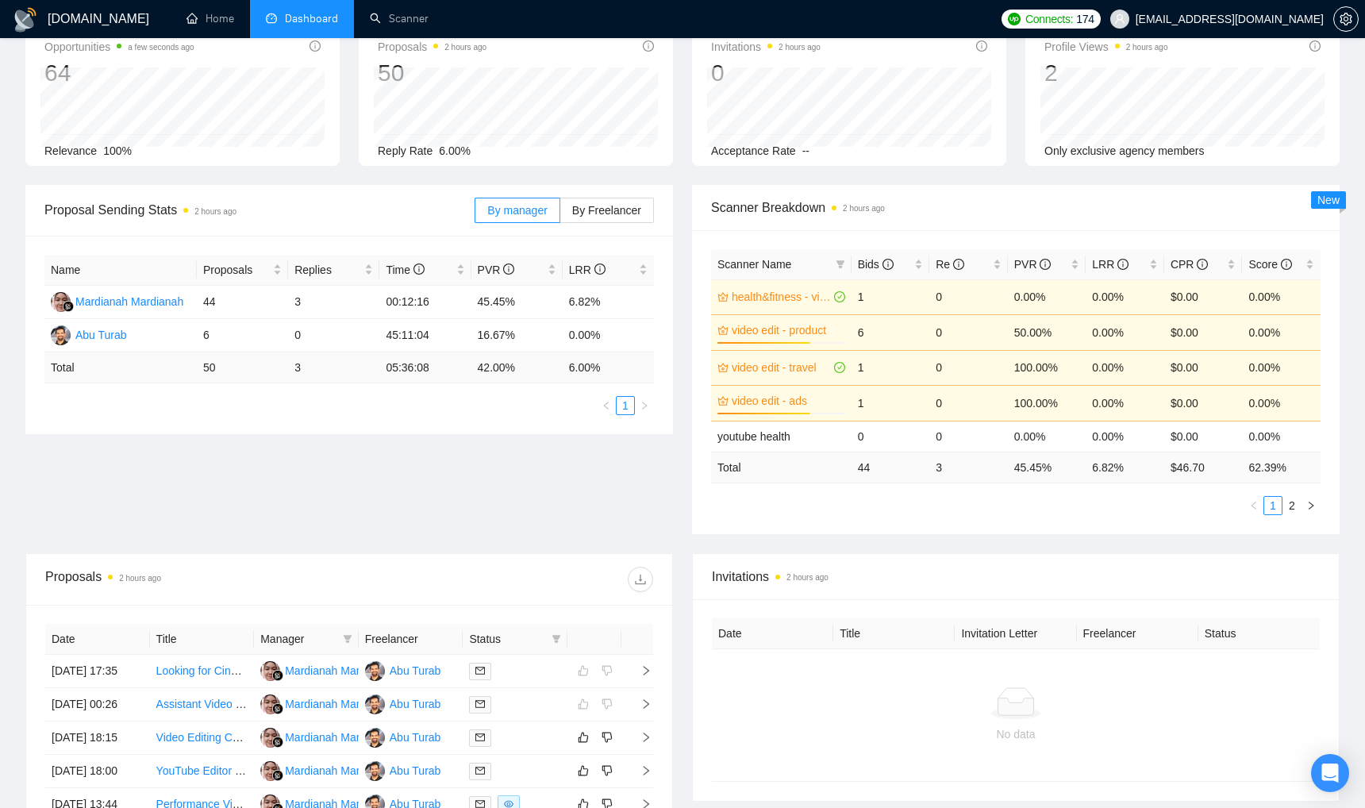
scroll to position [155, 0]
